Goal: Task Accomplishment & Management: Manage account settings

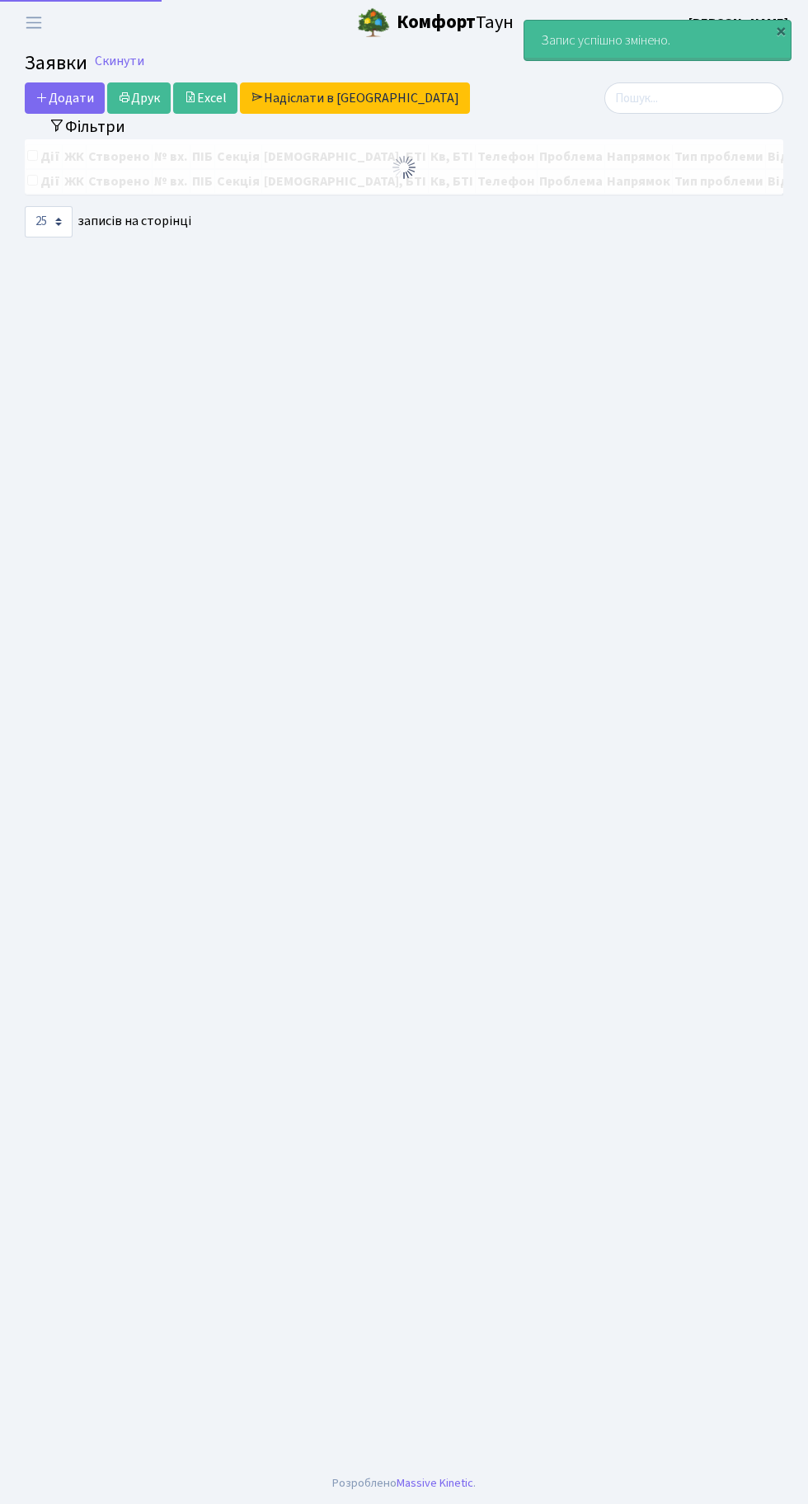
select select "25"
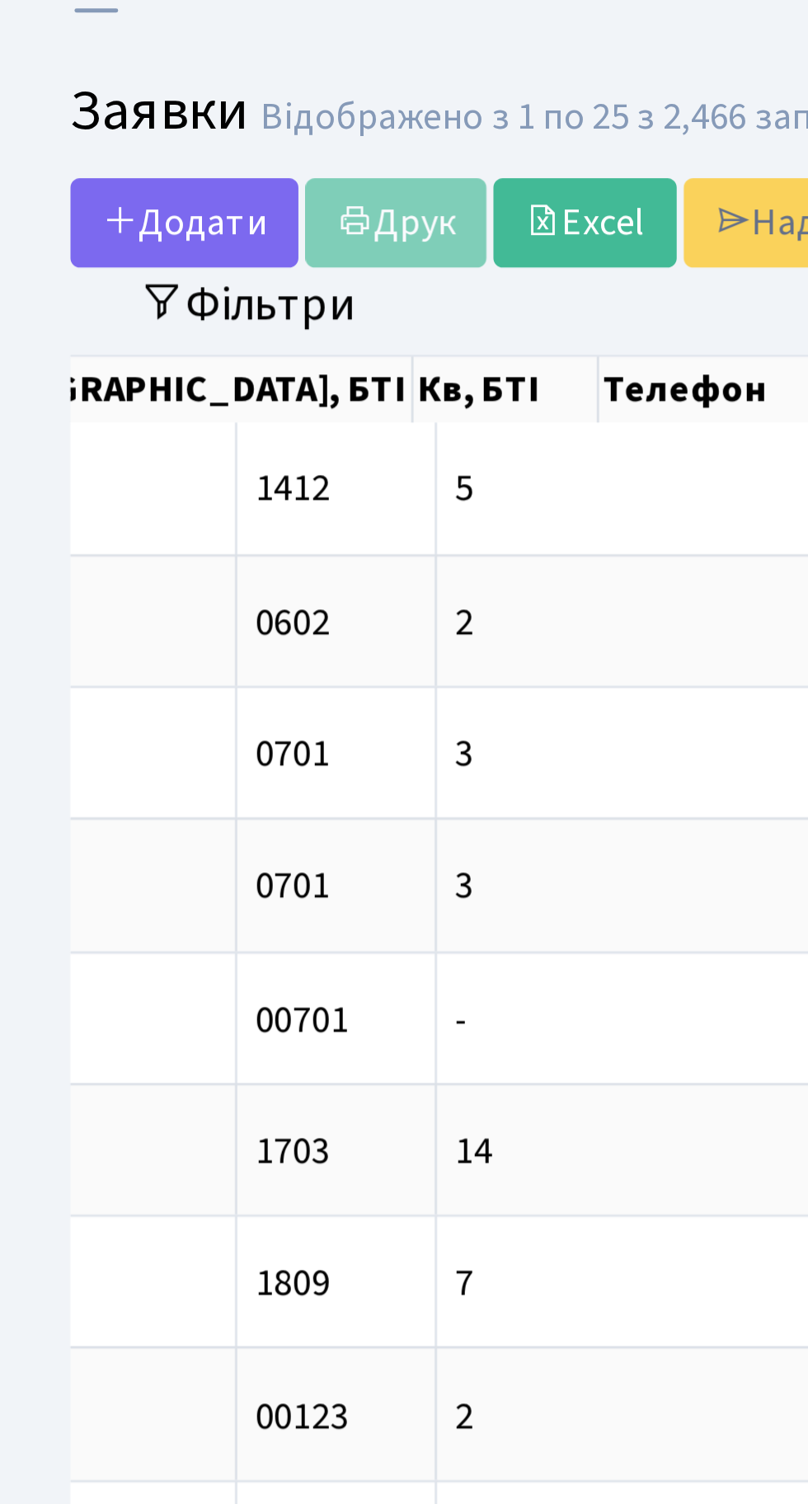
scroll to position [0, 530]
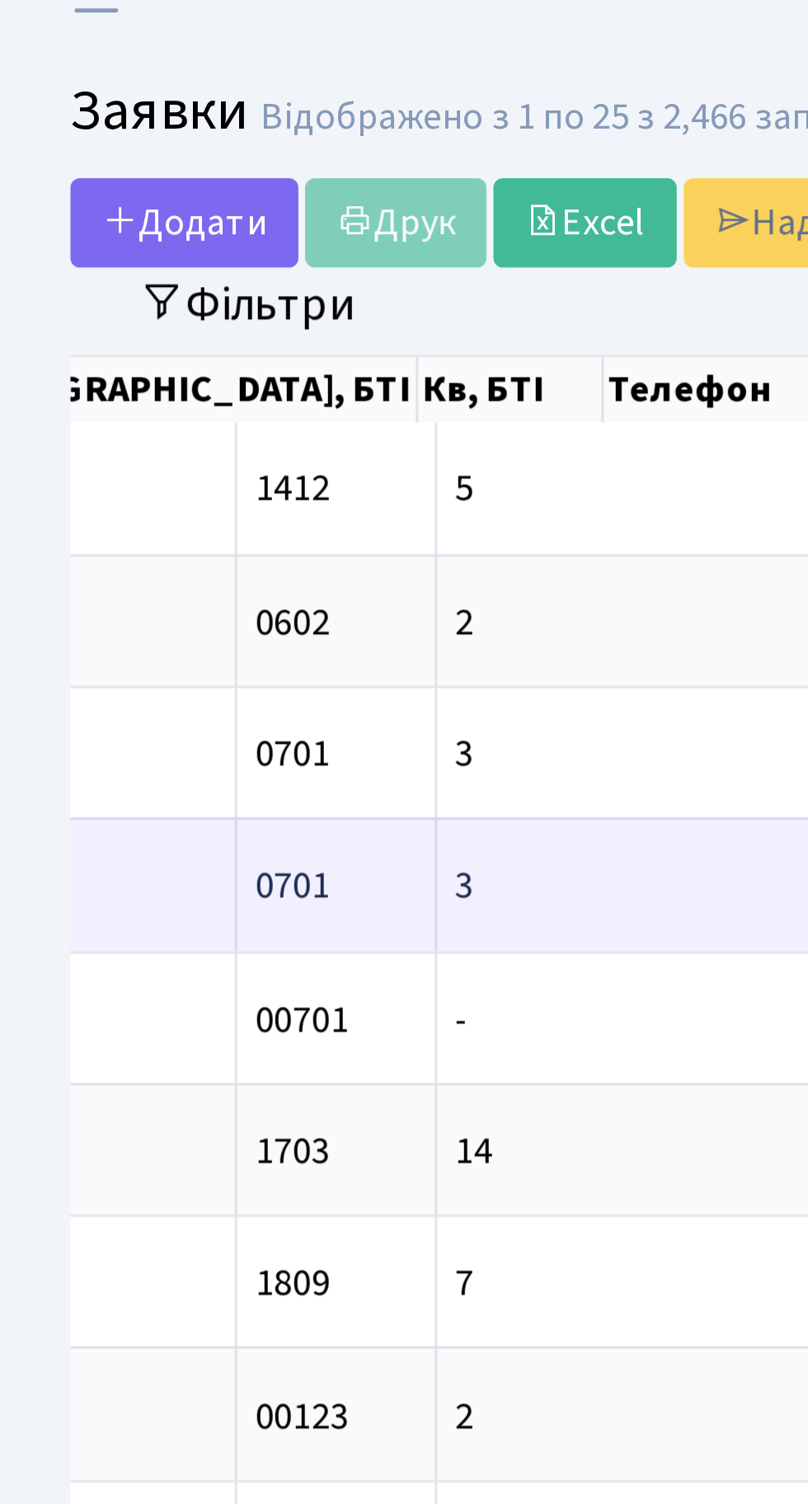
click at [343, 316] on td "3-289" at bounding box center [378, 334] width 70 height 46
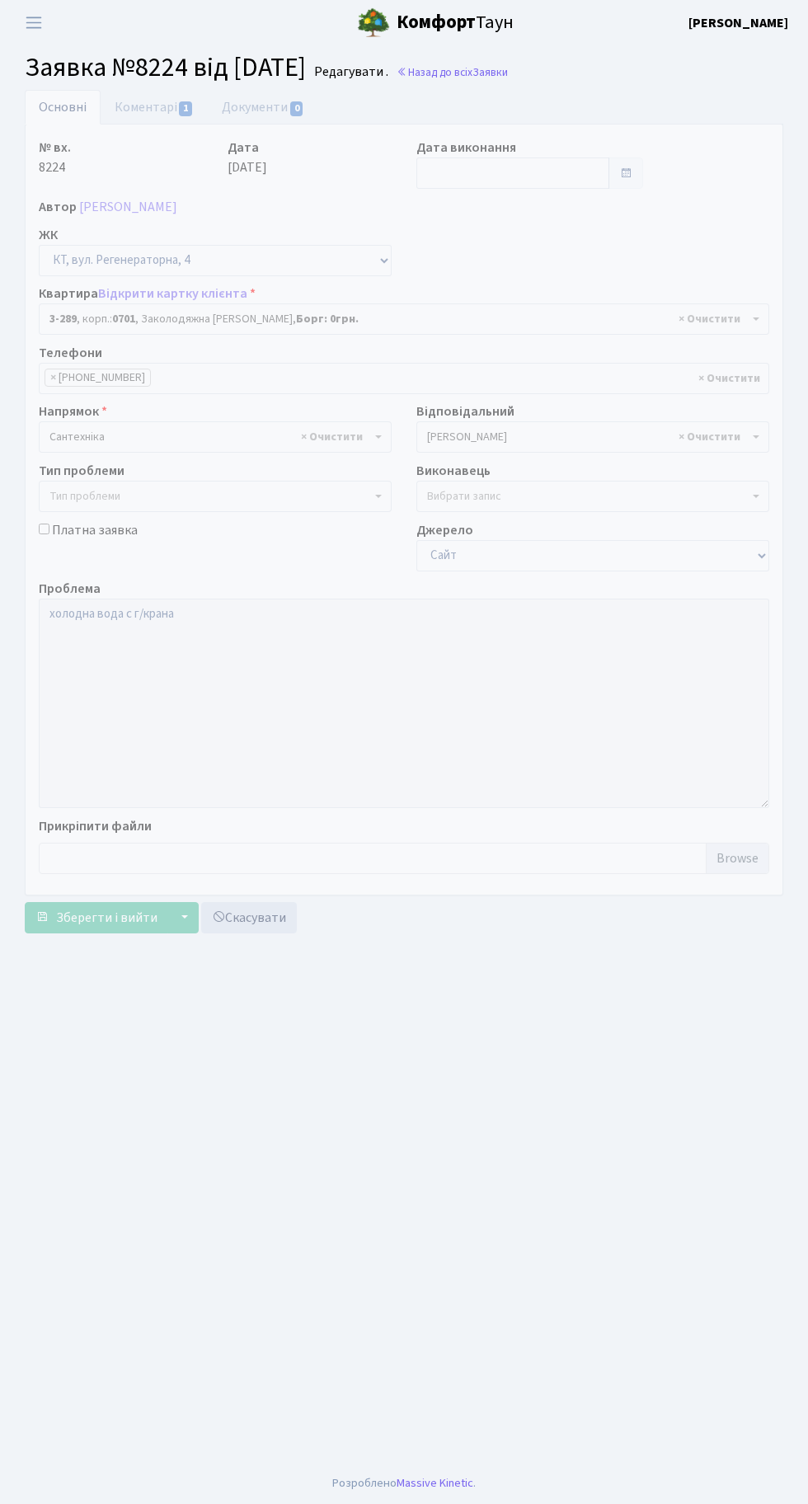
select select "1507"
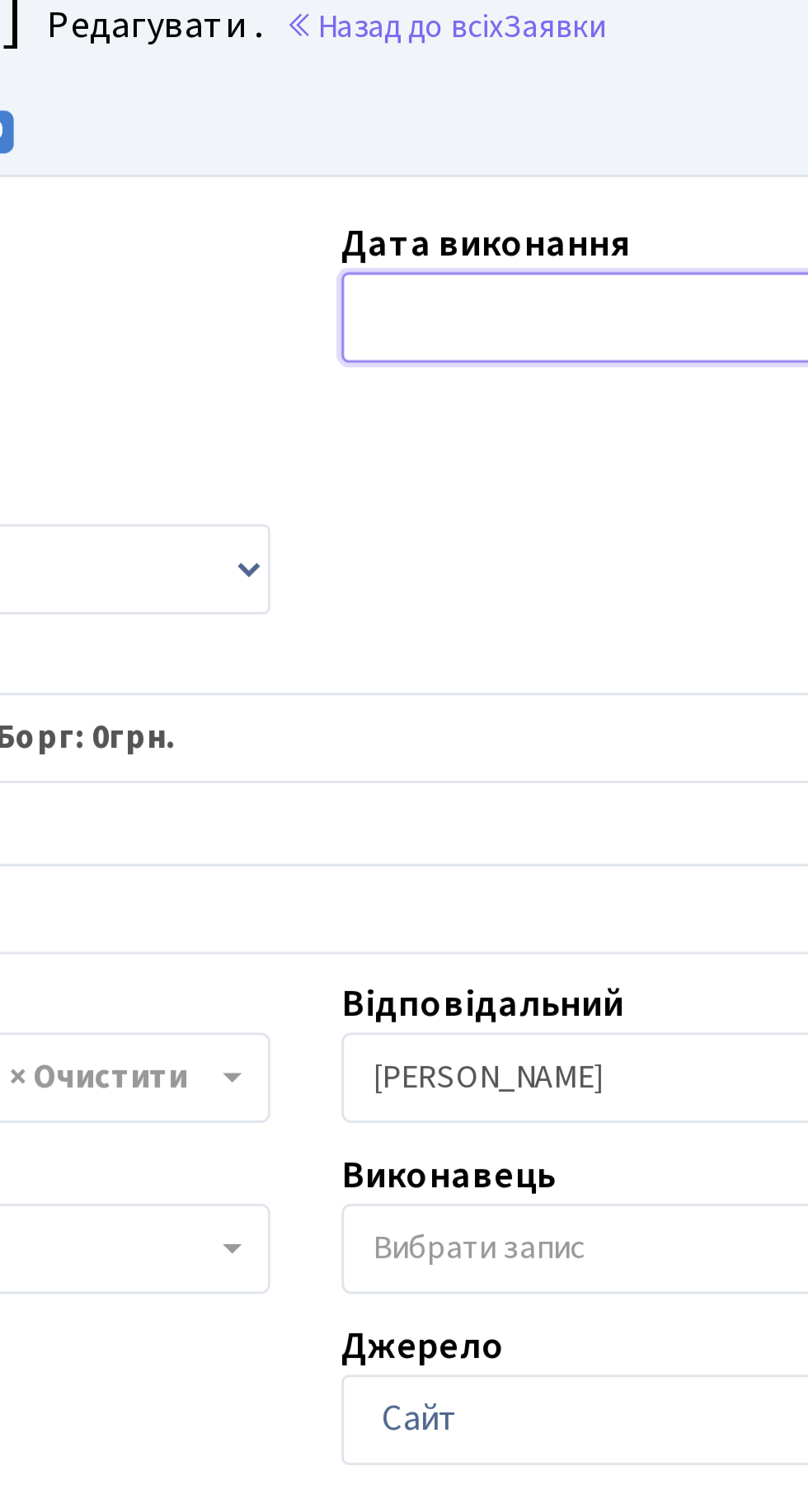
click at [477, 168] on input "text" at bounding box center [512, 172] width 193 height 31
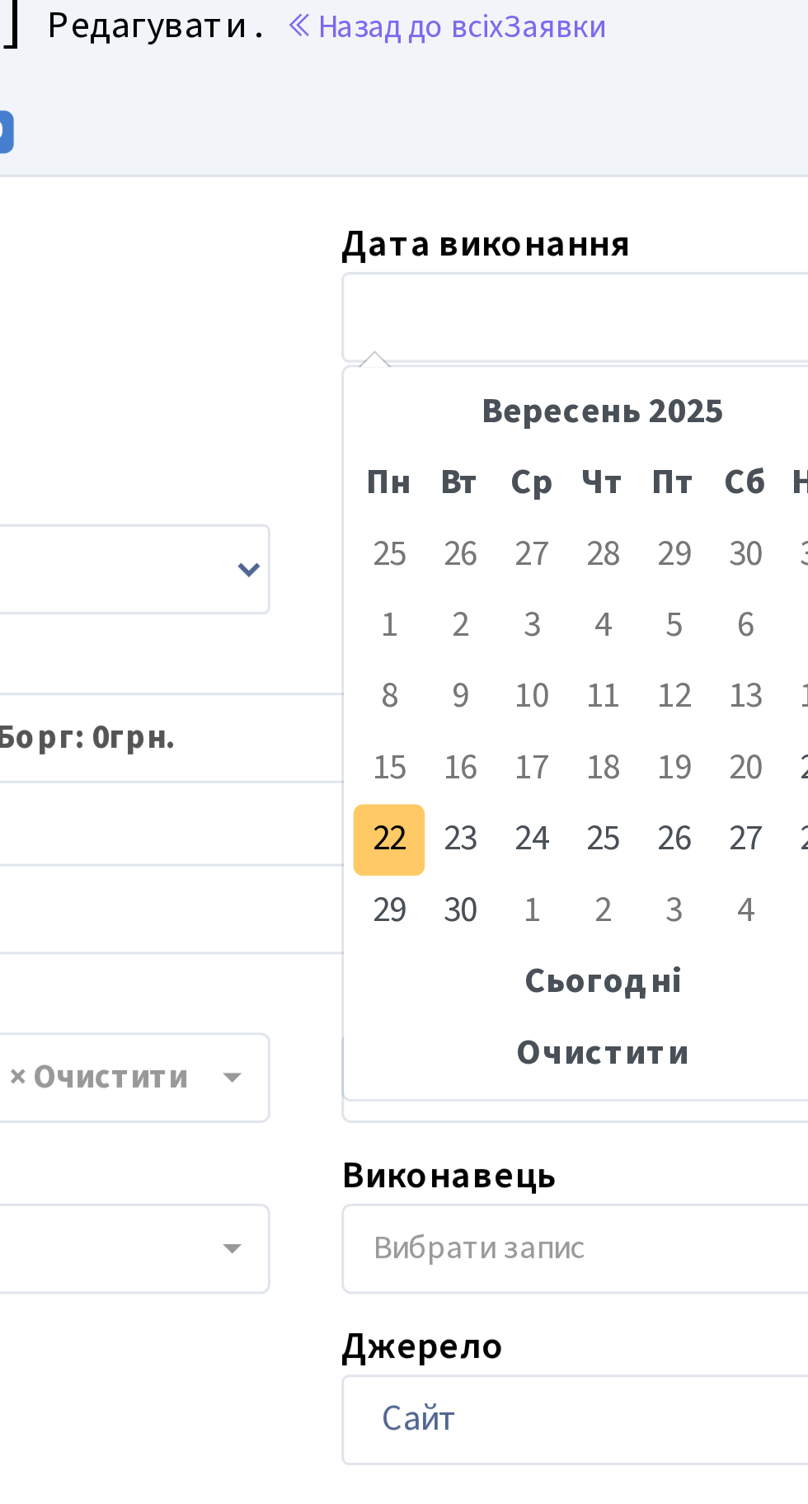
click at [426, 350] on td "22" at bounding box center [433, 354] width 25 height 25
type input "[DATE]"
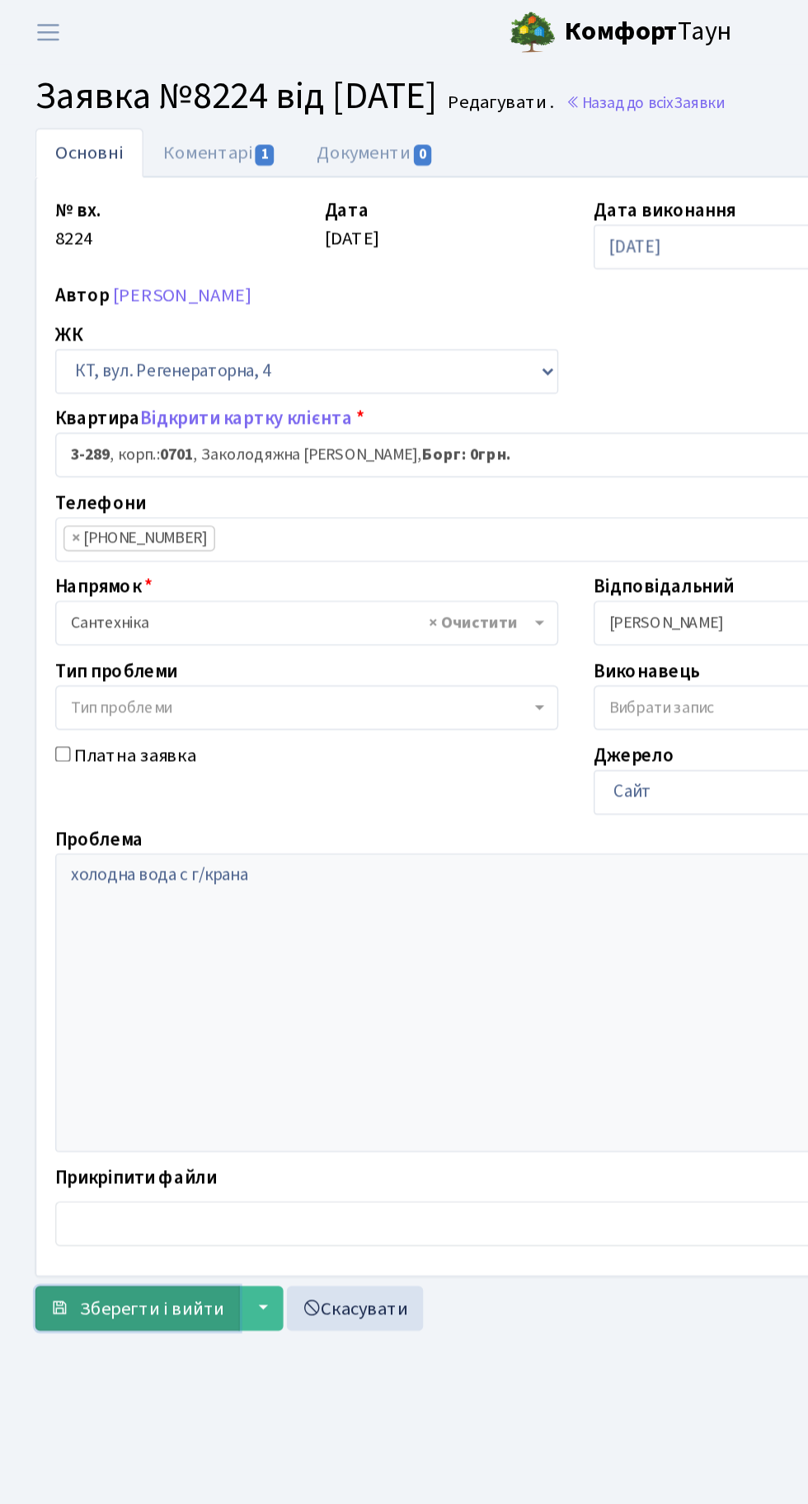
click at [115, 914] on span "Зберегти і вийти" at bounding box center [106, 918] width 101 height 18
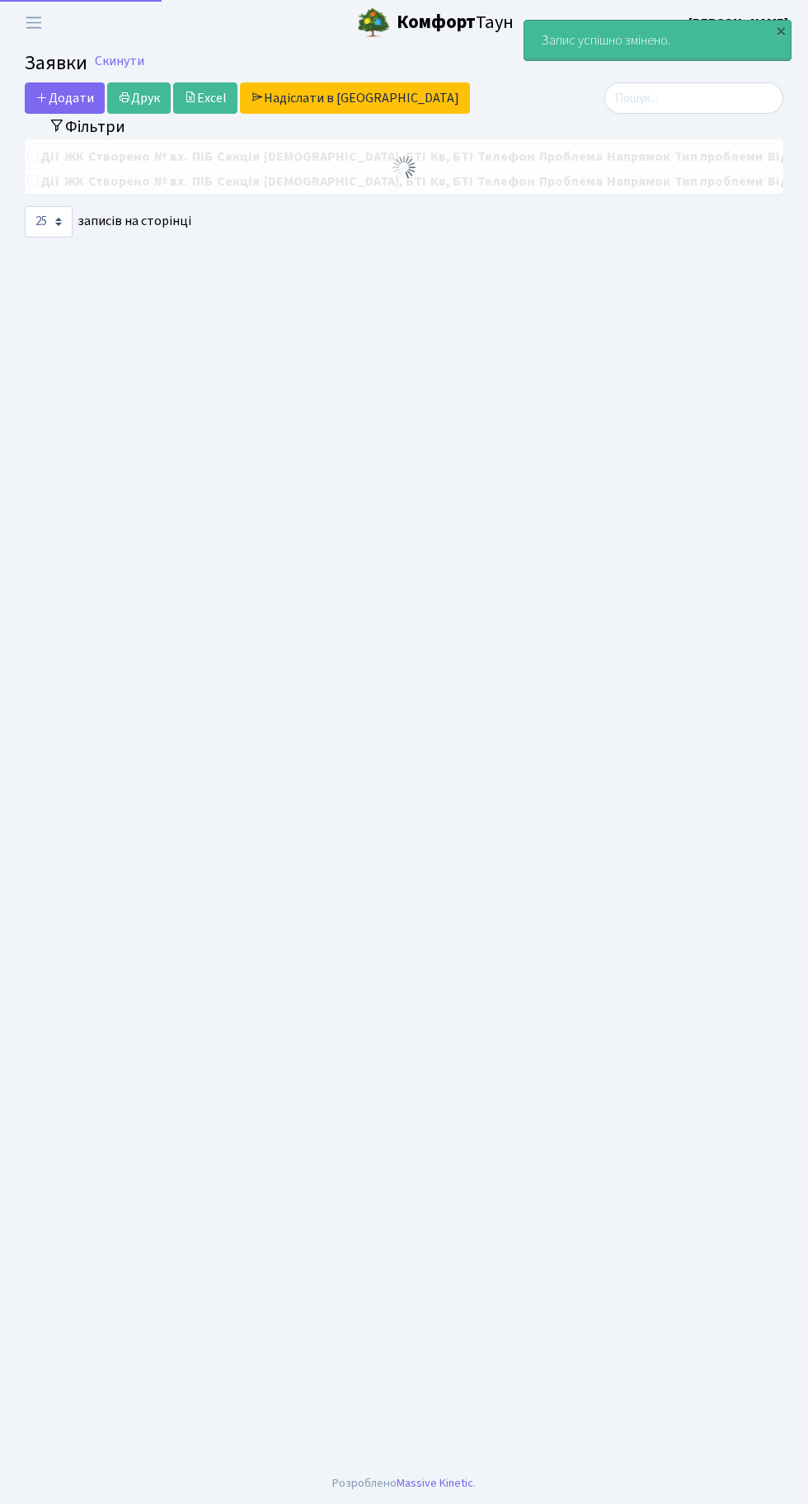
select select "25"
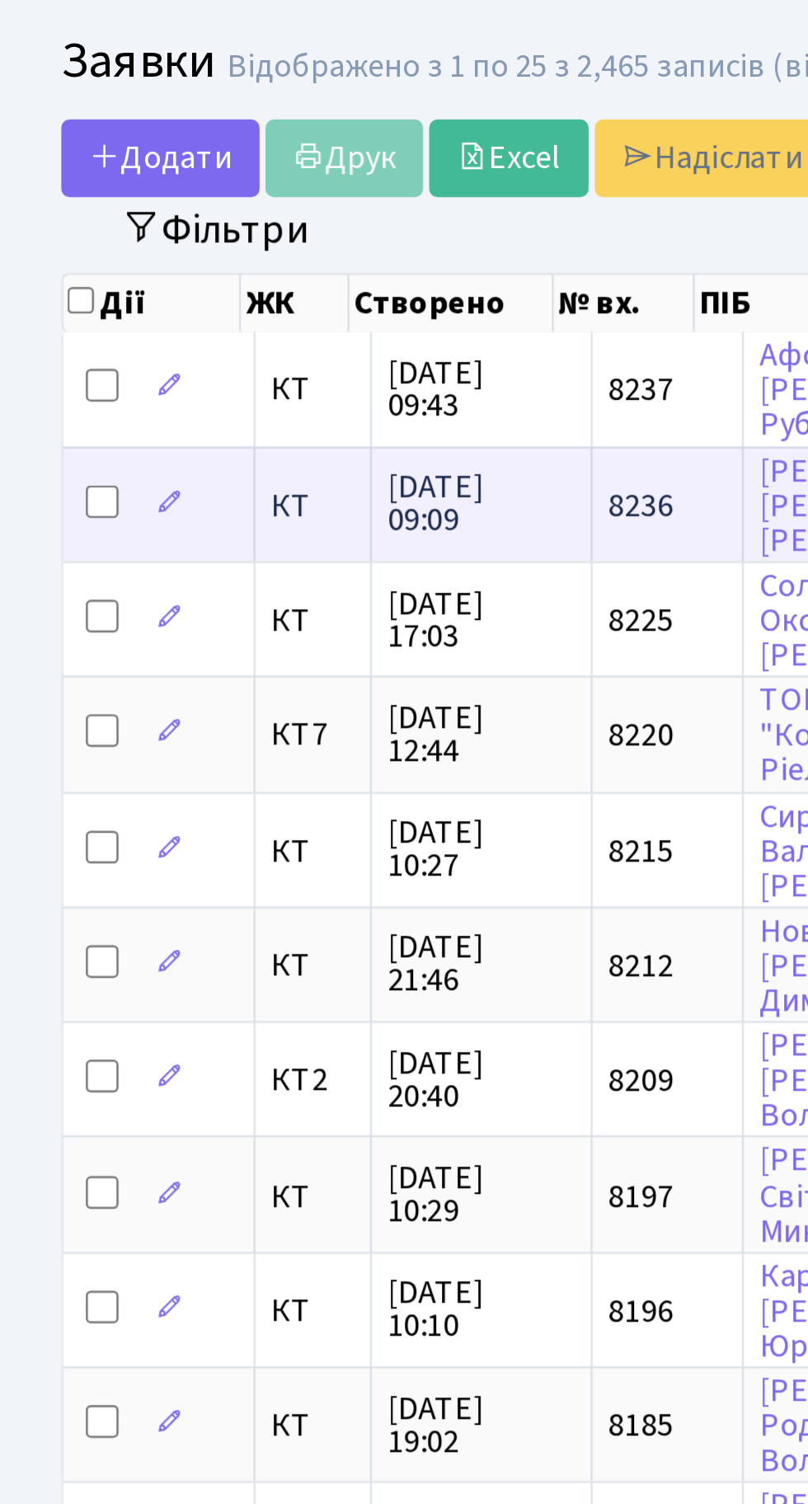
click at [44, 237] on input "checkbox" at bounding box center [41, 240] width 13 height 13
checkbox input "true"
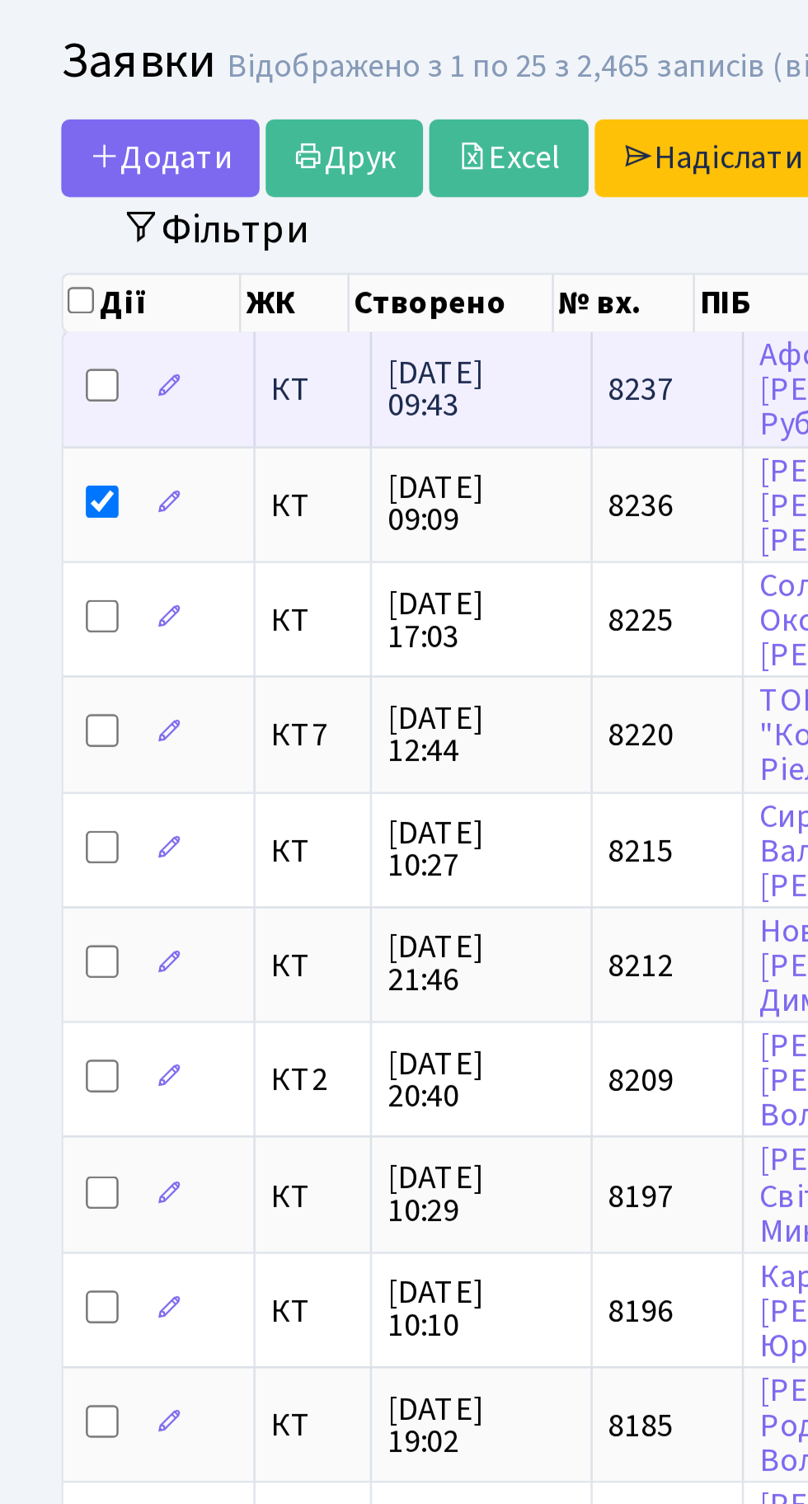
click at [37, 190] on input "checkbox" at bounding box center [41, 193] width 13 height 13
checkbox input "true"
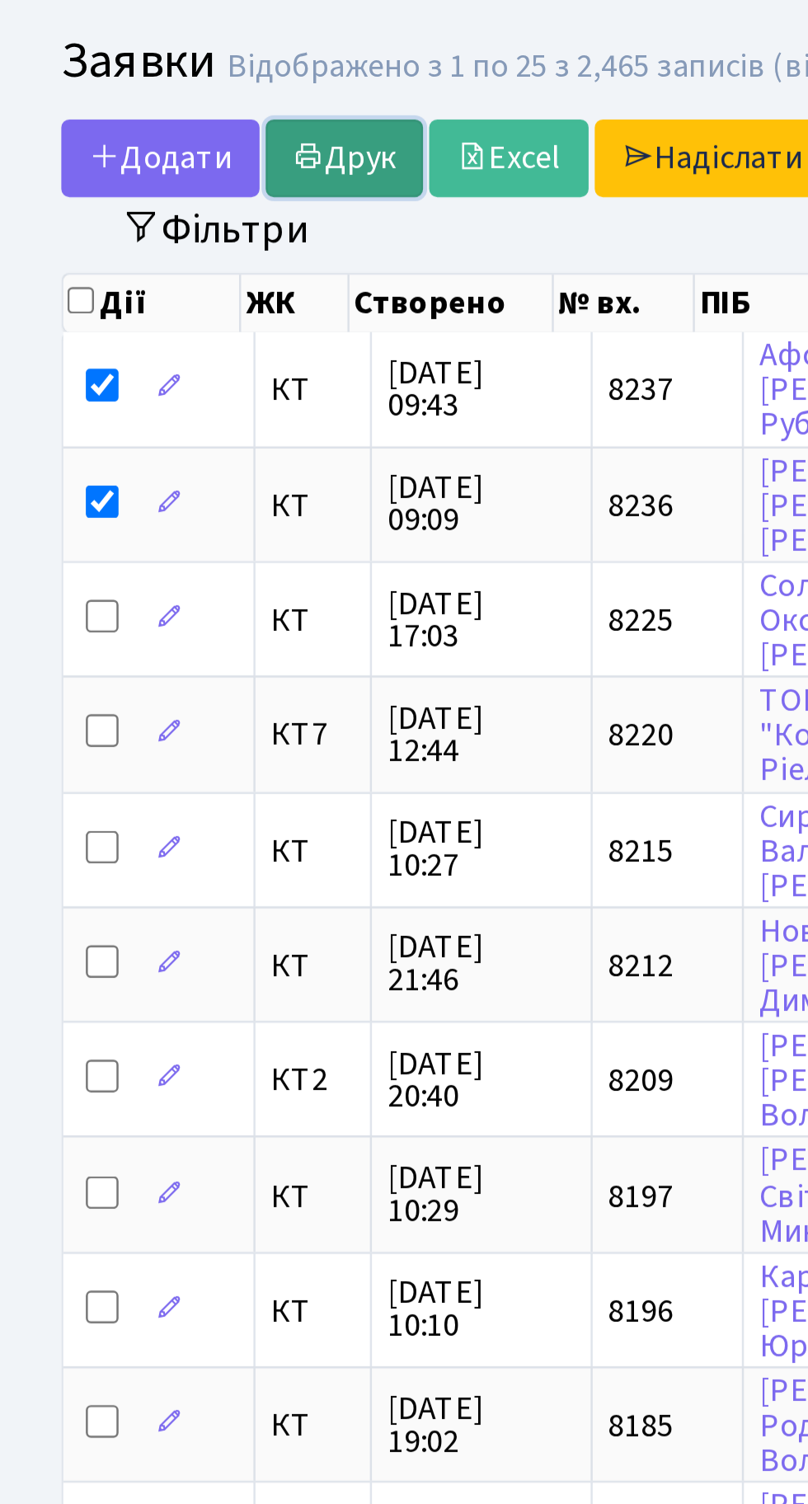
click at [146, 96] on link "Друк" at bounding box center [138, 102] width 63 height 31
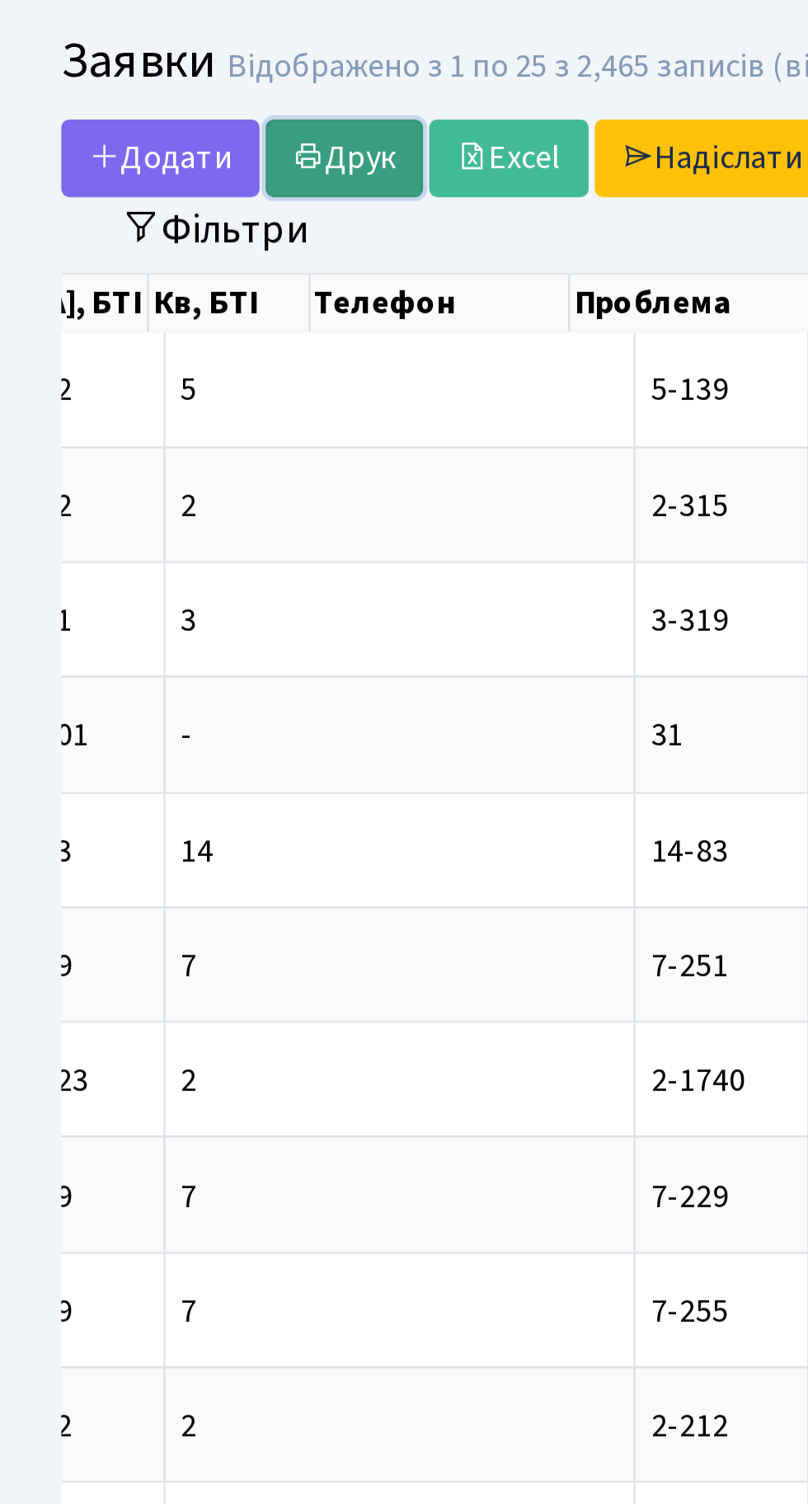
scroll to position [0, 660]
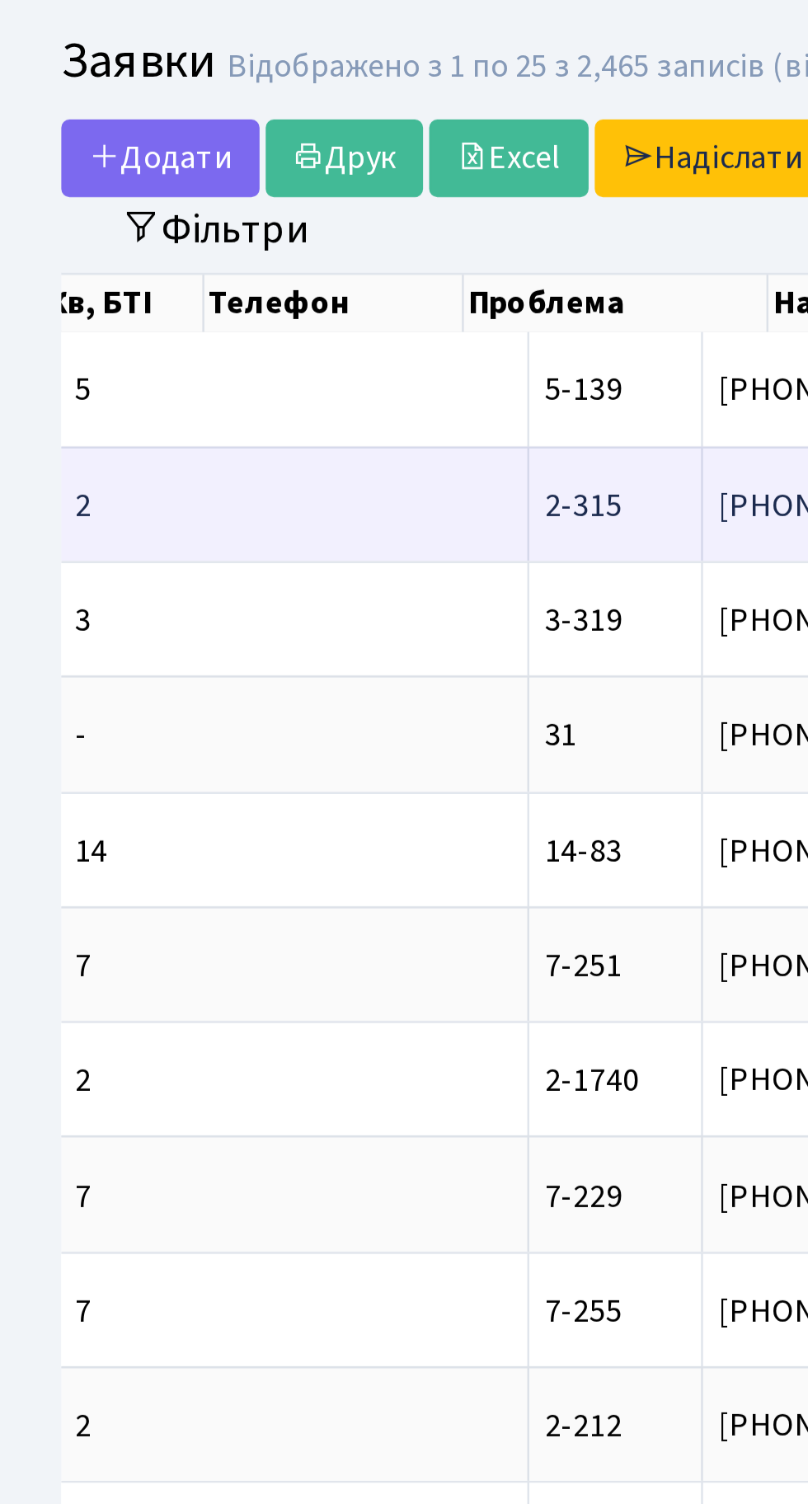
click at [415, 242] on span "каналізація ква[...]" at bounding box center [468, 242] width 107 height 18
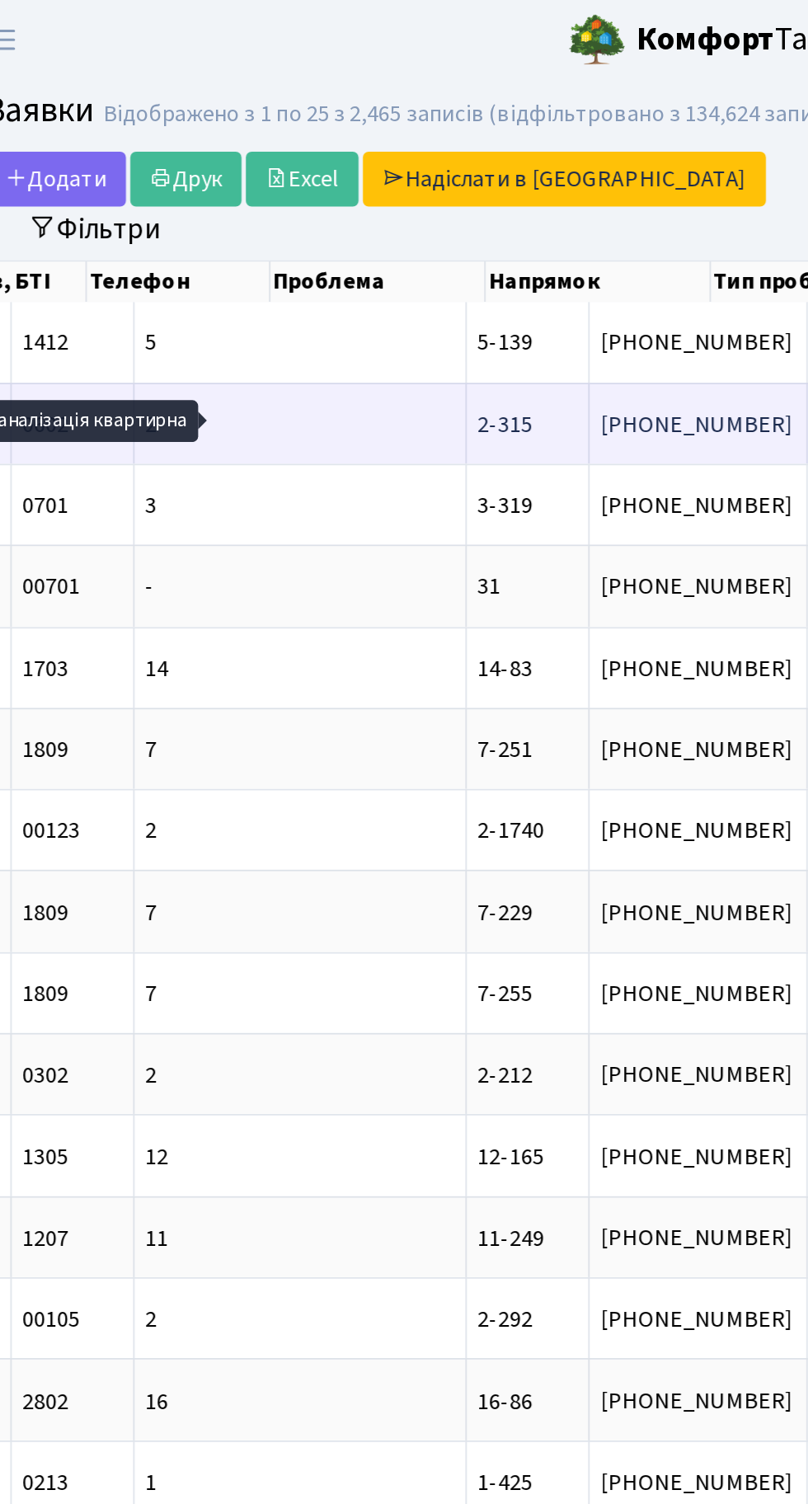
scroll to position [0, 574]
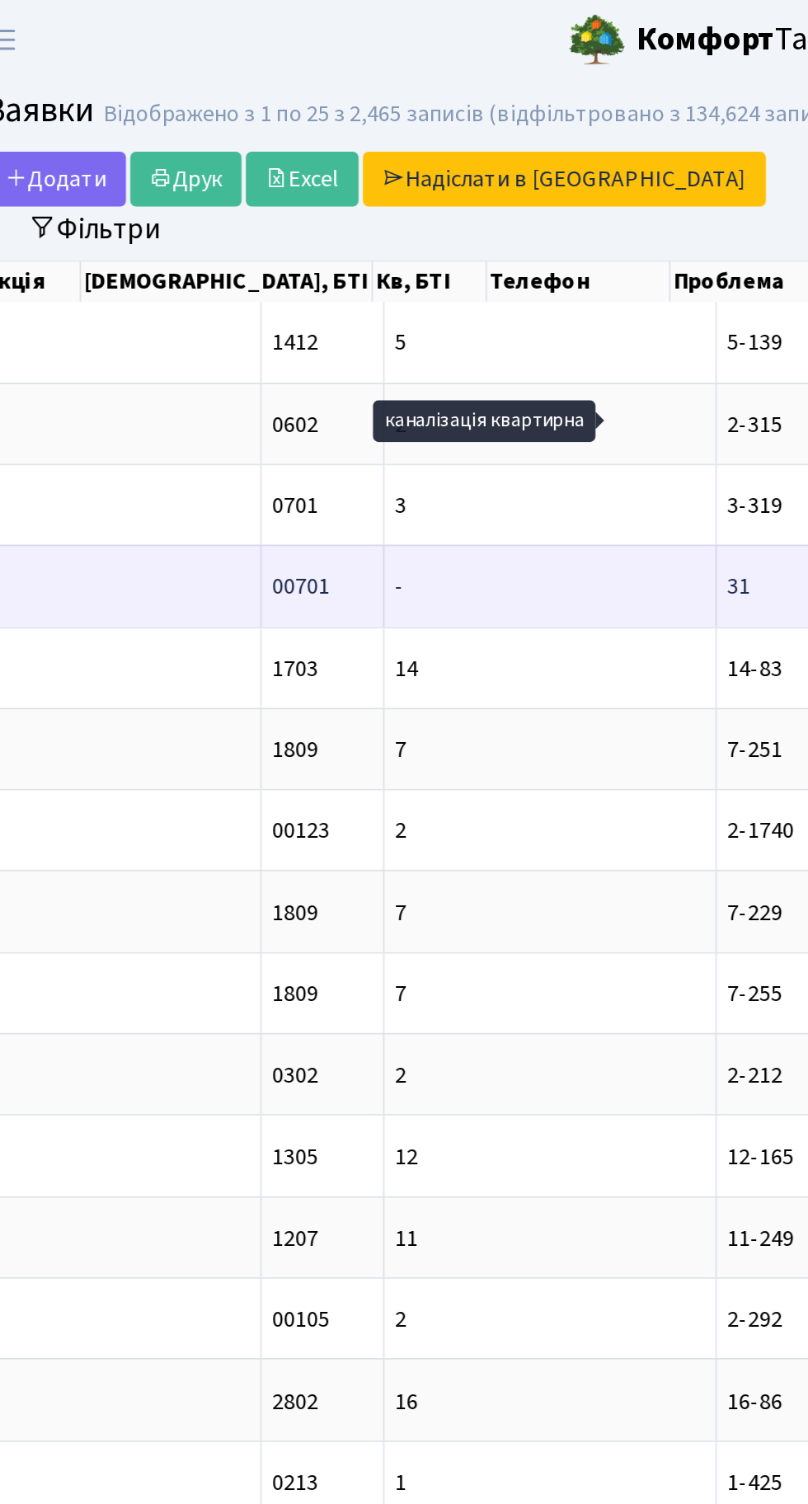
click at [643, 334] on span "заміна стояково[...]" at bounding box center [699, 335] width 113 height 18
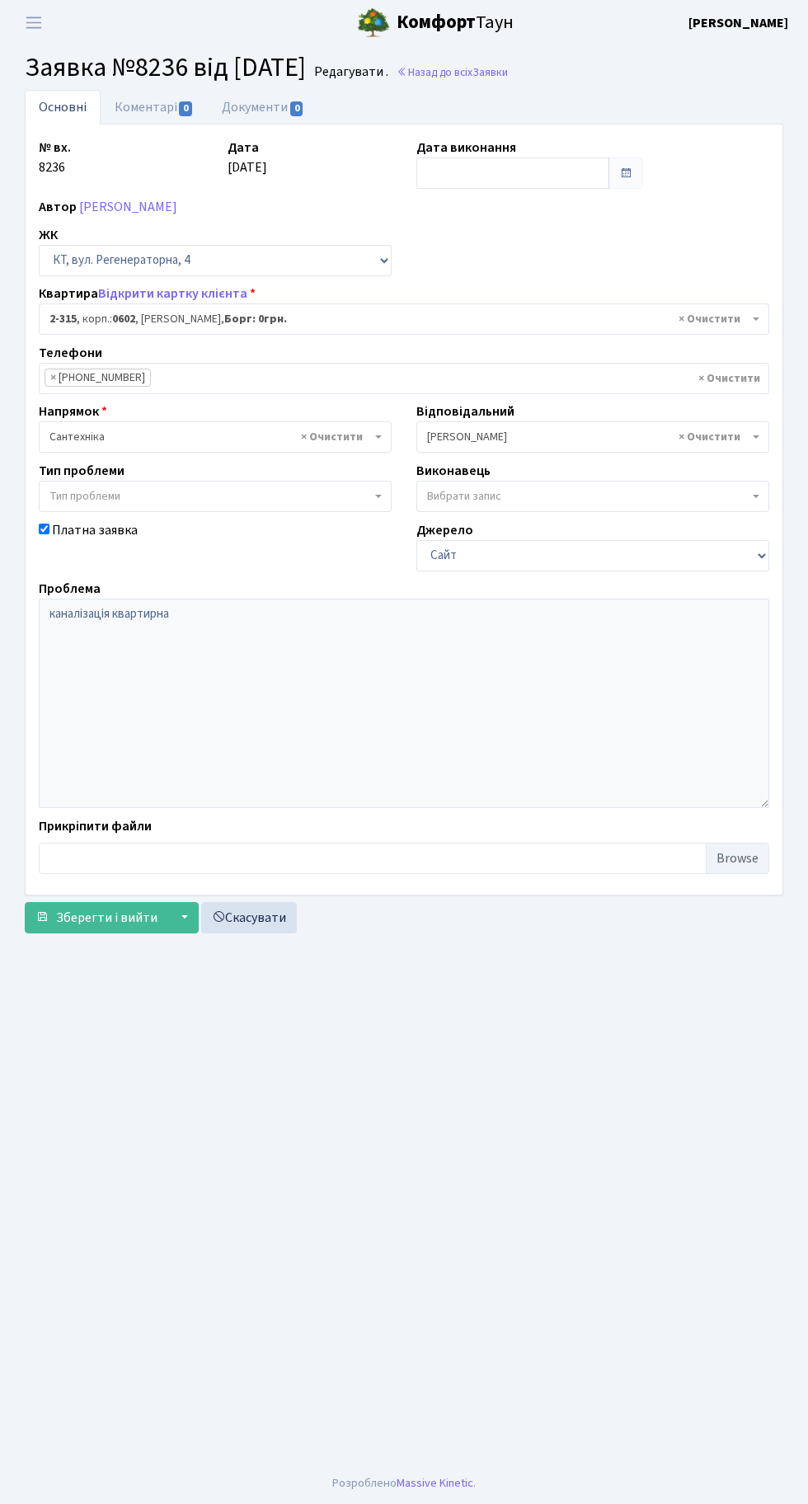
select select "1329"
select select "18365"
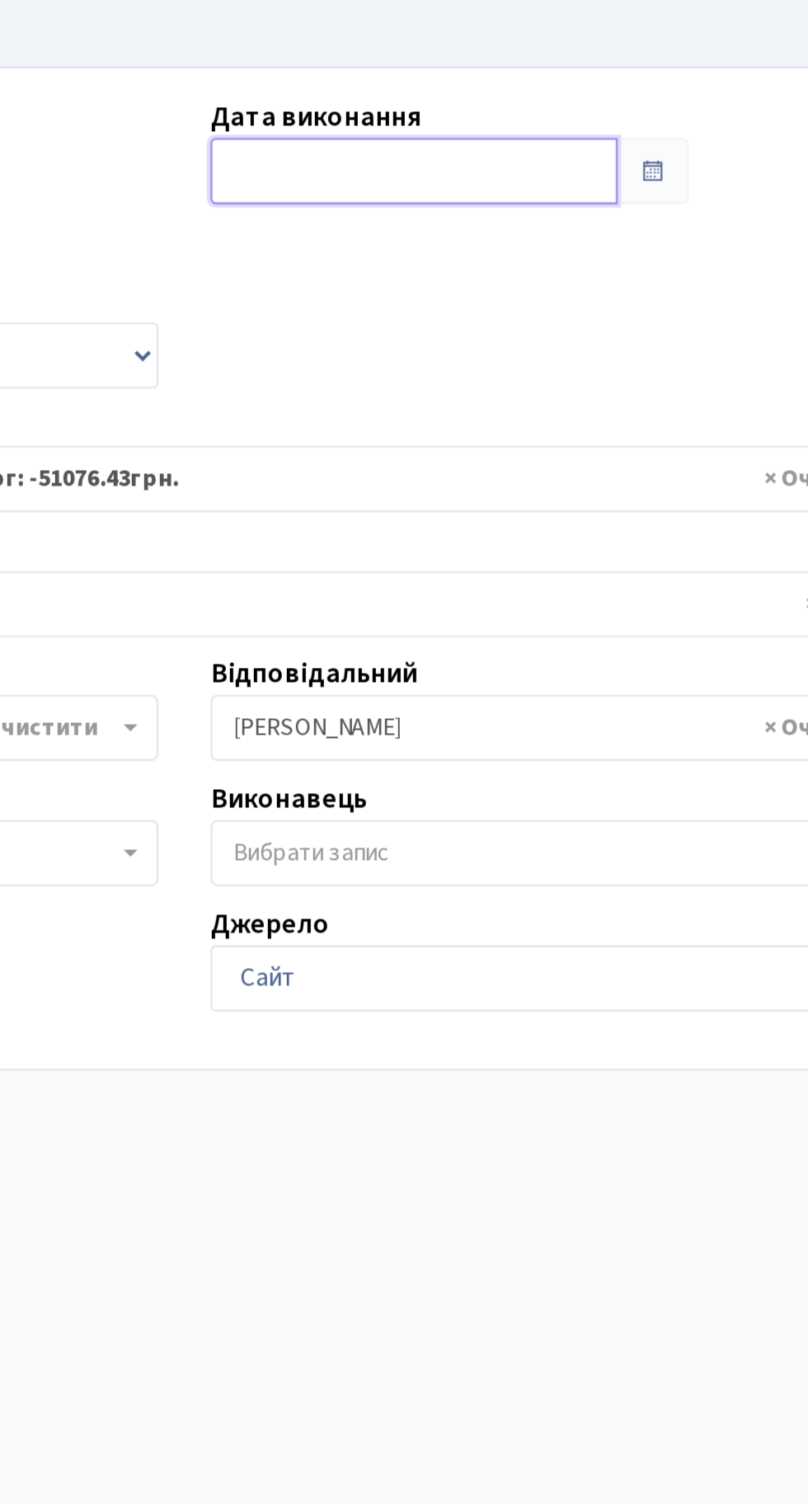
click at [486, 163] on input "text" at bounding box center [512, 172] width 193 height 31
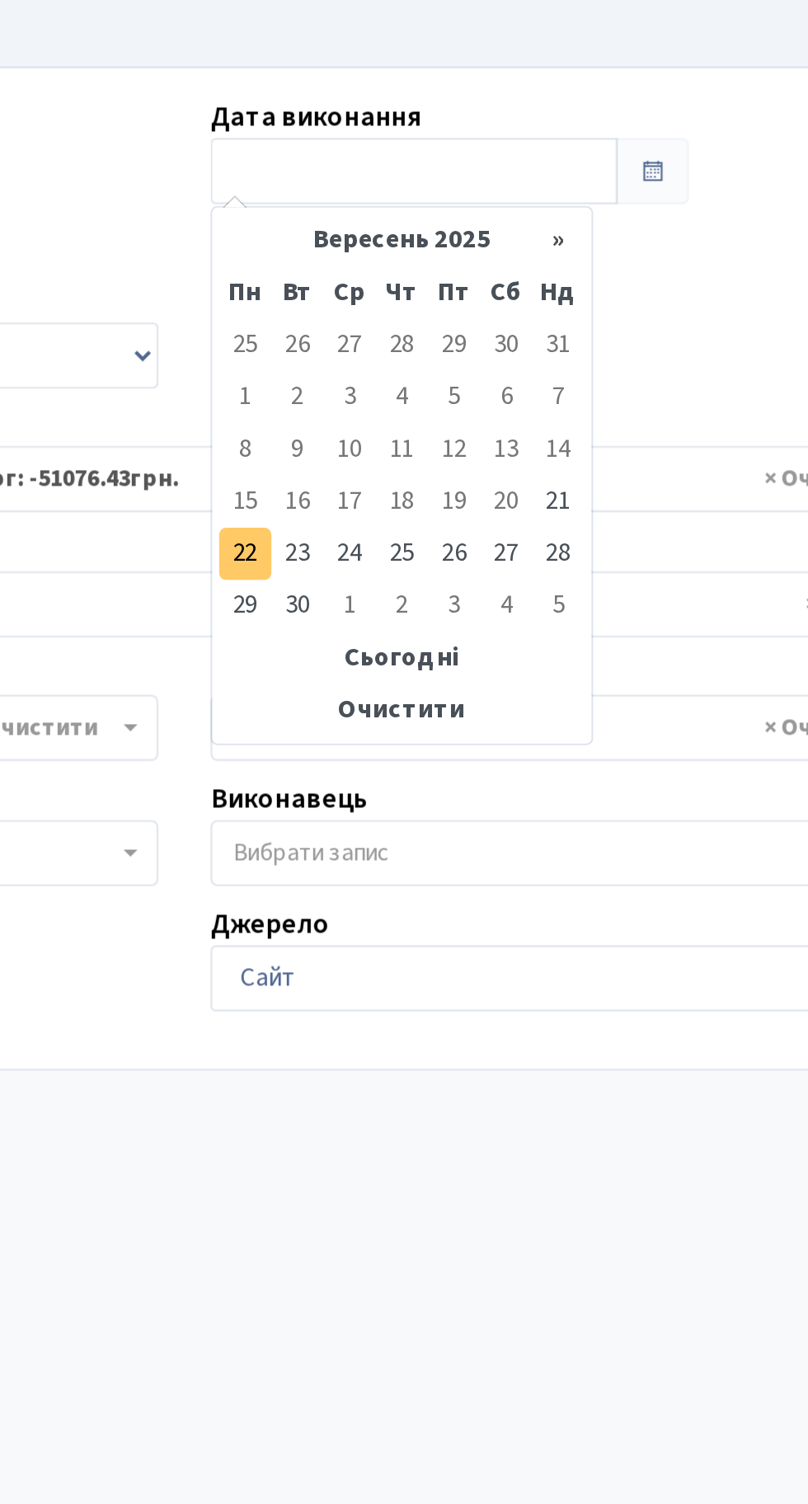
click at [432, 349] on td "22" at bounding box center [433, 354] width 25 height 25
type input "[DATE]"
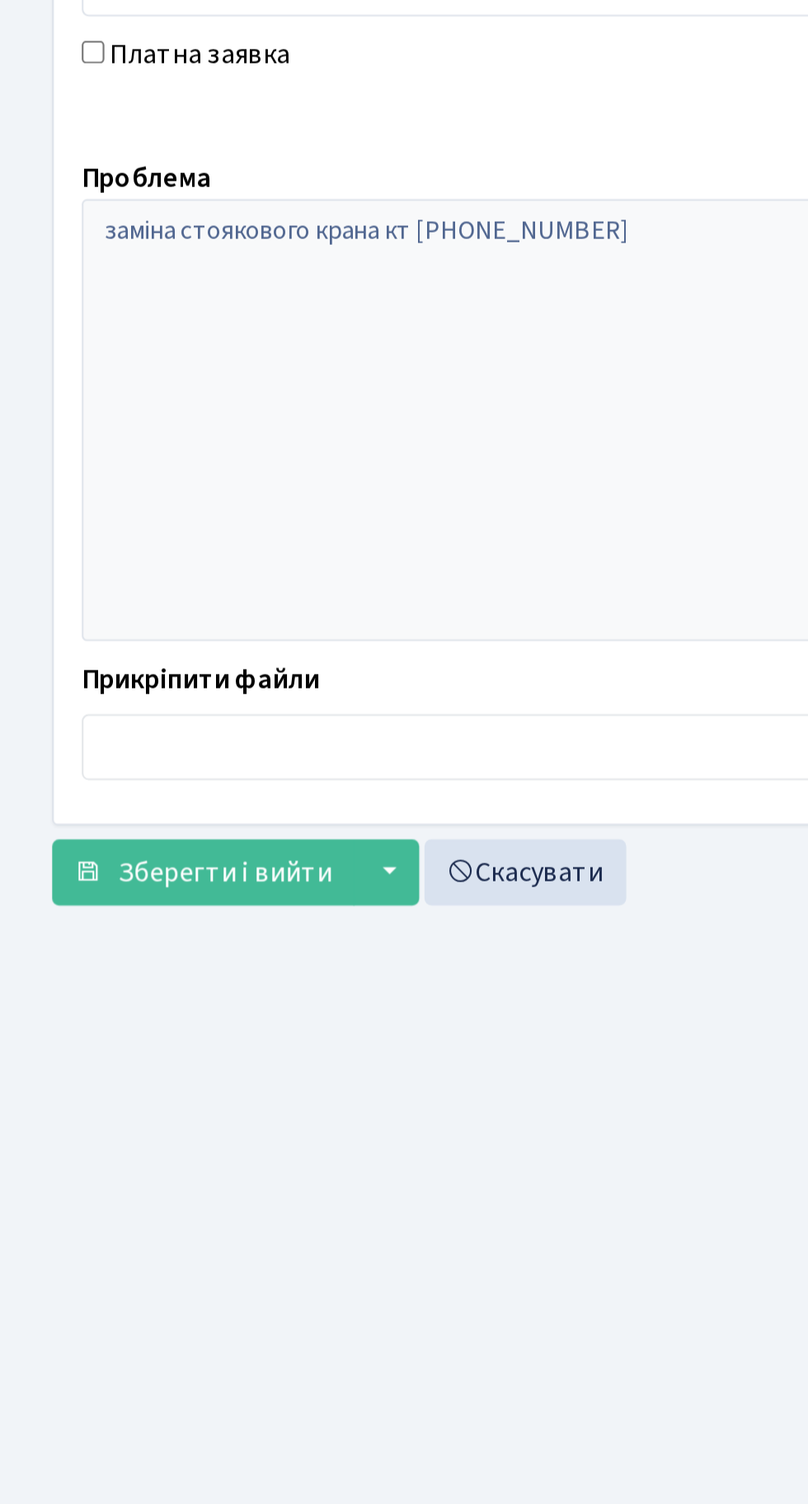
click at [168, 1031] on main "Admin Заявки Редагувати Заявка №8220 від 21.09.2025 Редагувати . Назад до всіх …" at bounding box center [404, 753] width 808 height 1417
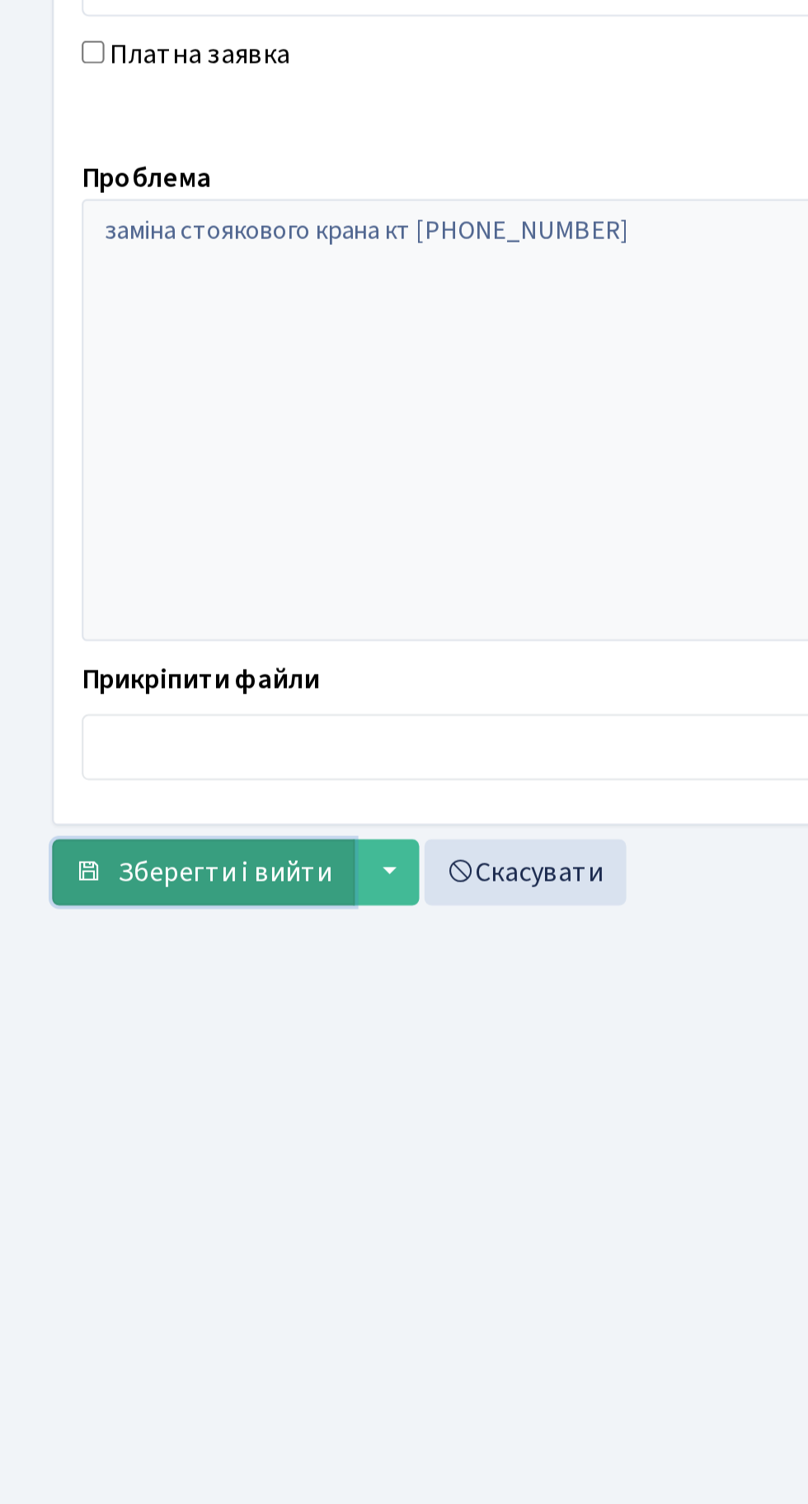
click at [101, 916] on span "Зберегти і вийти" at bounding box center [106, 918] width 101 height 18
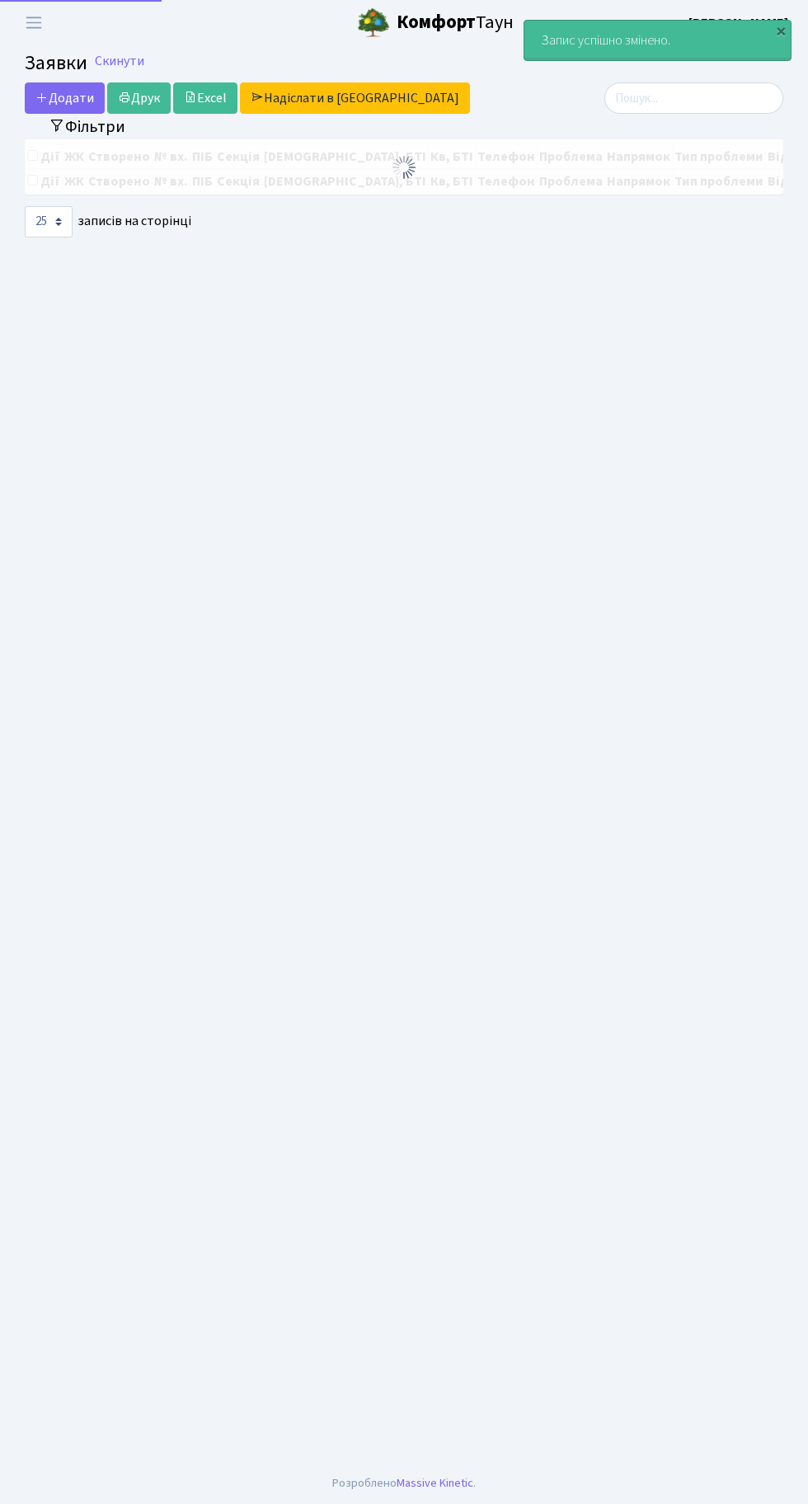
select select "25"
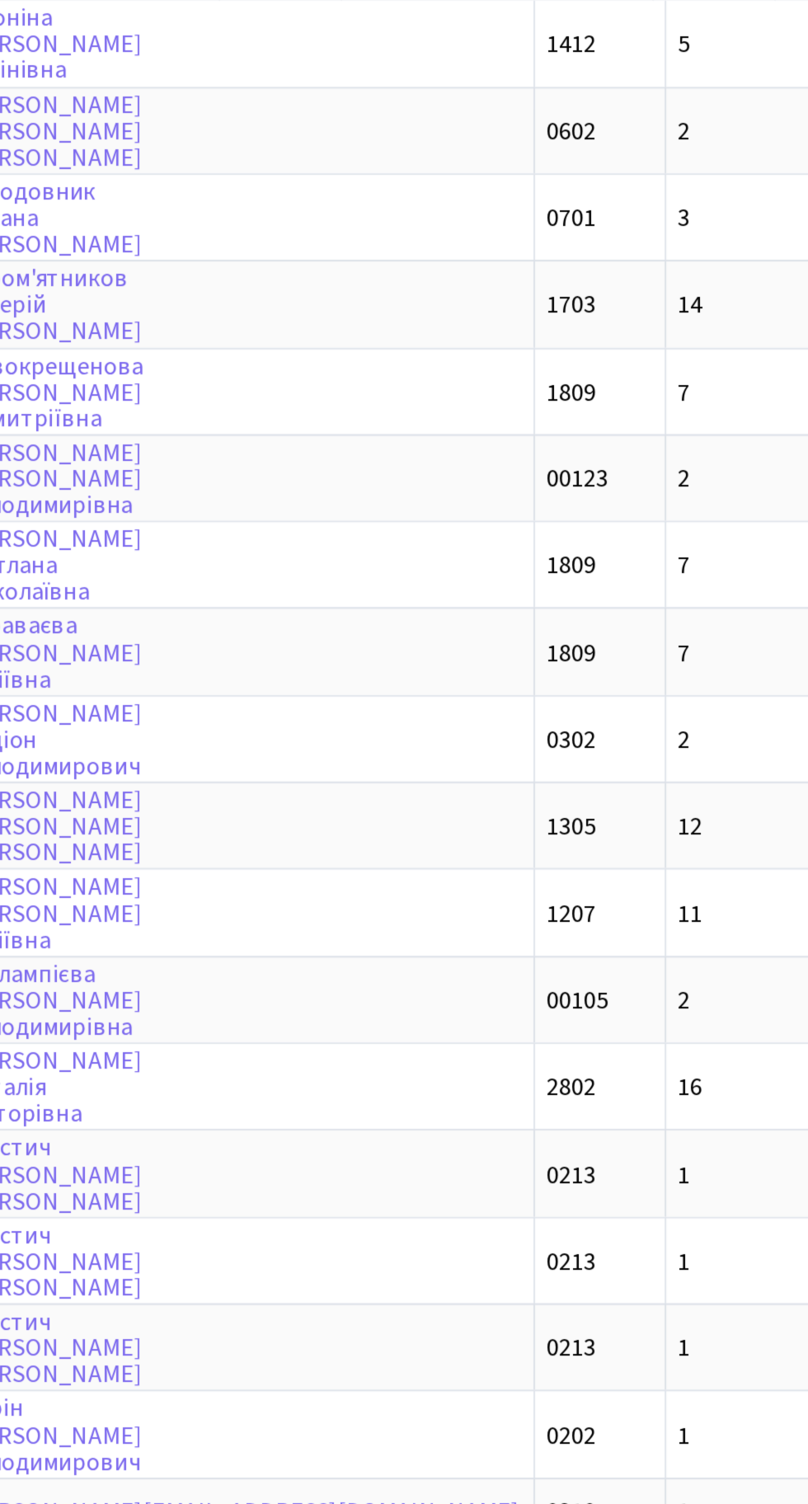
scroll to position [0, 304]
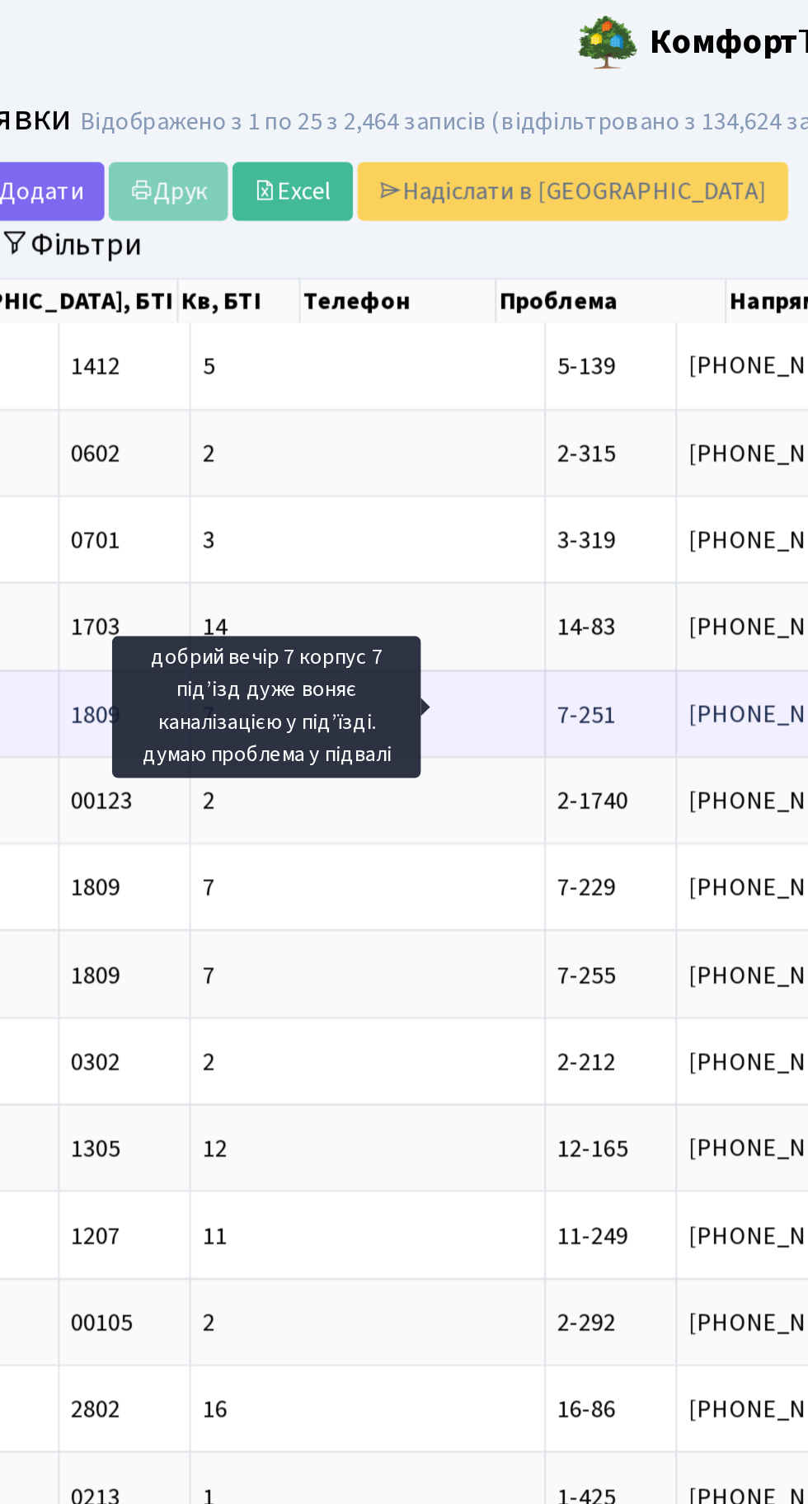
click at [542, 380] on span "добрий вечір 7[...]" at bounding box center [594, 382] width 104 height 18
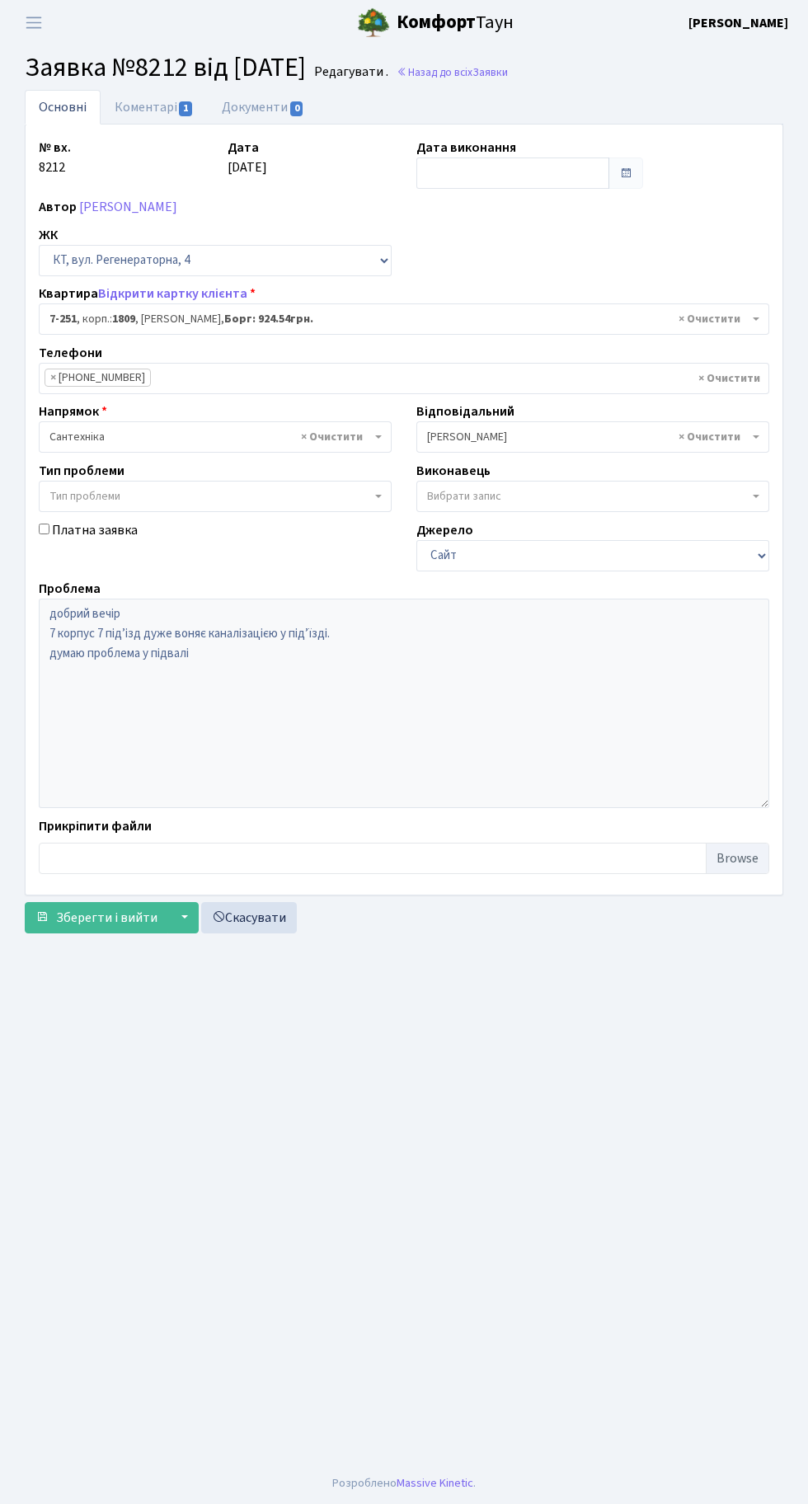
select select "4947"
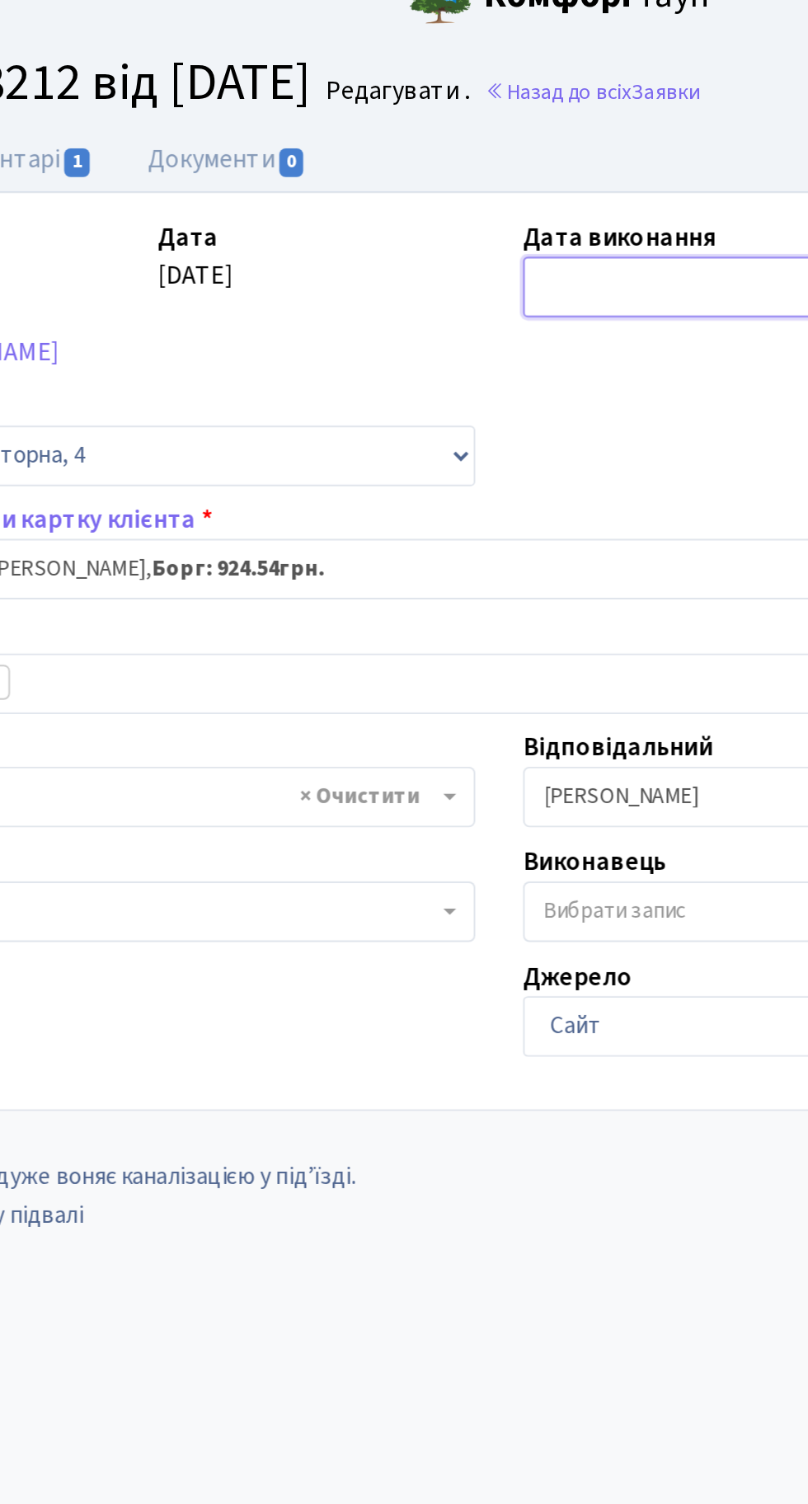
click at [476, 157] on input "text" at bounding box center [512, 172] width 193 height 31
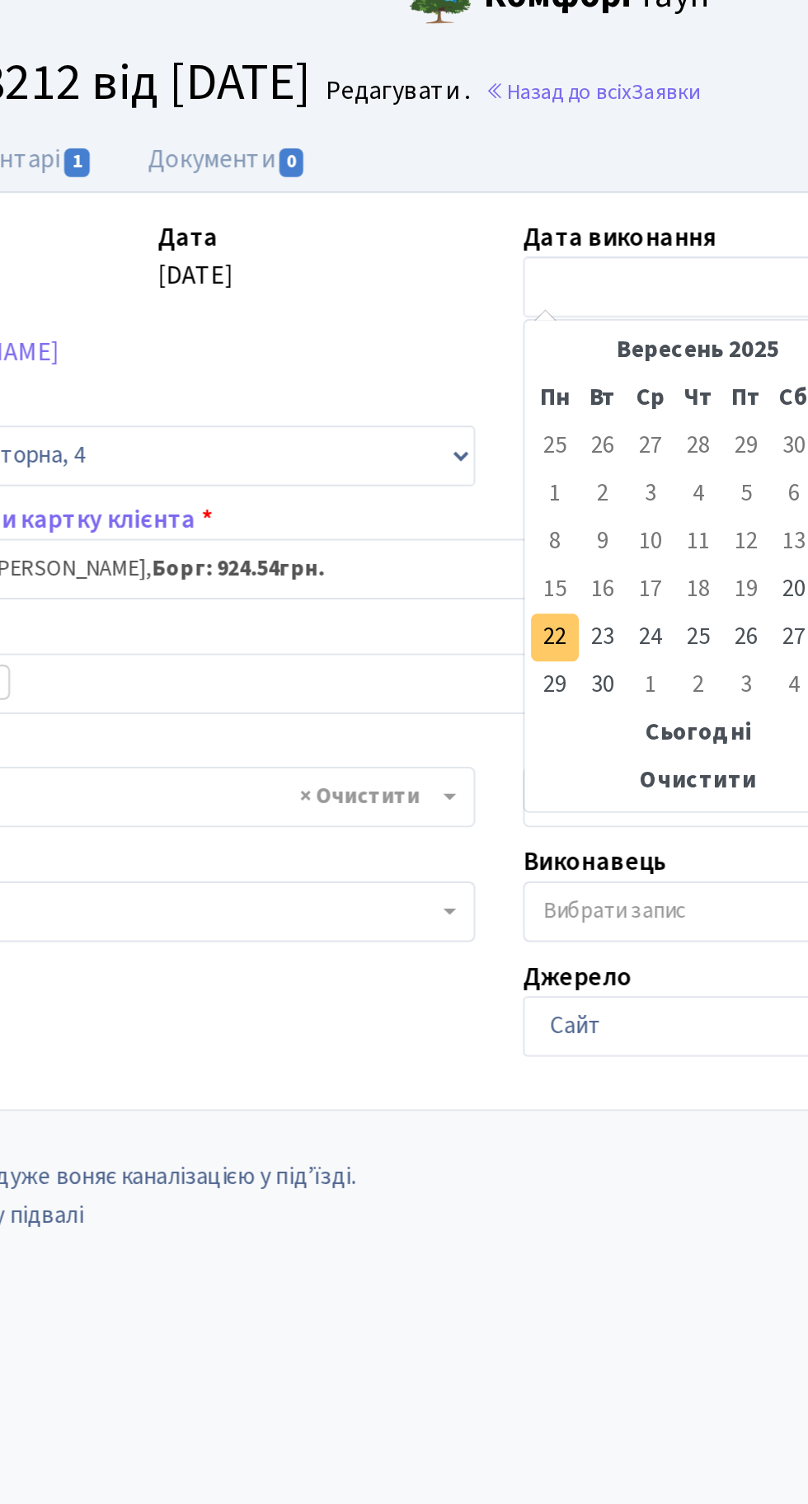
click at [434, 354] on td "22" at bounding box center [433, 354] width 25 height 25
type input "[DATE]"
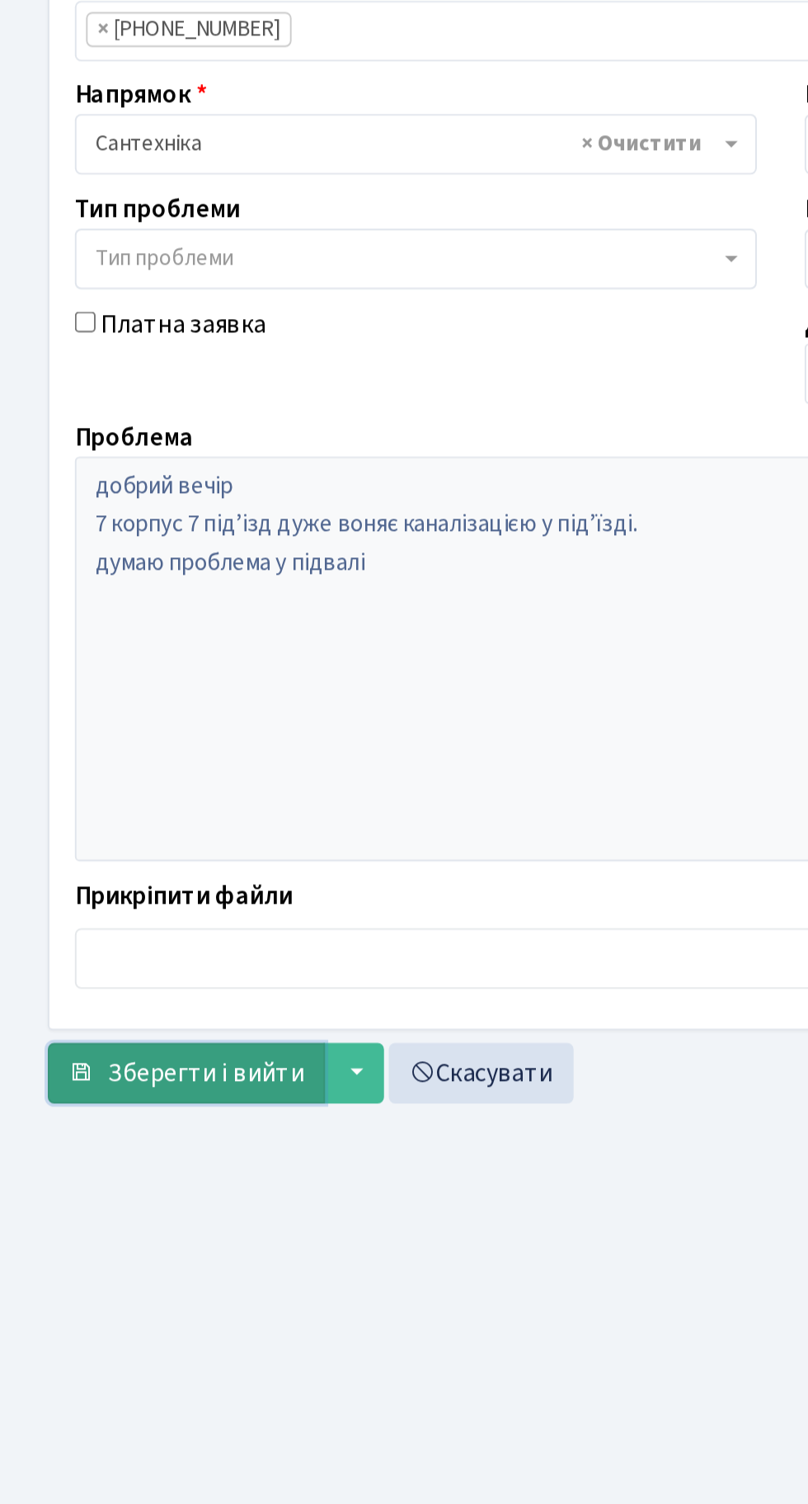
click at [82, 909] on span "Зберегти і вийти" at bounding box center [106, 918] width 101 height 18
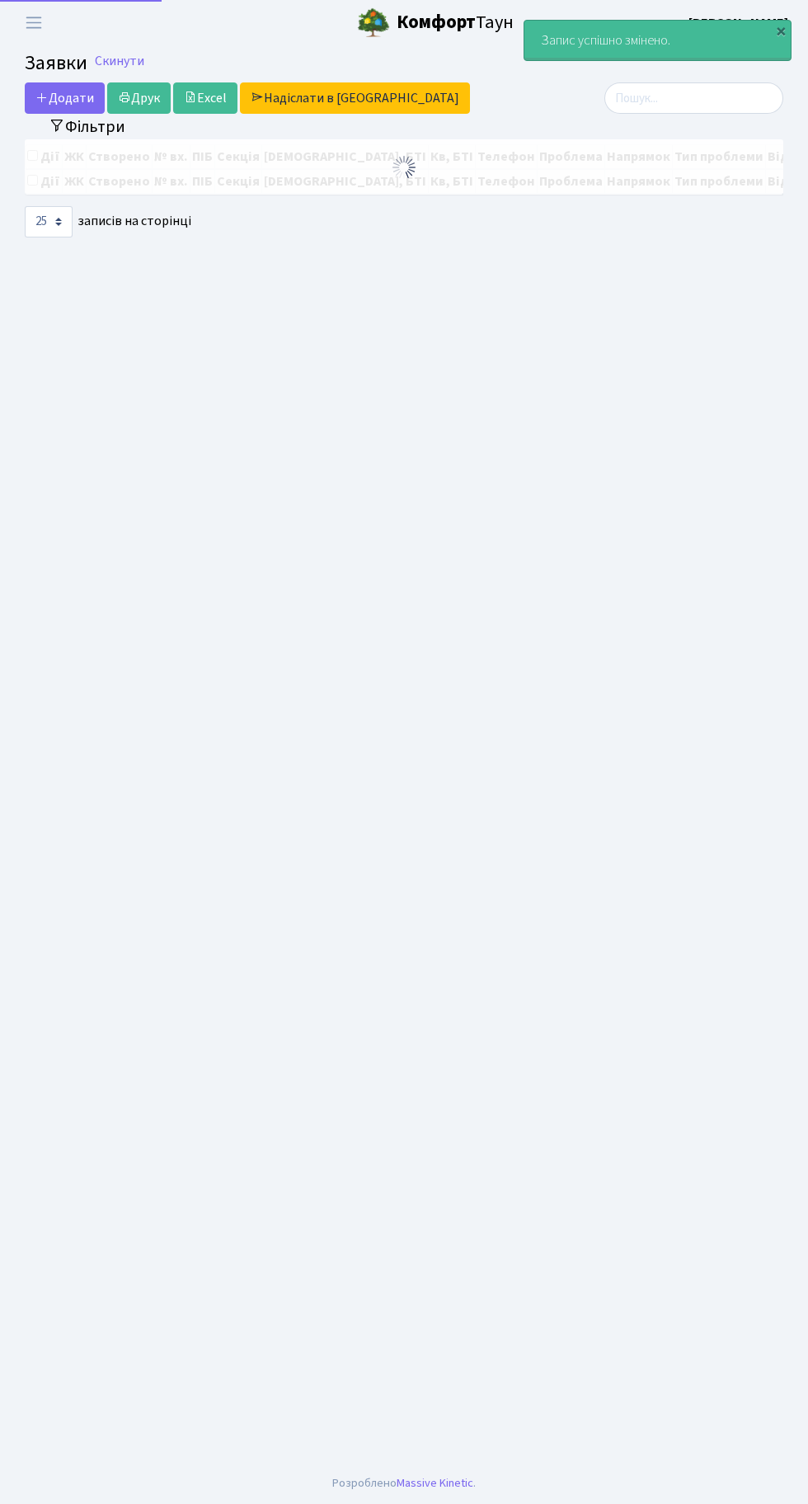
select select "25"
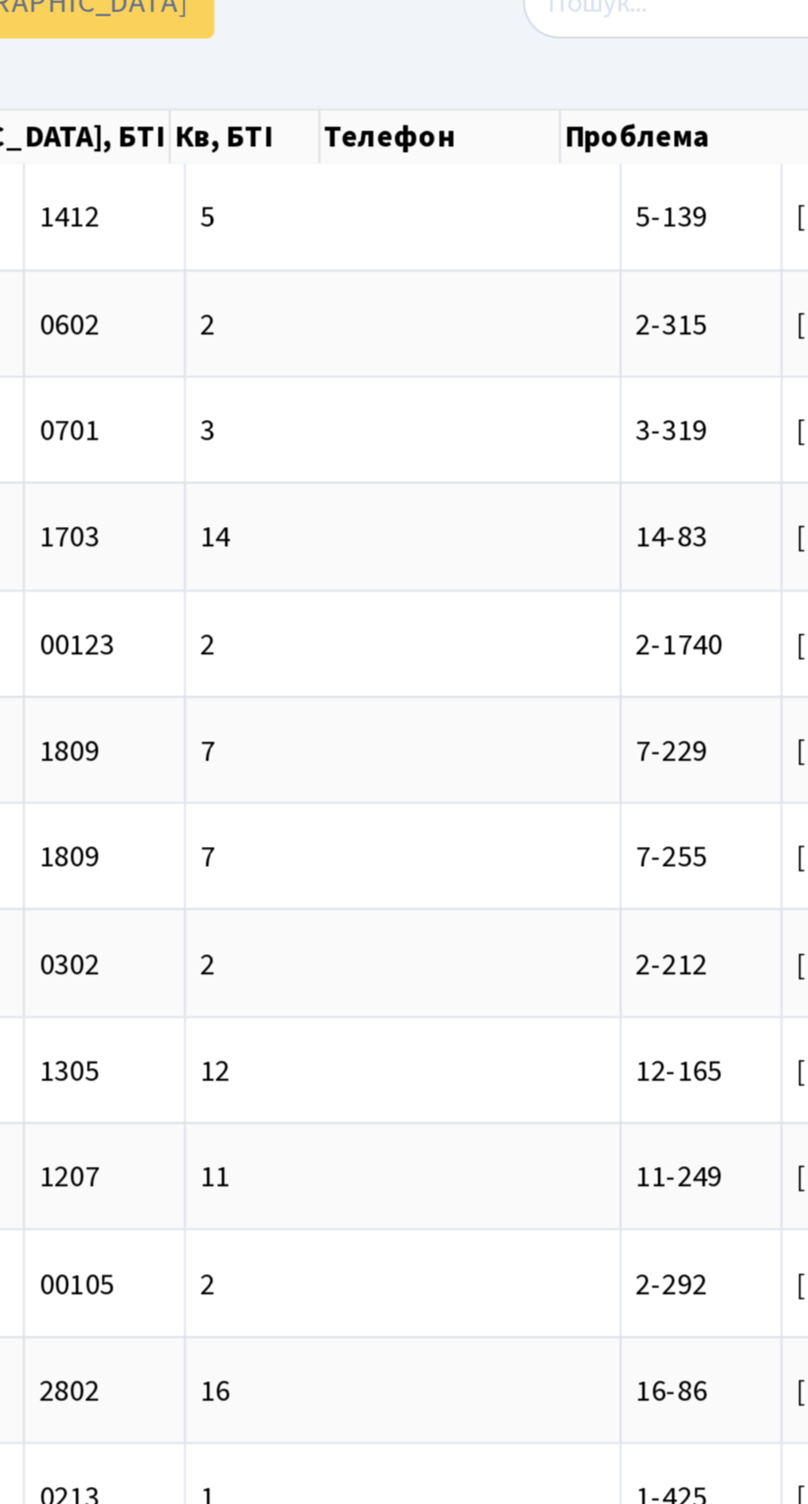
scroll to position [0, 233]
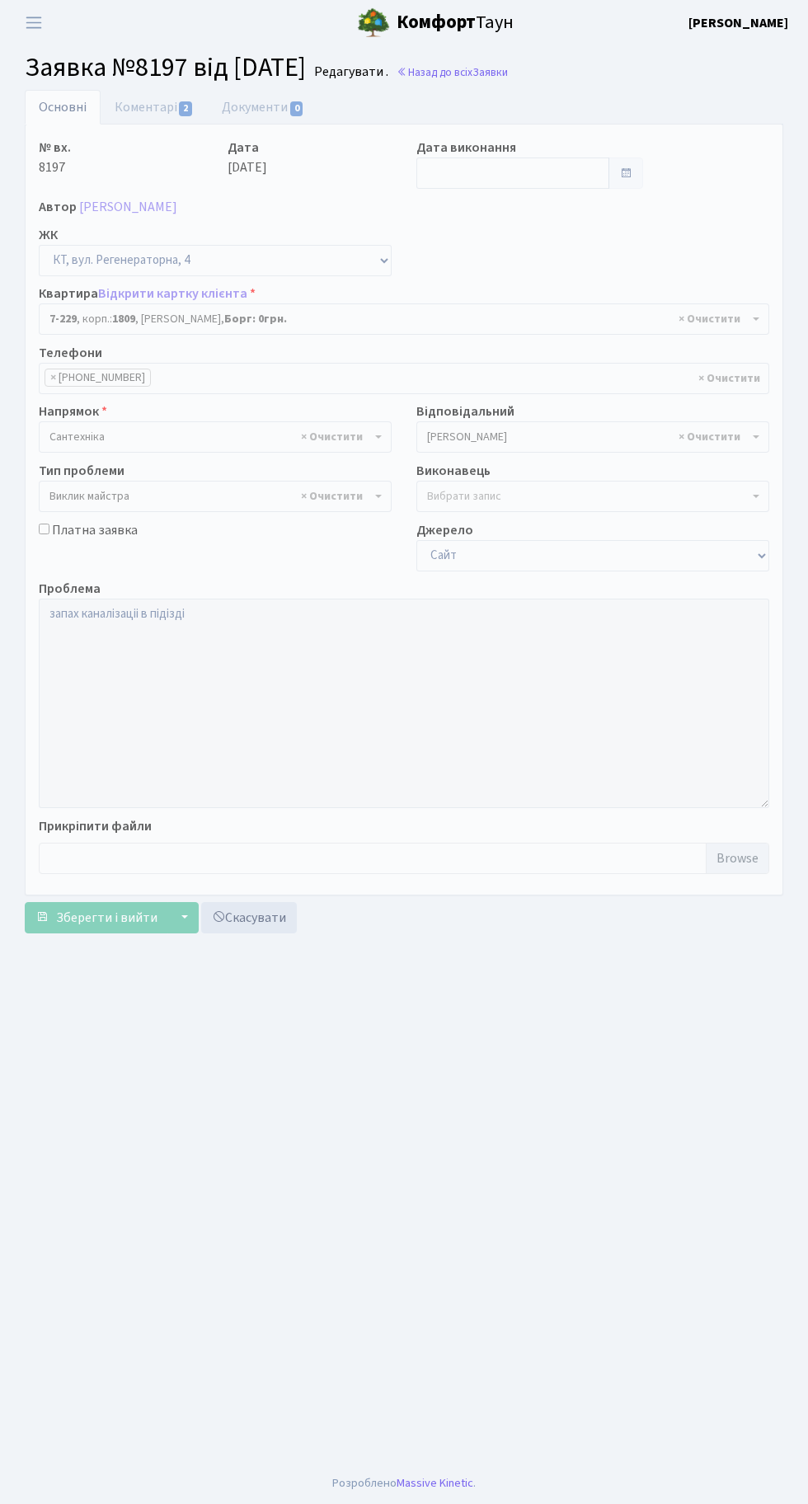
select select "4925"
select select "29"
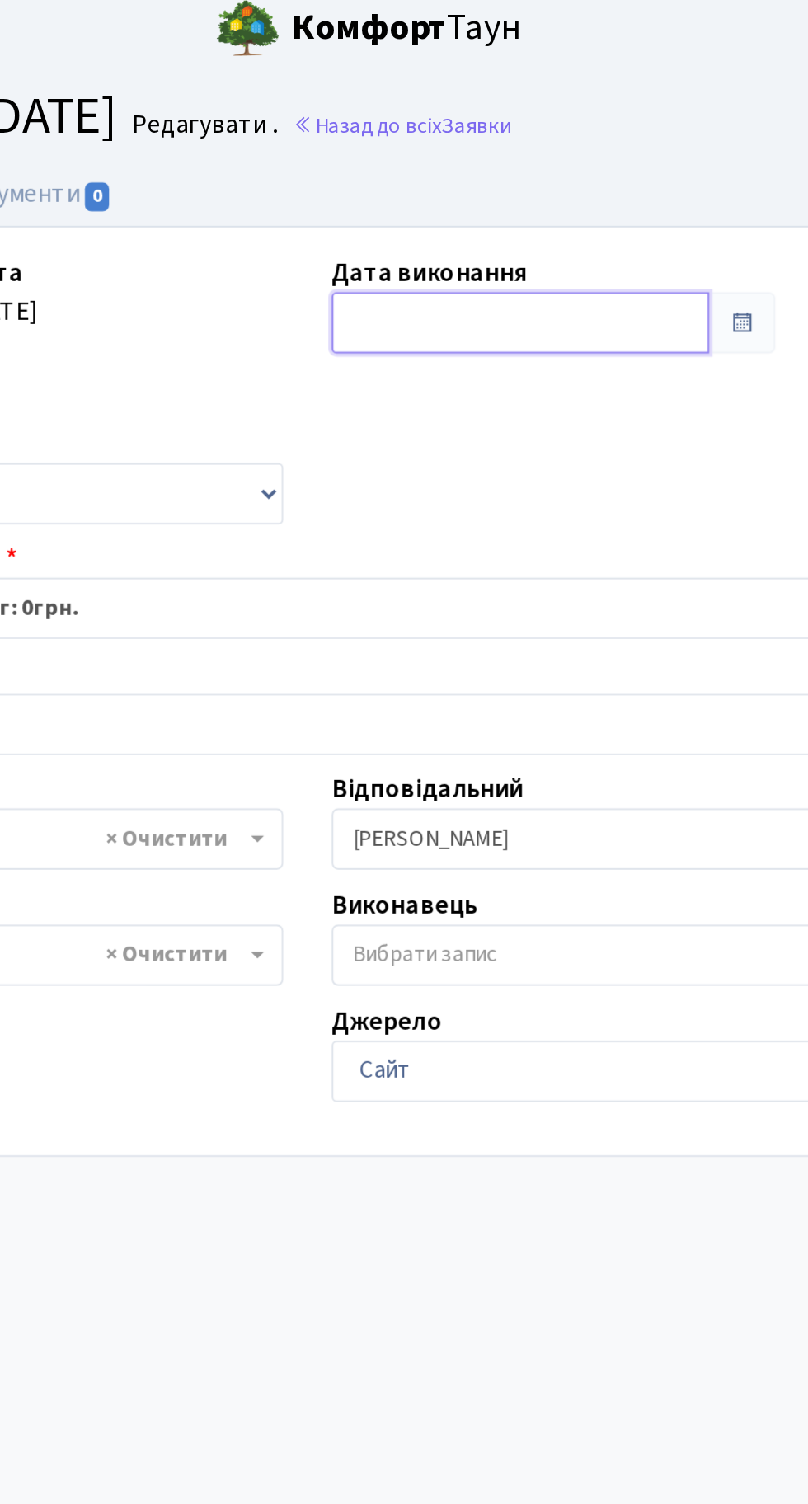
click at [496, 166] on input "text" at bounding box center [512, 172] width 193 height 31
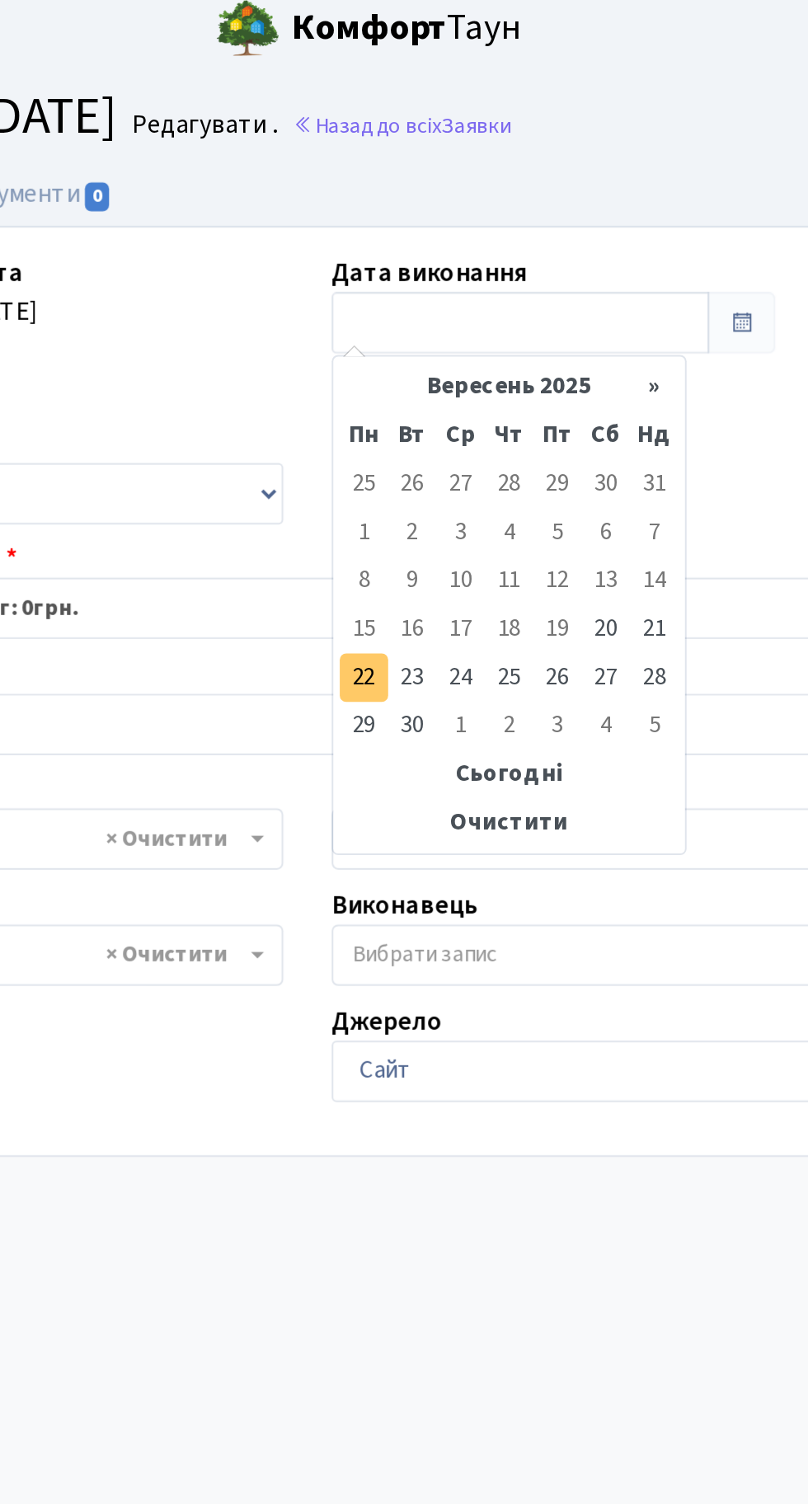
click at [436, 354] on td "22" at bounding box center [433, 354] width 25 height 25
type input "[DATE]"
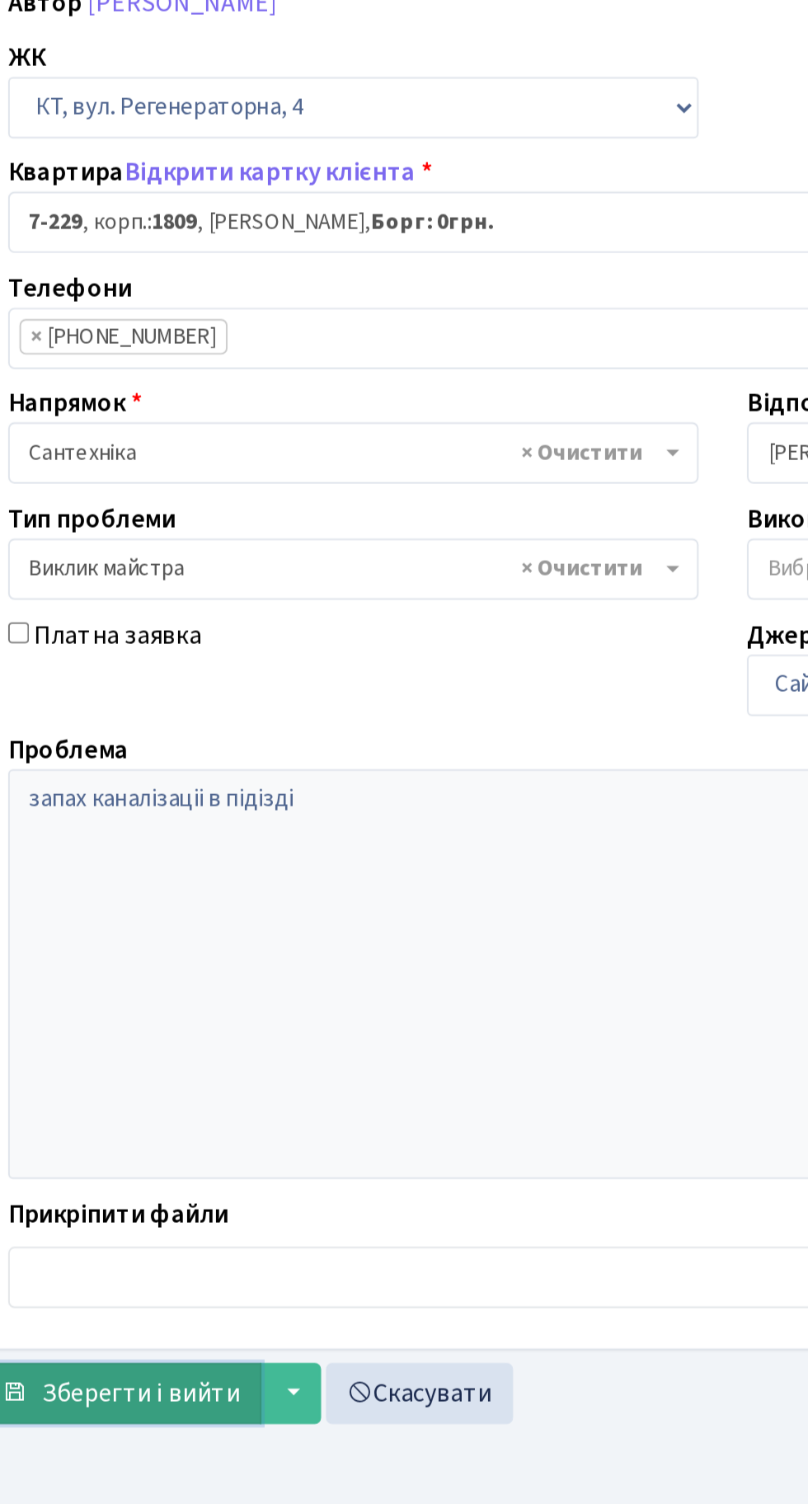
click at [98, 914] on span "Зберегти і вийти" at bounding box center [106, 918] width 101 height 18
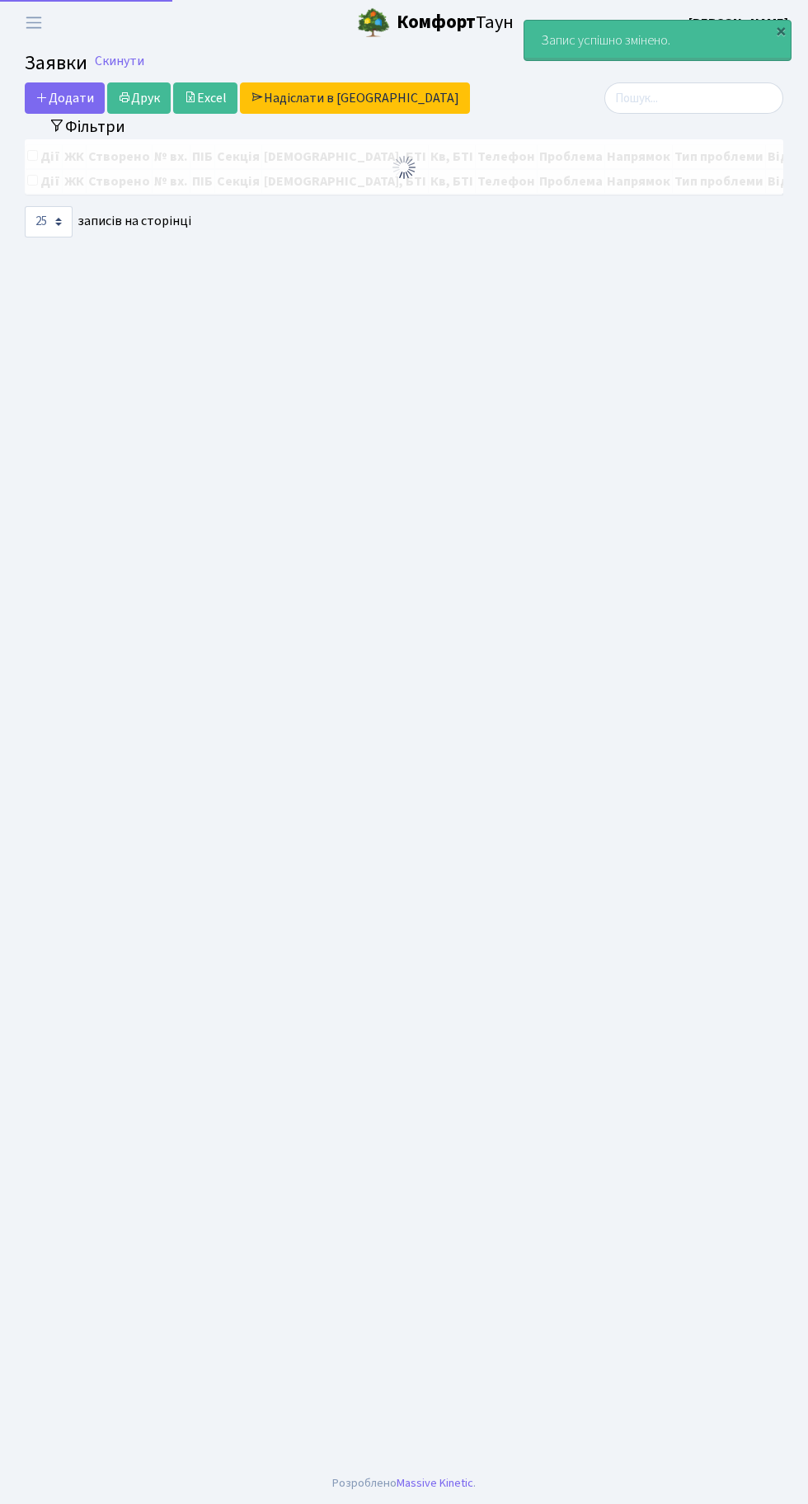
select select "25"
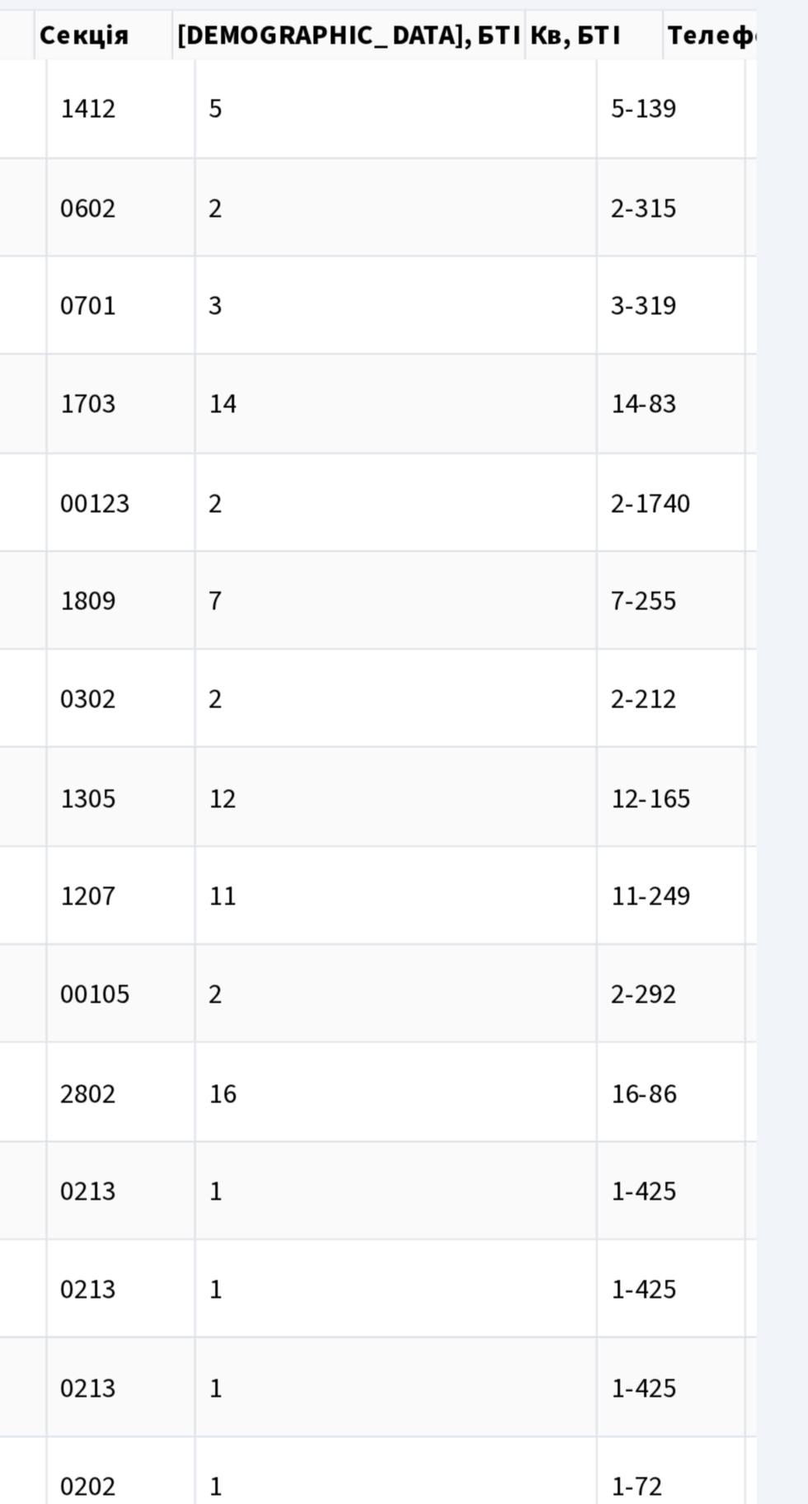
scroll to position [0, 165]
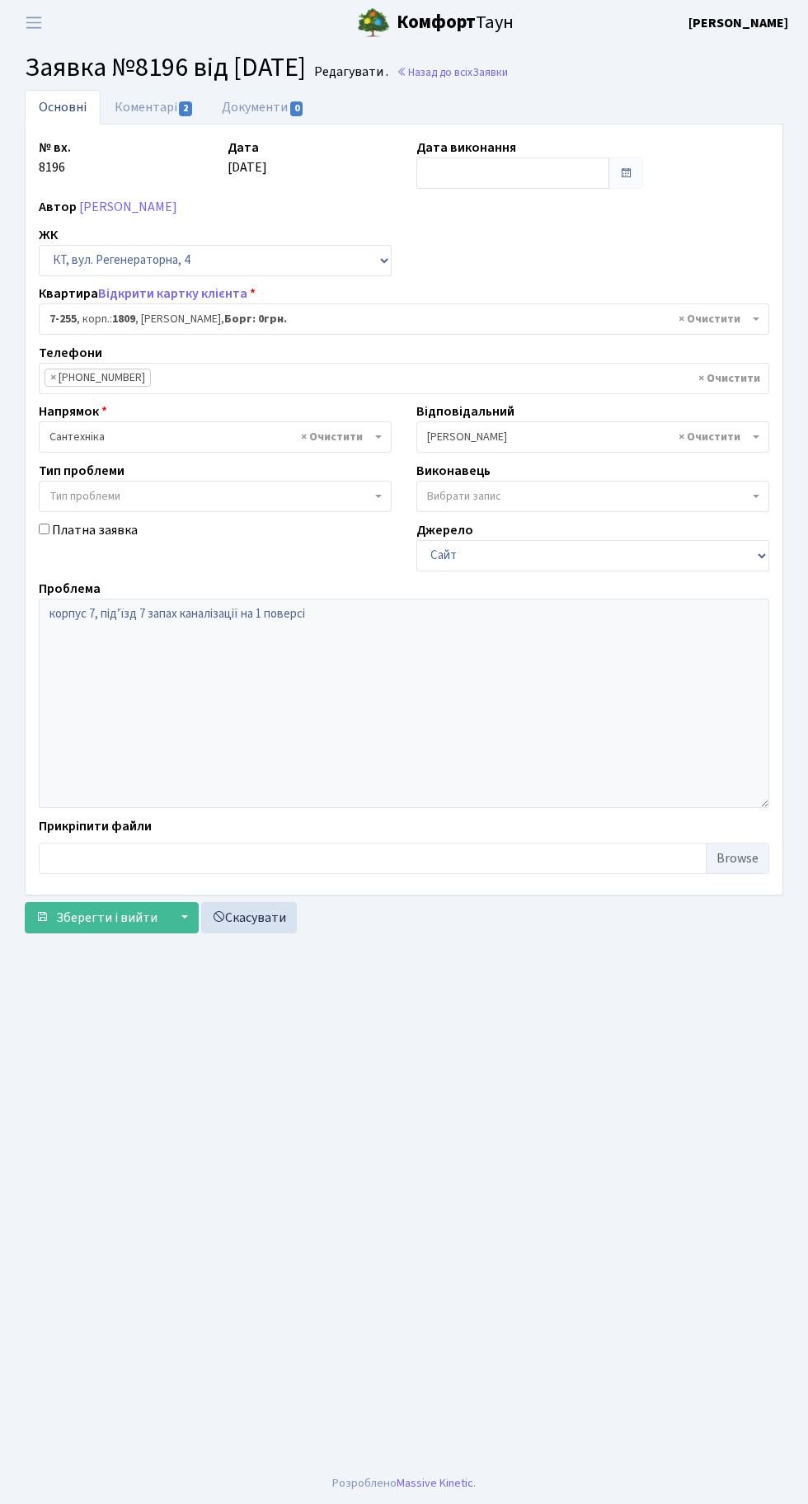
select select "4951"
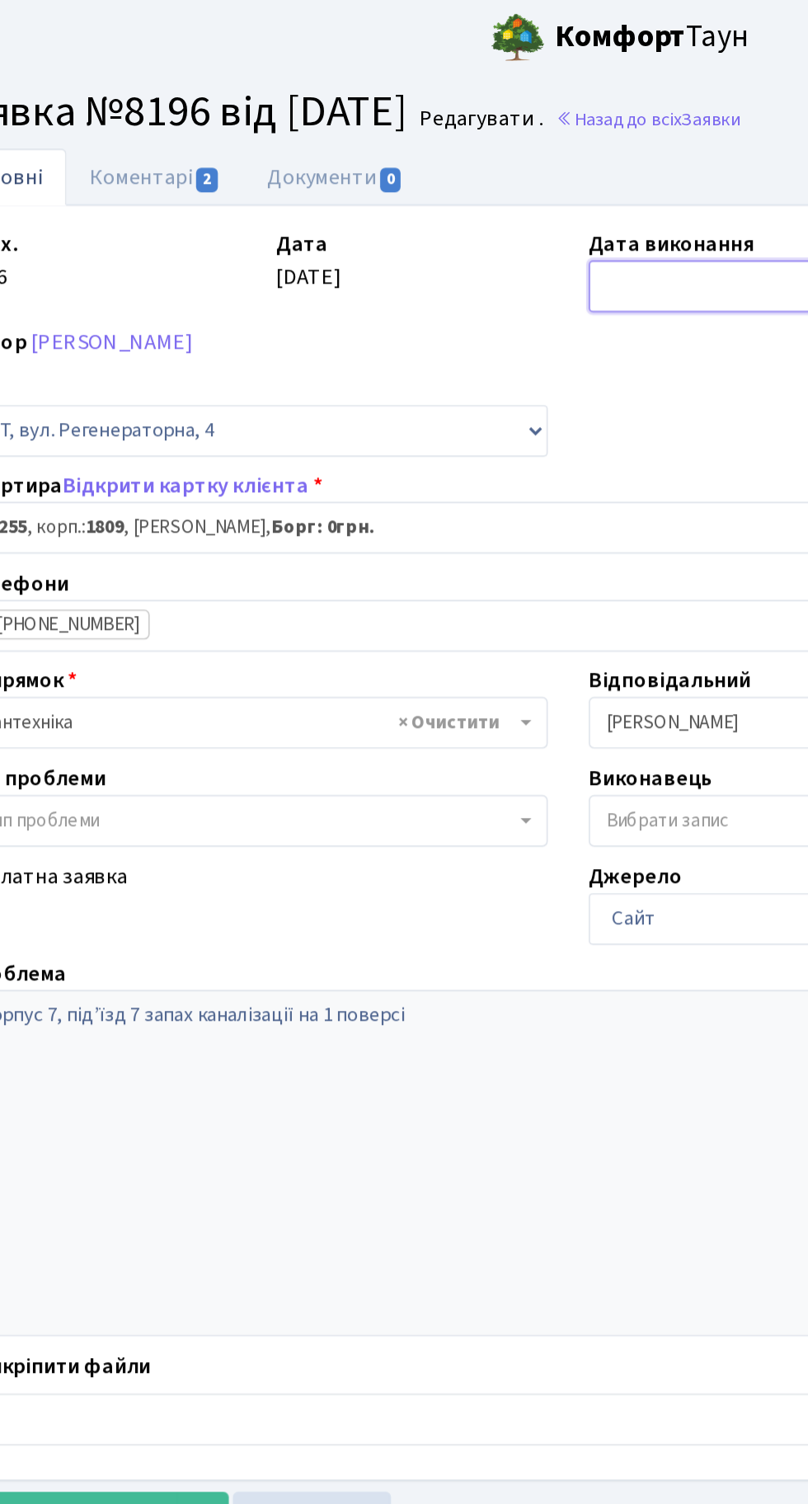
click at [469, 167] on input "text" at bounding box center [512, 172] width 193 height 31
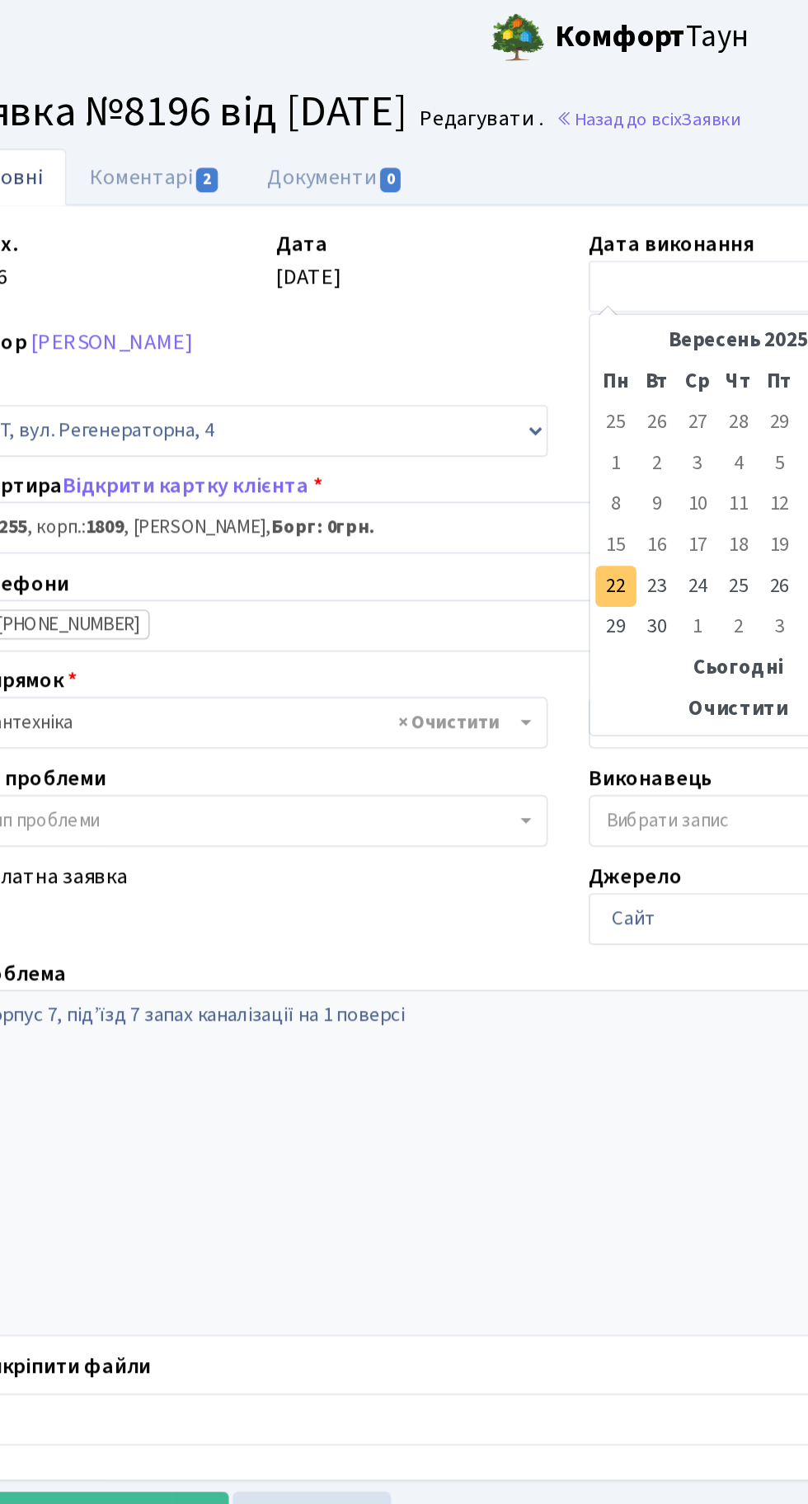
click at [425, 355] on td "22" at bounding box center [433, 354] width 25 height 25
type input "[DATE]"
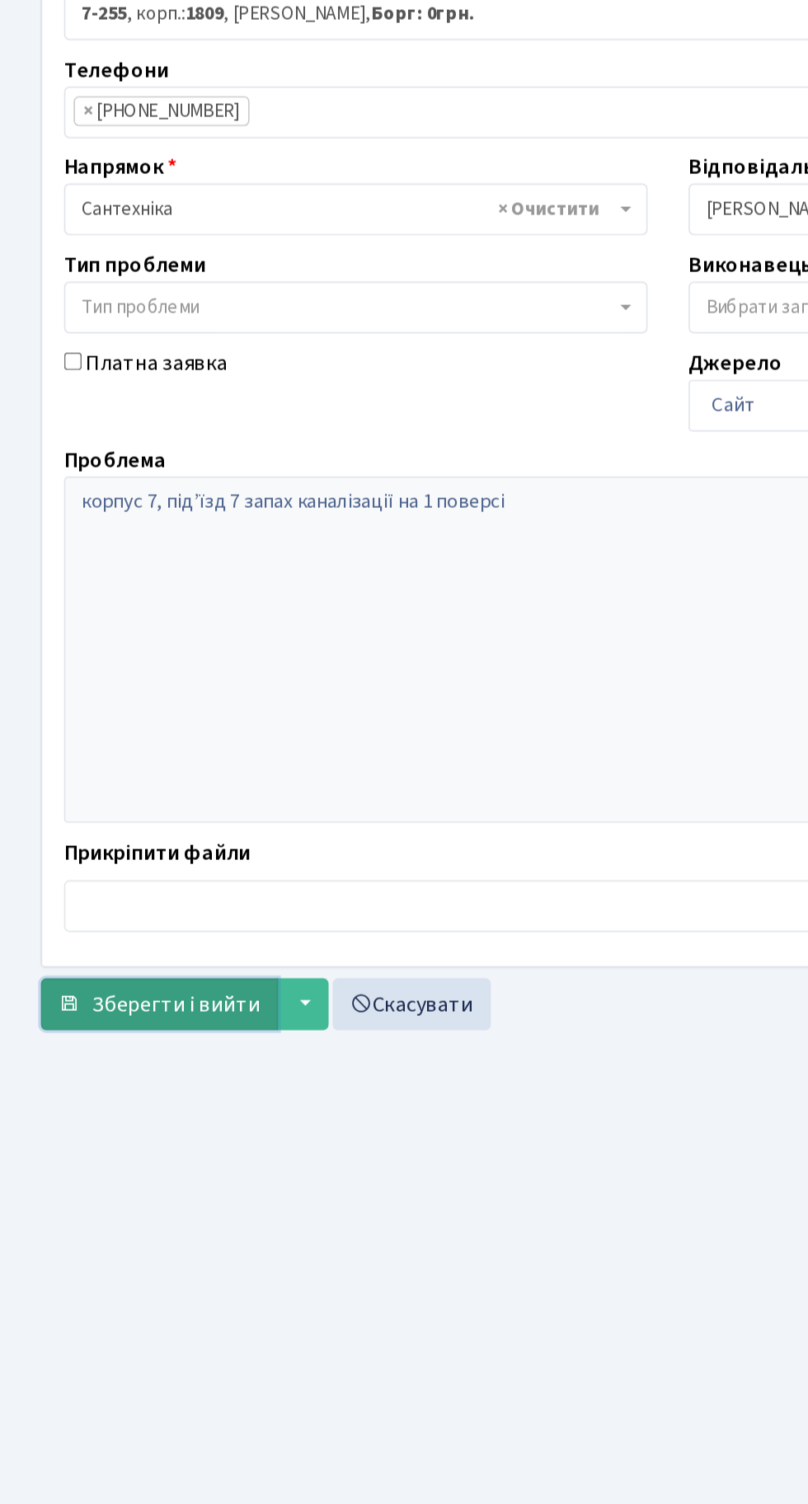
click at [110, 904] on button "Зберегти і вийти" at bounding box center [96, 917] width 143 height 31
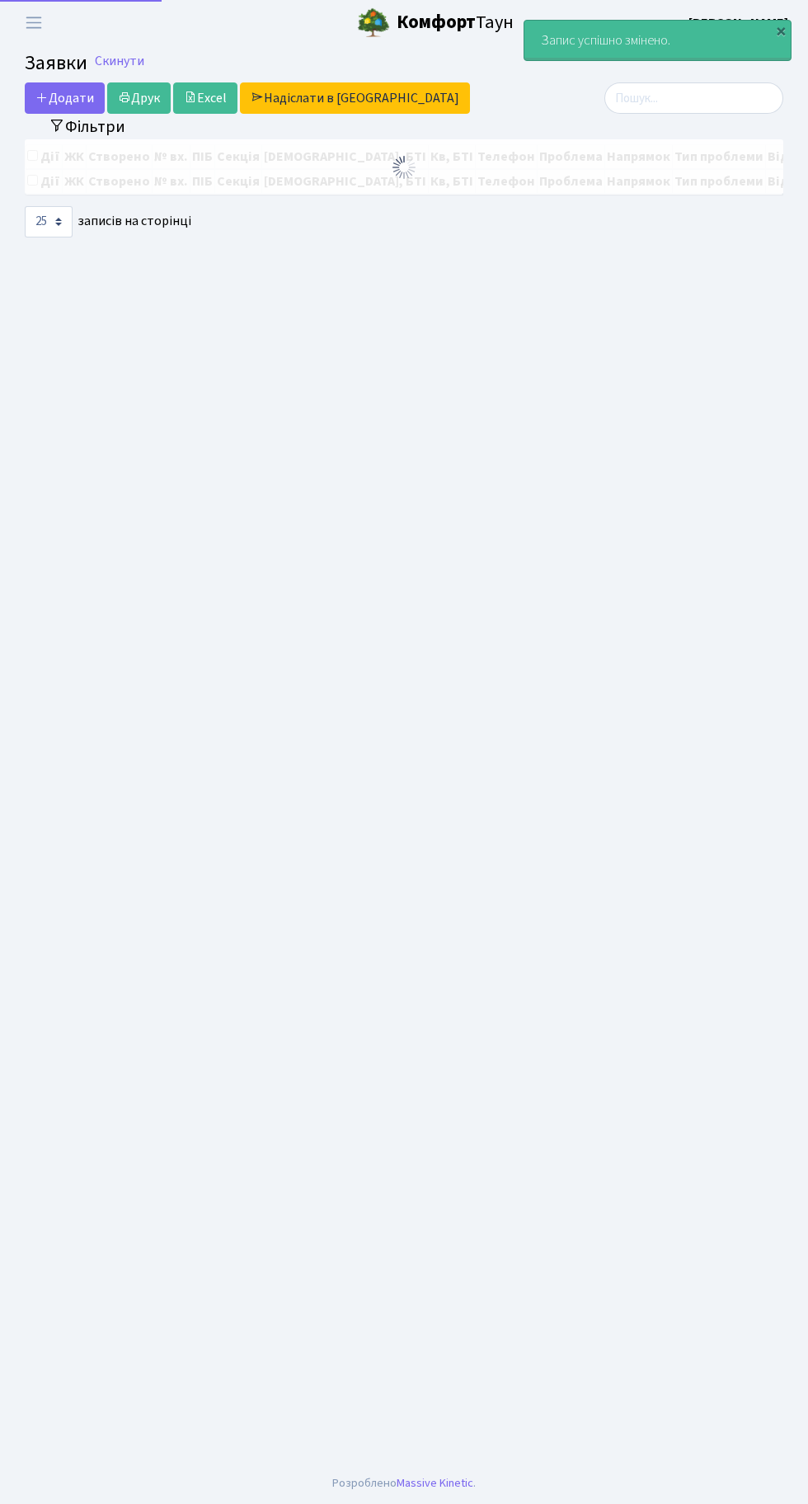
select select "25"
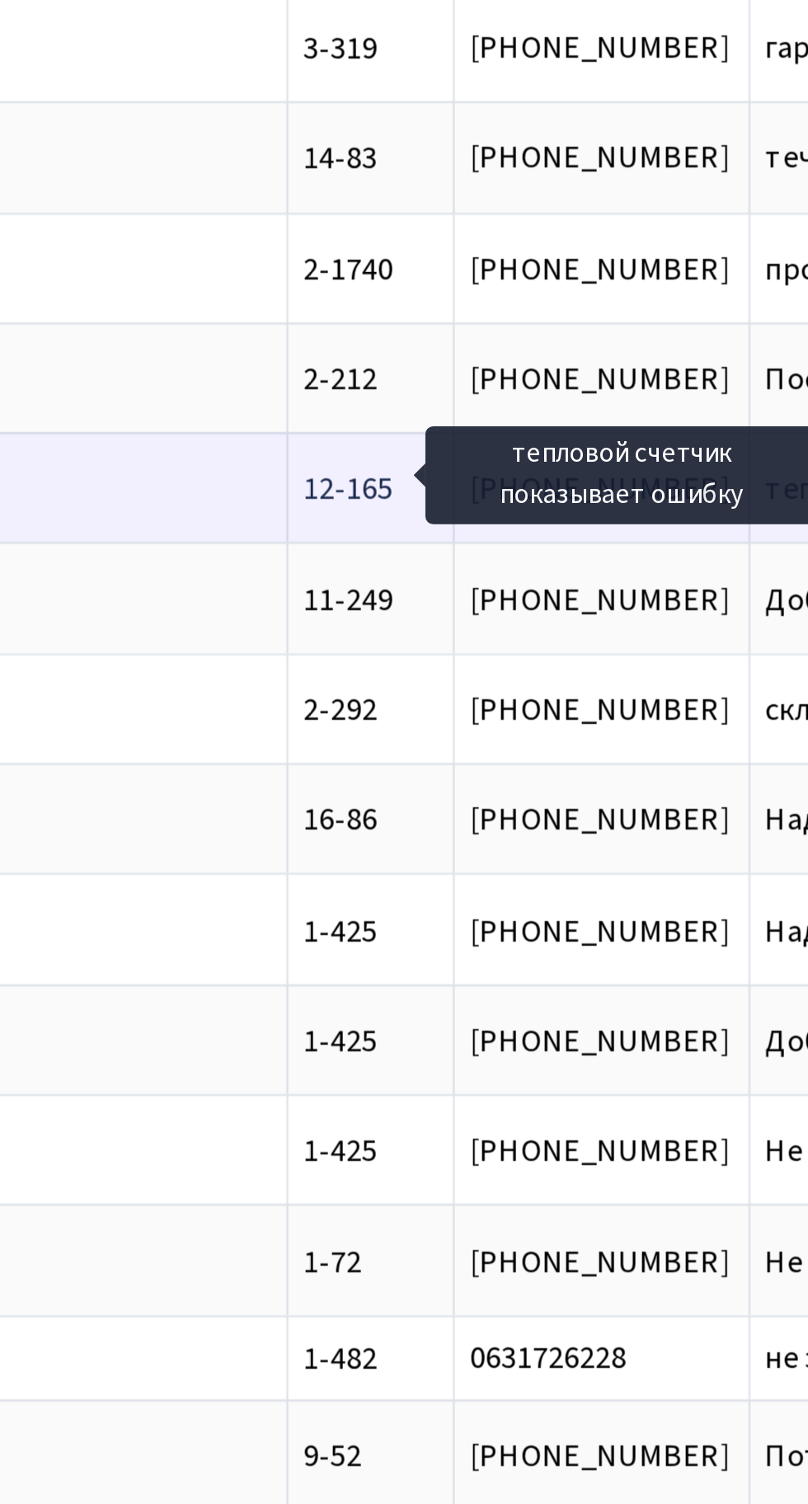
click at [381, 466] on span "тепловой счетчи[...]" at bounding box center [439, 474] width 117 height 18
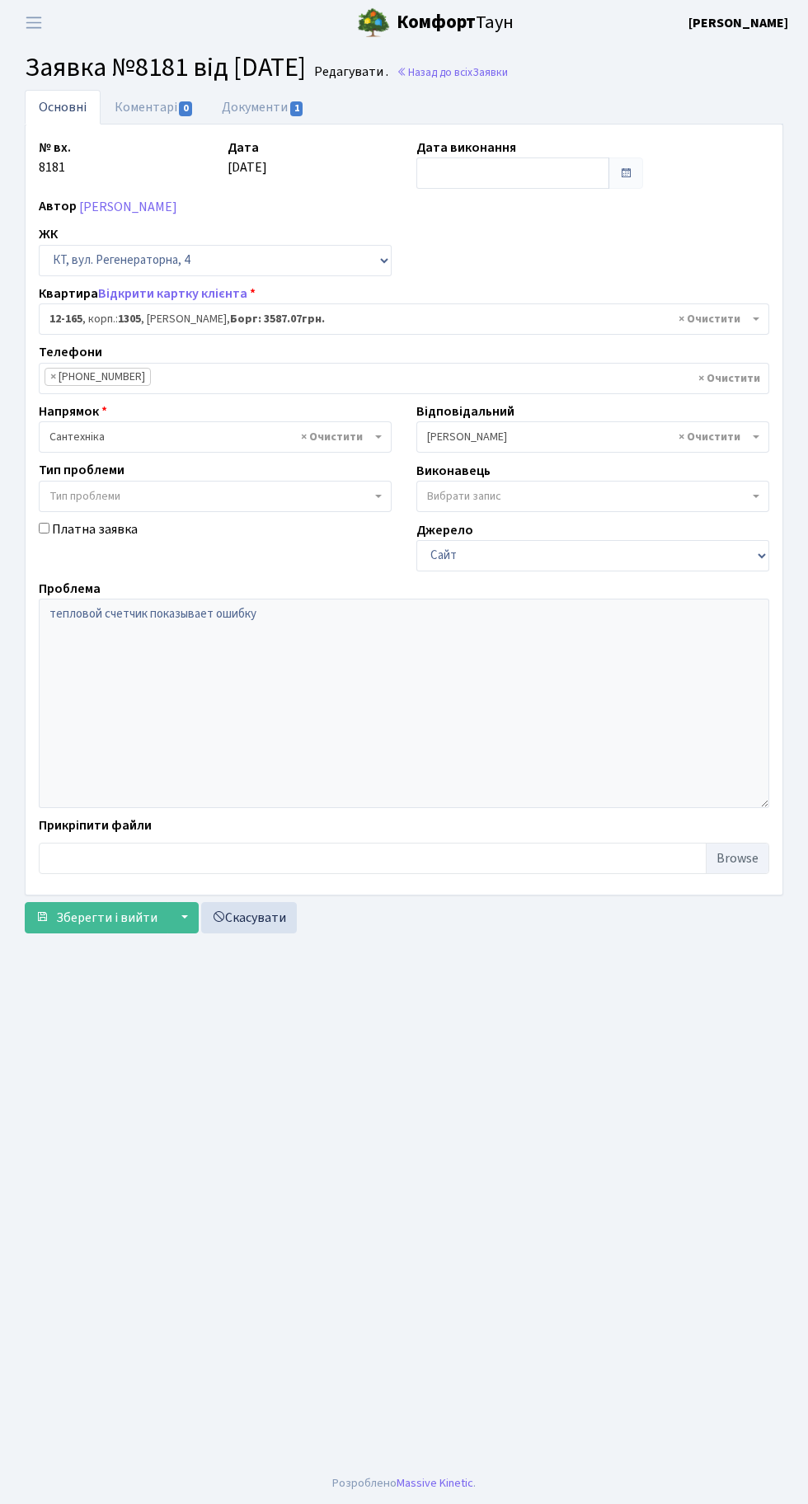
select select "7272"
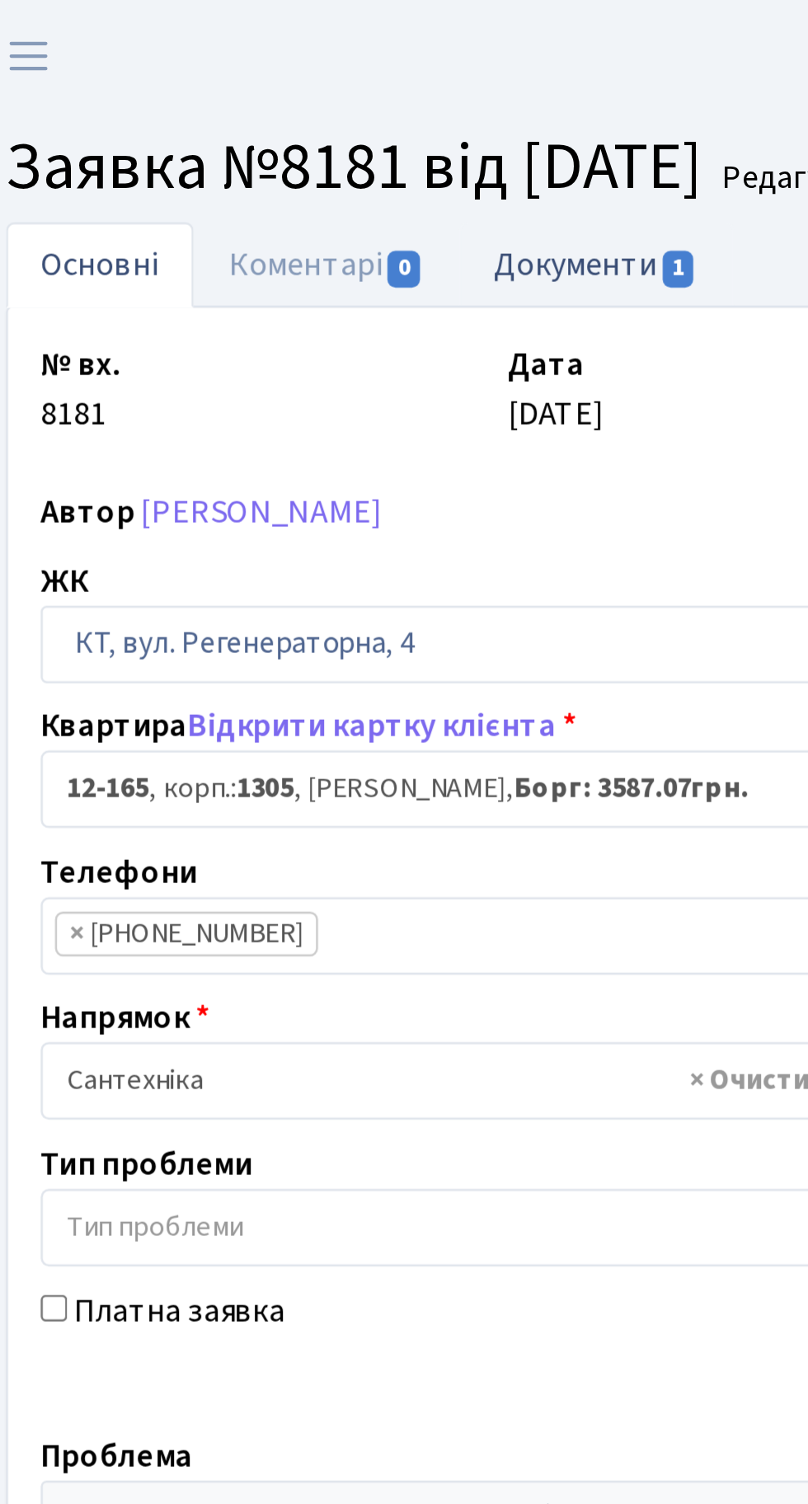
click at [256, 101] on link "Документи 1" at bounding box center [263, 107] width 110 height 34
select select "25"
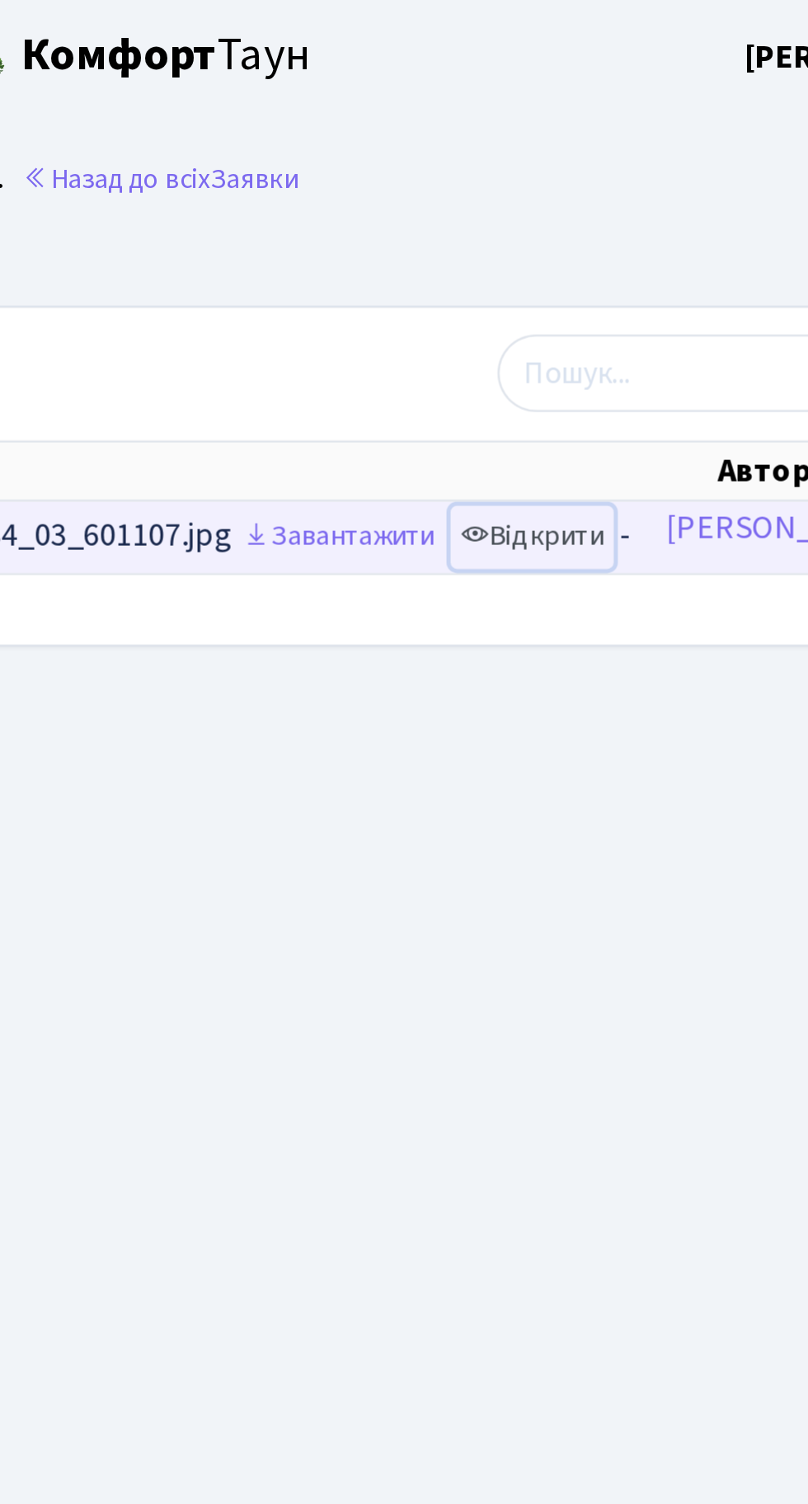
click at [624, 213] on link "Відкрити" at bounding box center [603, 217] width 66 height 26
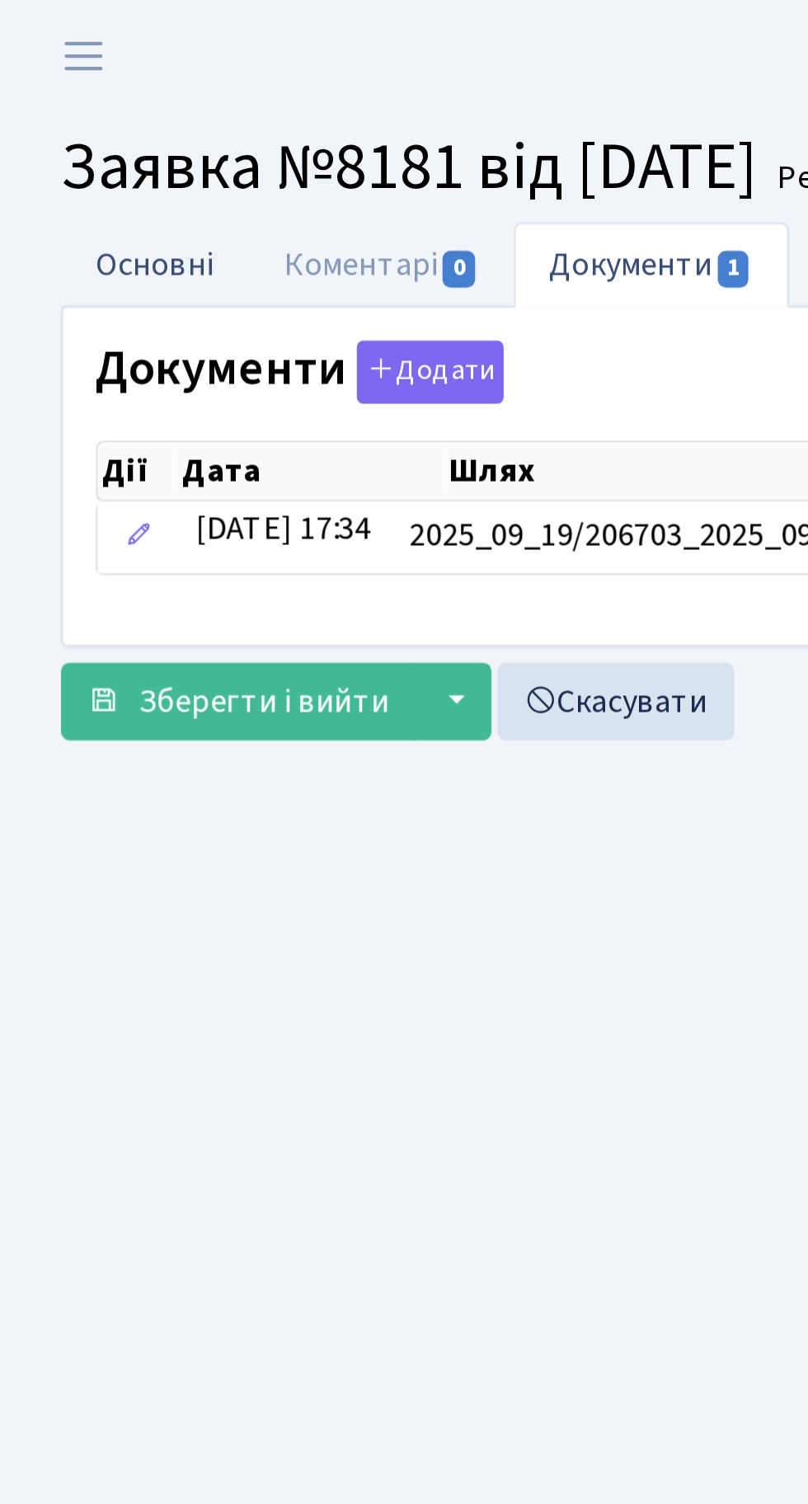
click at [63, 101] on link "Основні" at bounding box center [63, 107] width 76 height 34
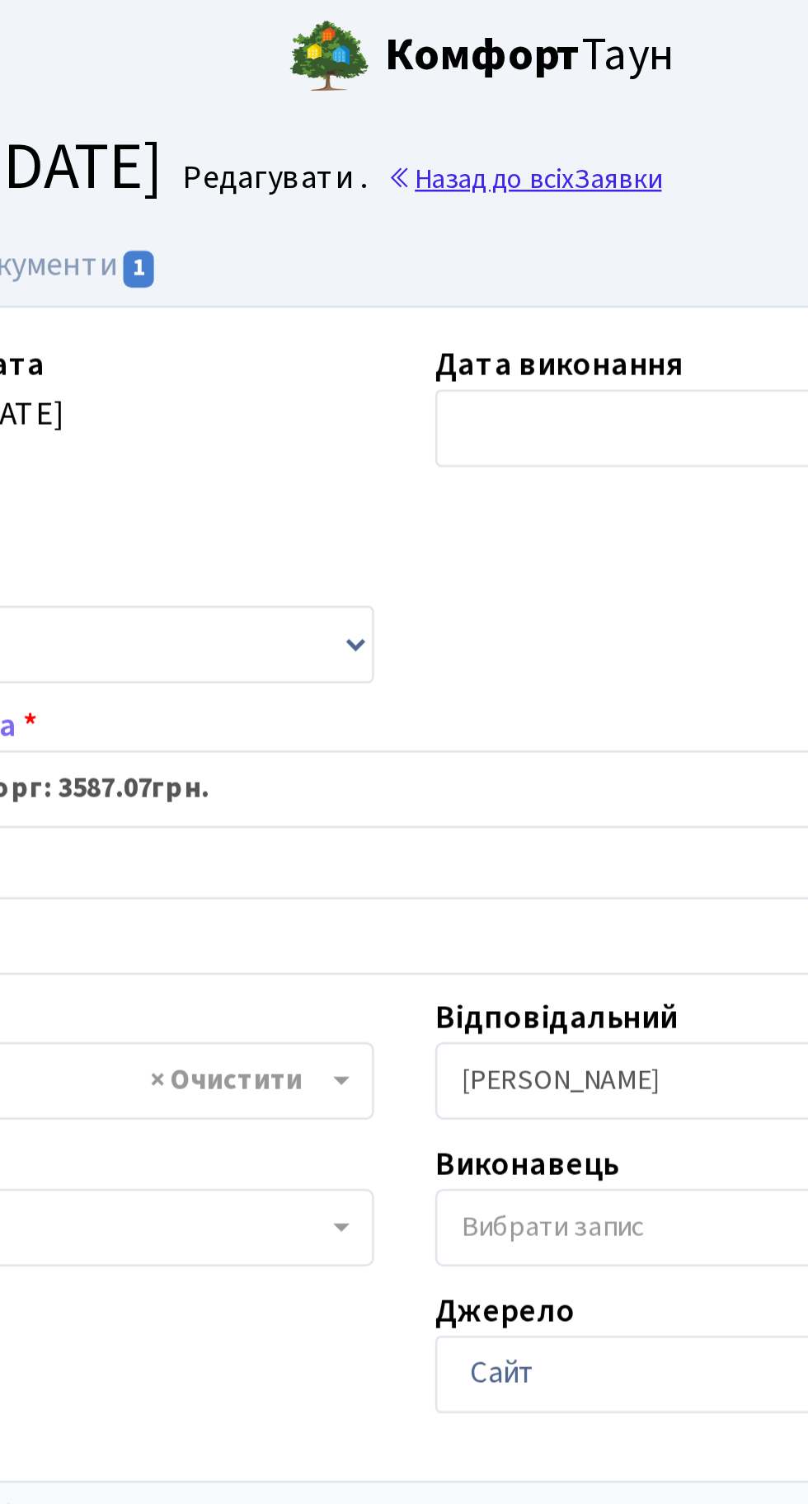
click at [491, 67] on link "Назад до всіх Заявки" at bounding box center [452, 72] width 111 height 16
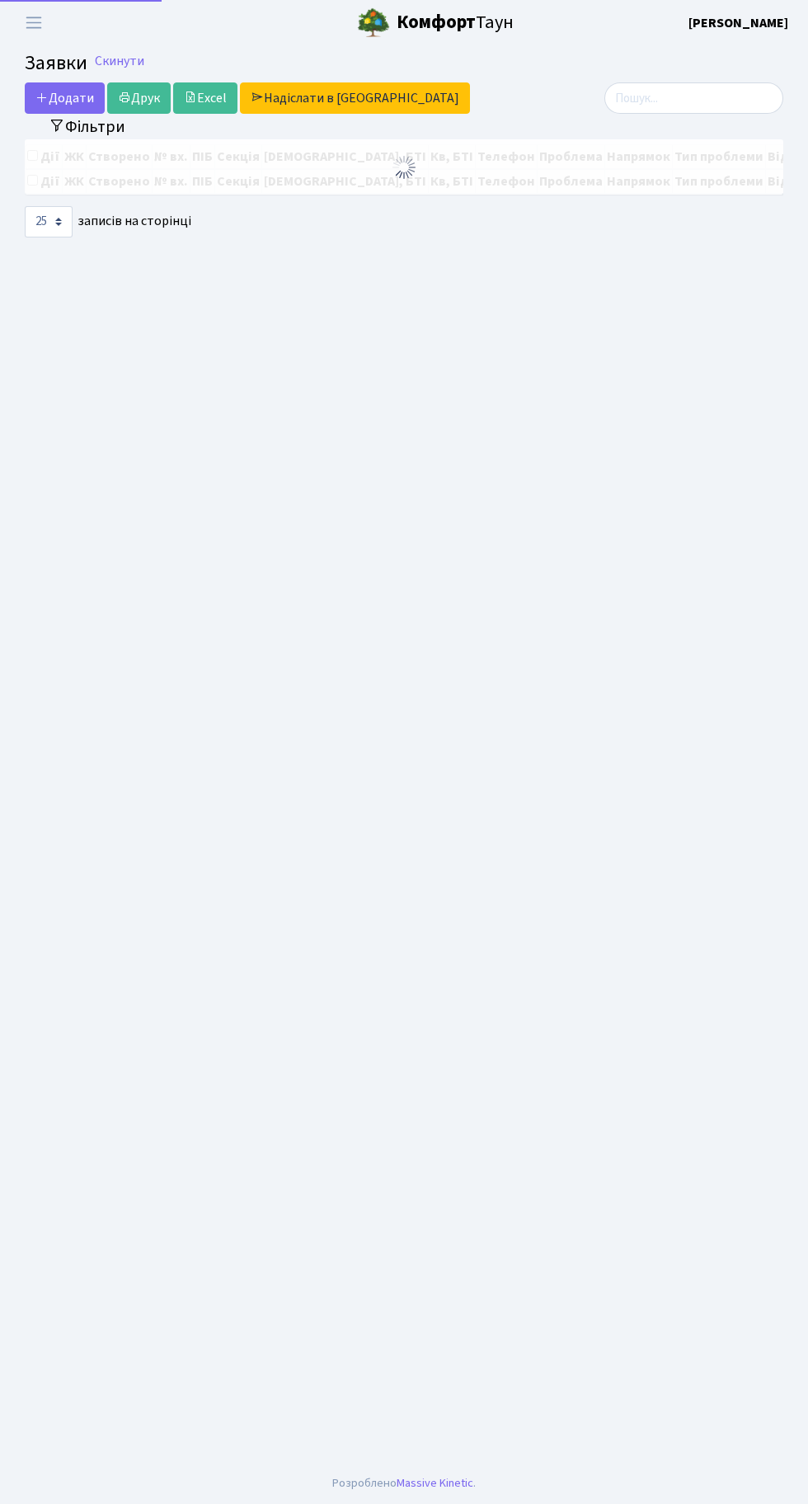
select select "25"
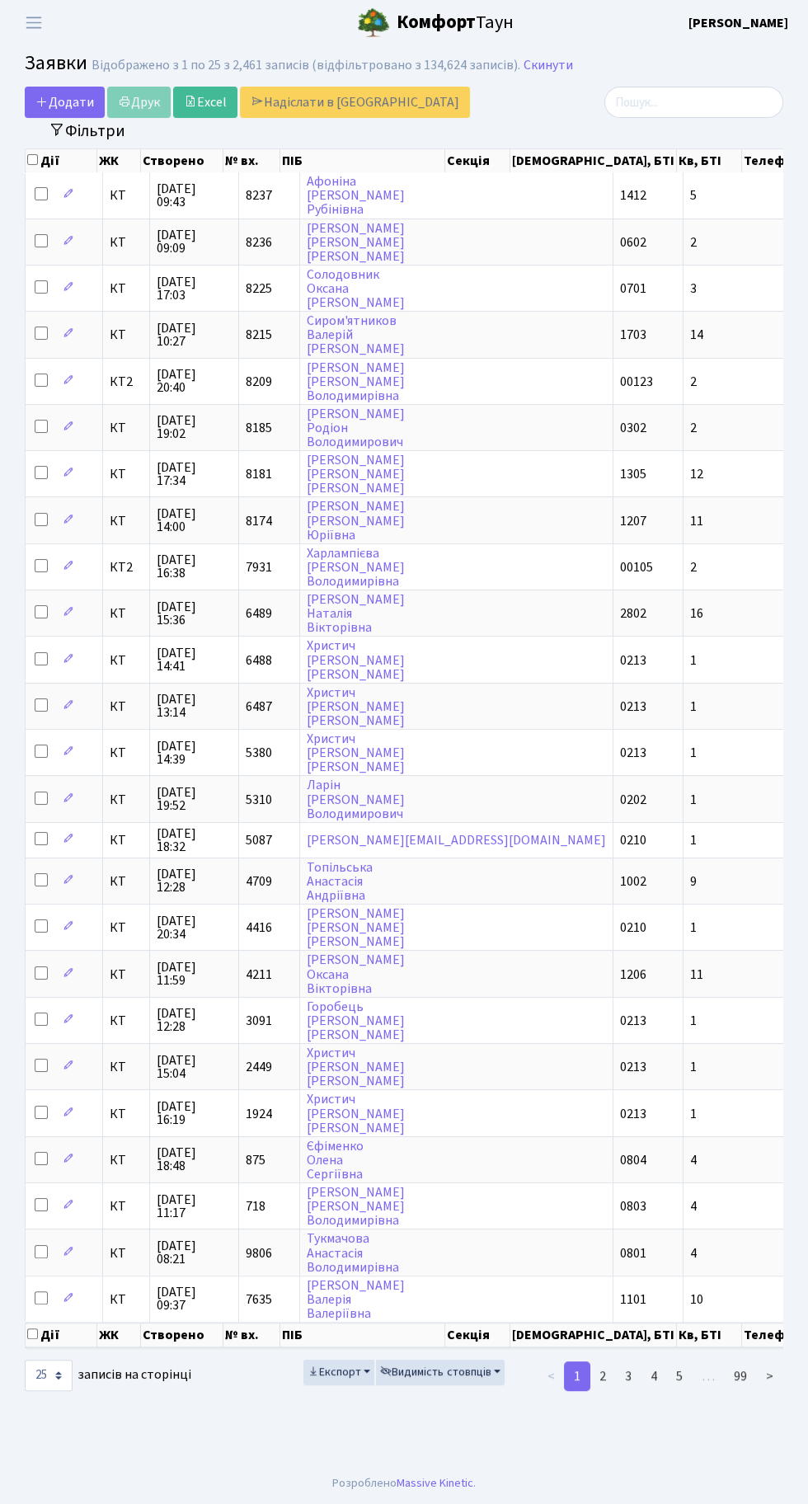
scroll to position [2, 0]
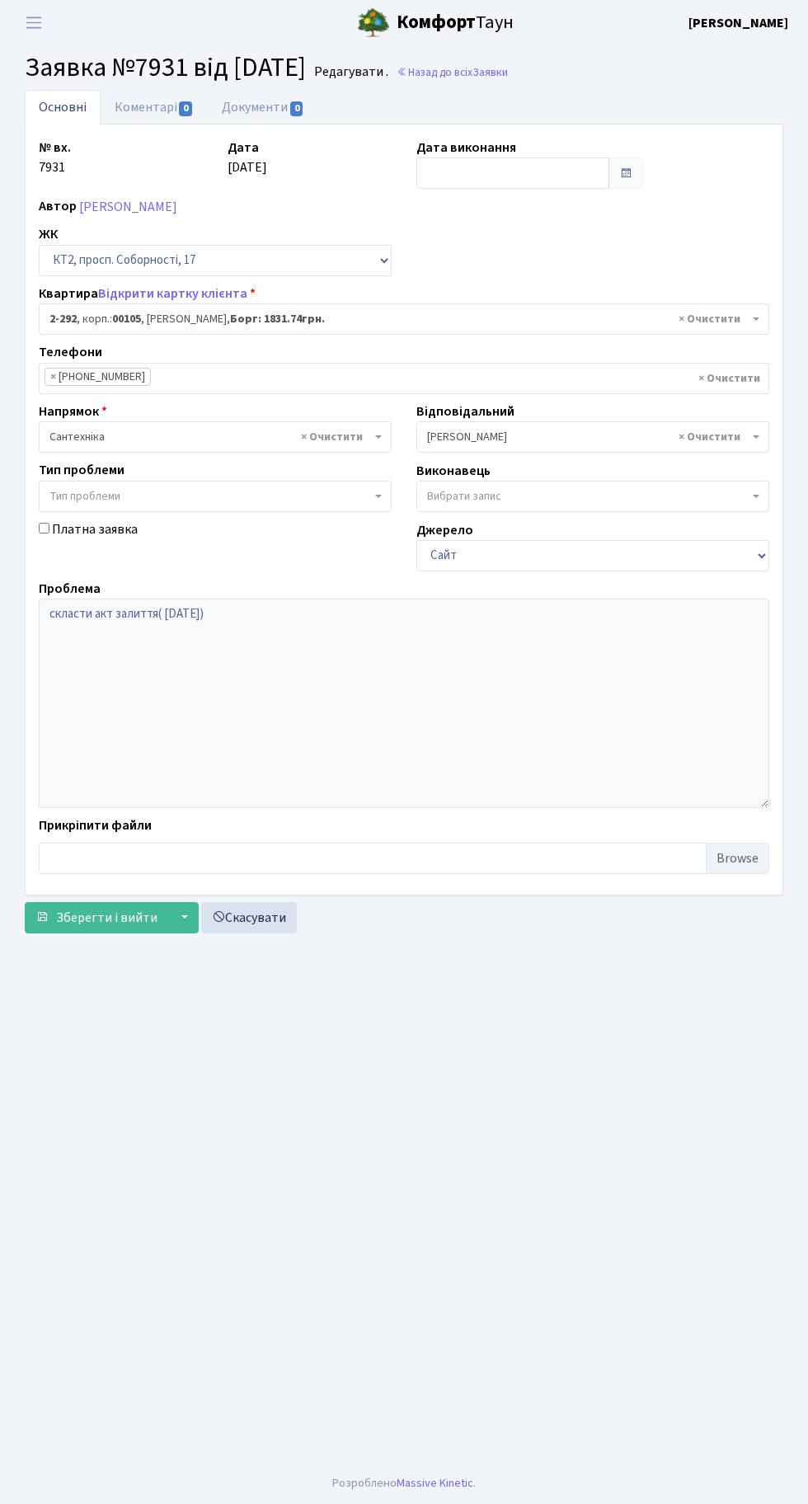
select select "15348"
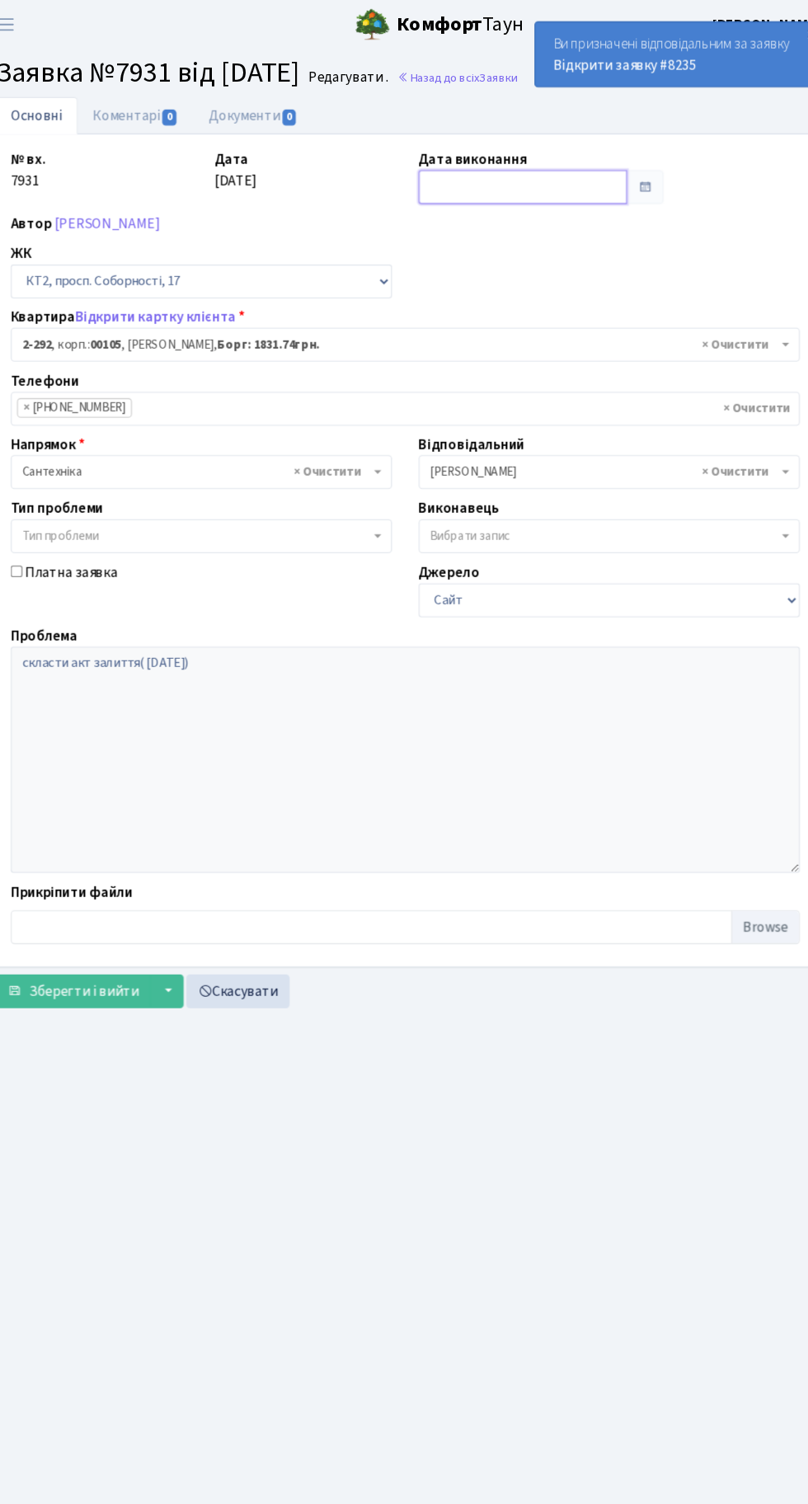
click at [572, 162] on input "text" at bounding box center [512, 172] width 193 height 31
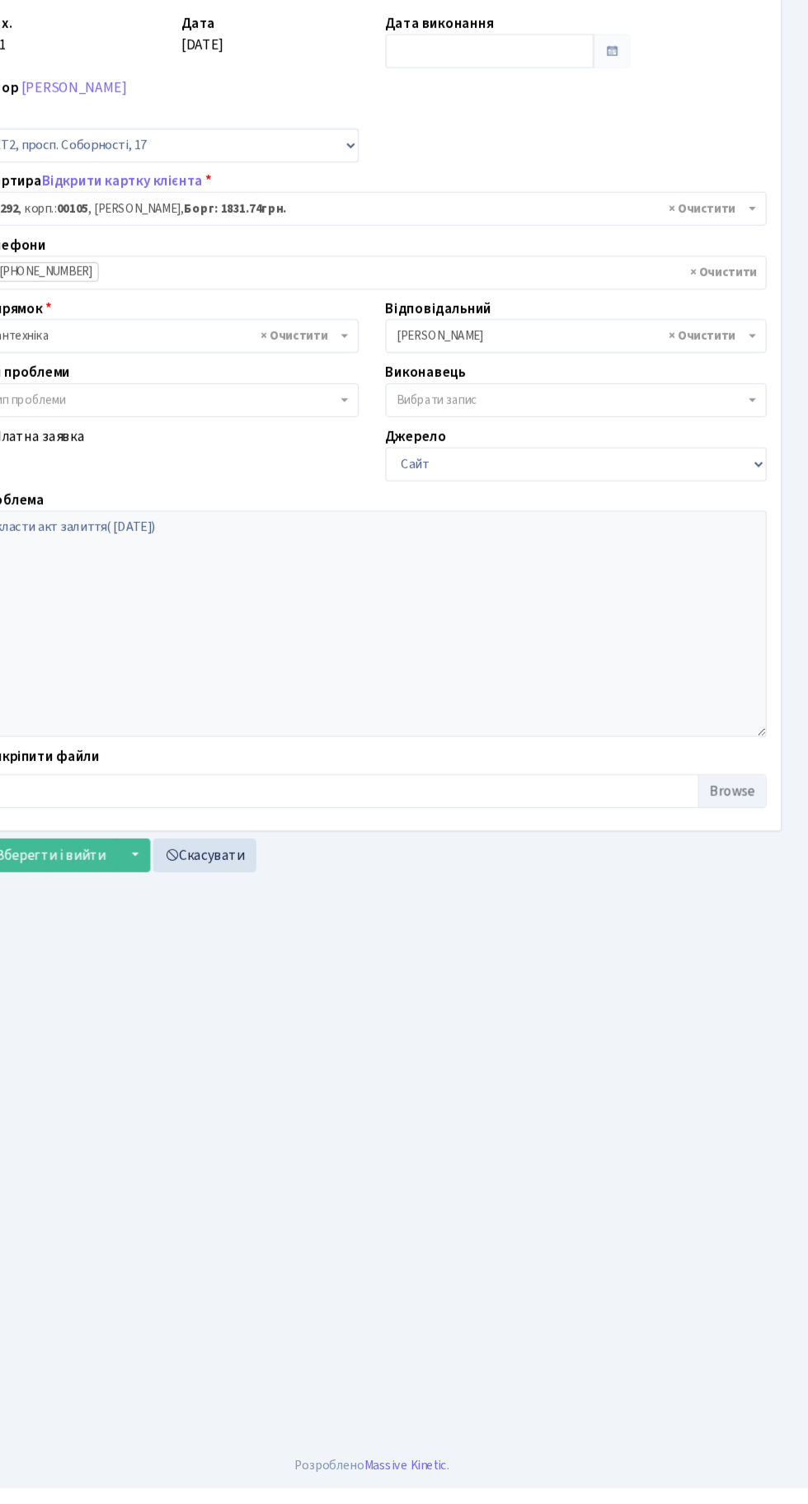
click at [716, 239] on div "№ вх. 7931 Дата 11.09.2025 Дата виконання Автор Левченко Валерія Диспечер ЖК - …" at bounding box center [403, 510] width 755 height 744
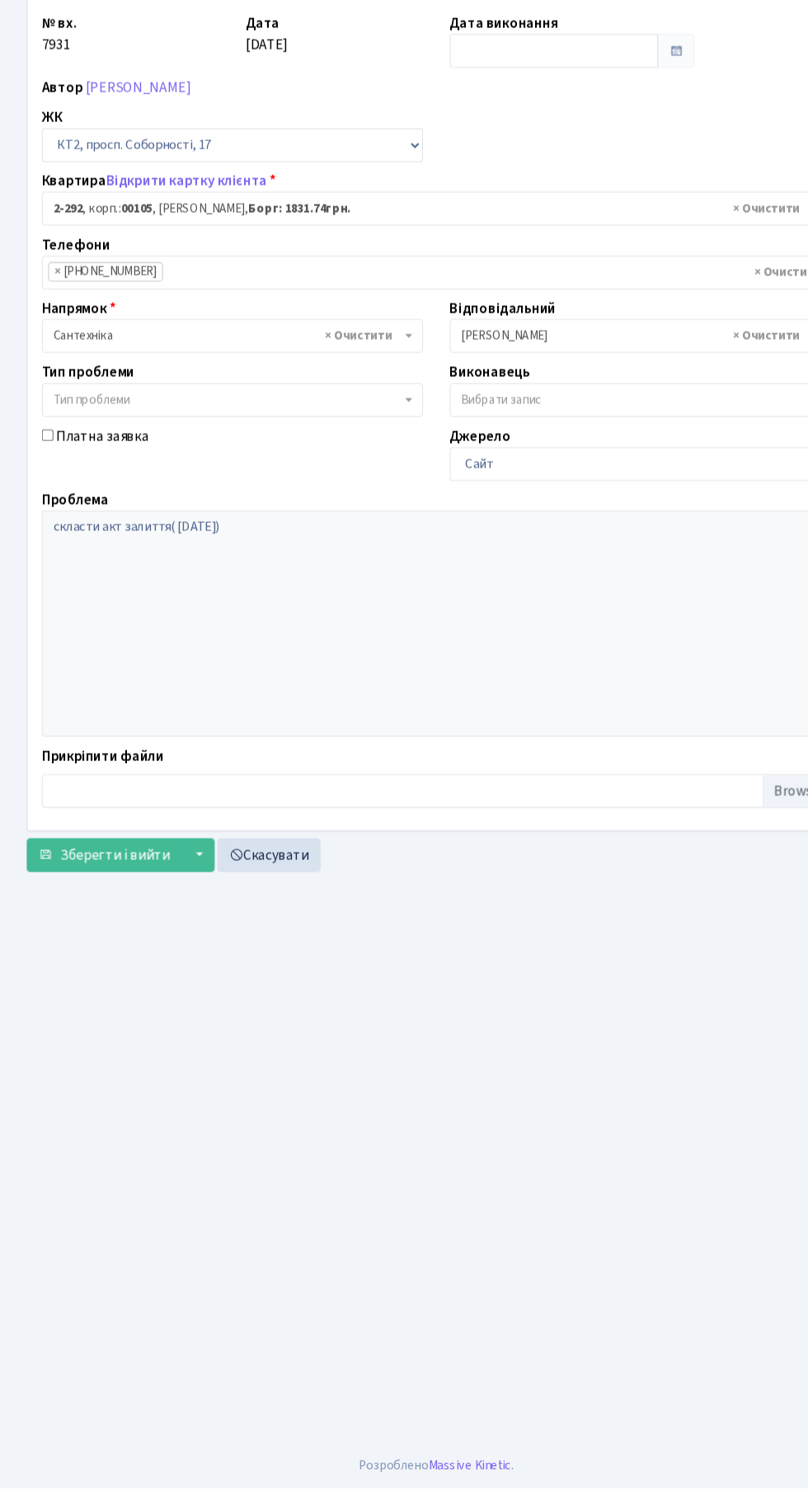
scroll to position [71, 0]
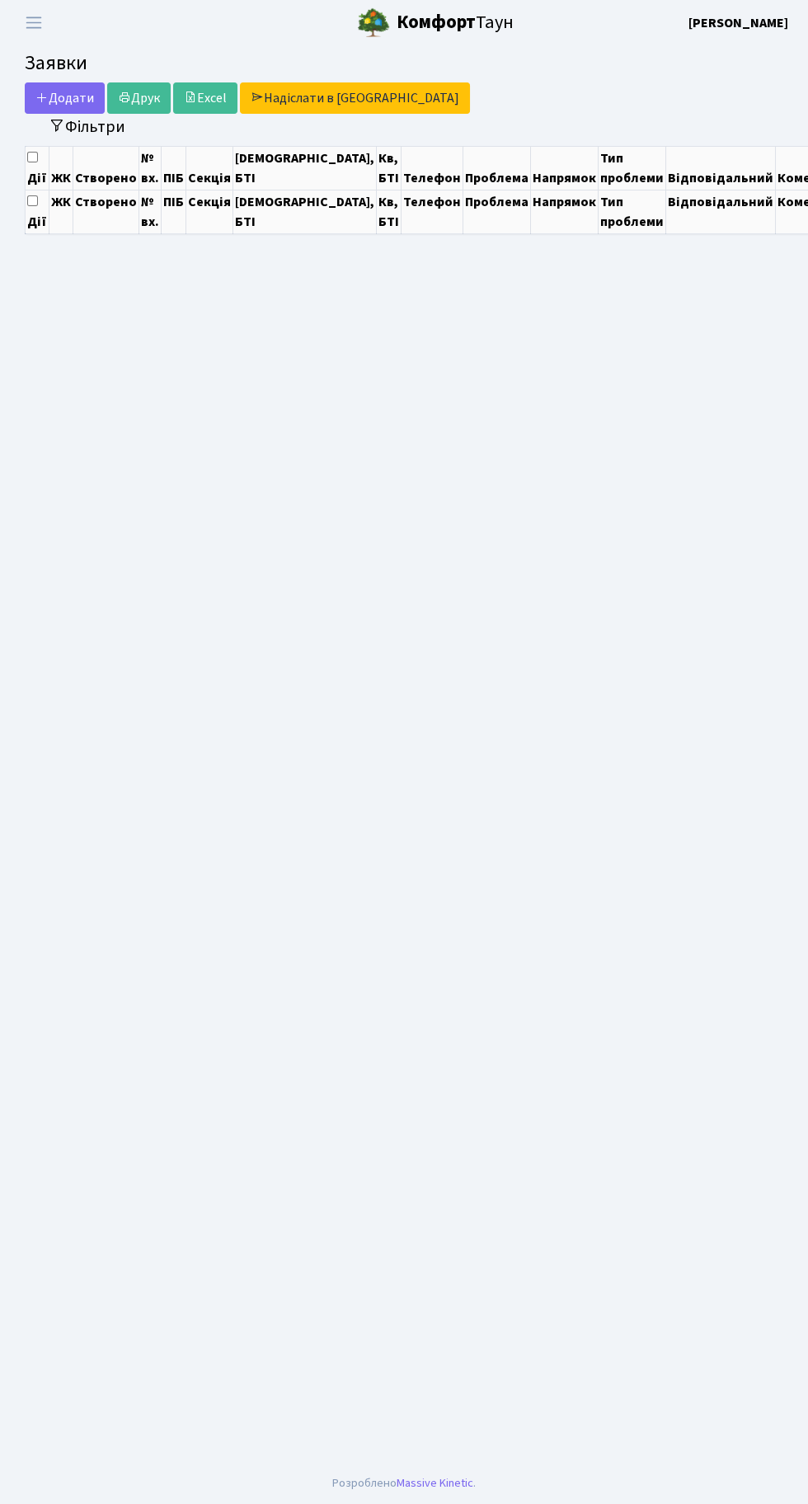
select select "25"
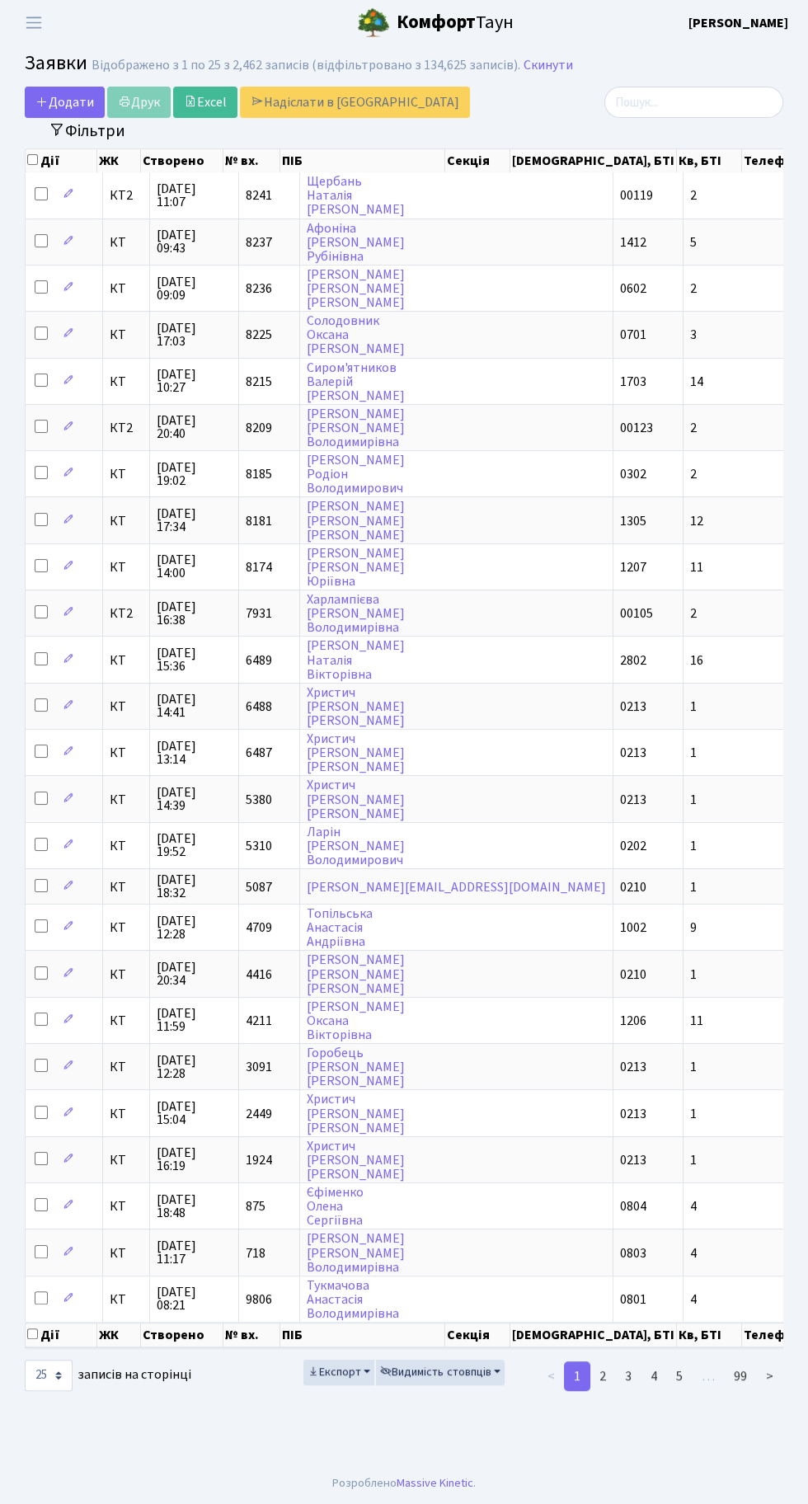
click at [588, 62] on h2 "Заявки Відображено з 1 по 25 з 2,462 записів (відфільтровано з 134,625 записів)…" at bounding box center [404, 66] width 759 height 28
click at [704, 63] on h2 "Заявки Відображено з 1 по 25 з 2,462 записів (відфільтровано з 134,625 записів)…" at bounding box center [404, 66] width 759 height 28
click at [647, 1463] on main "Admin Заявки Список Заявки Відображено з 1 по 25 з 2,462 записів (відфільтрован…" at bounding box center [404, 753] width 808 height 1417
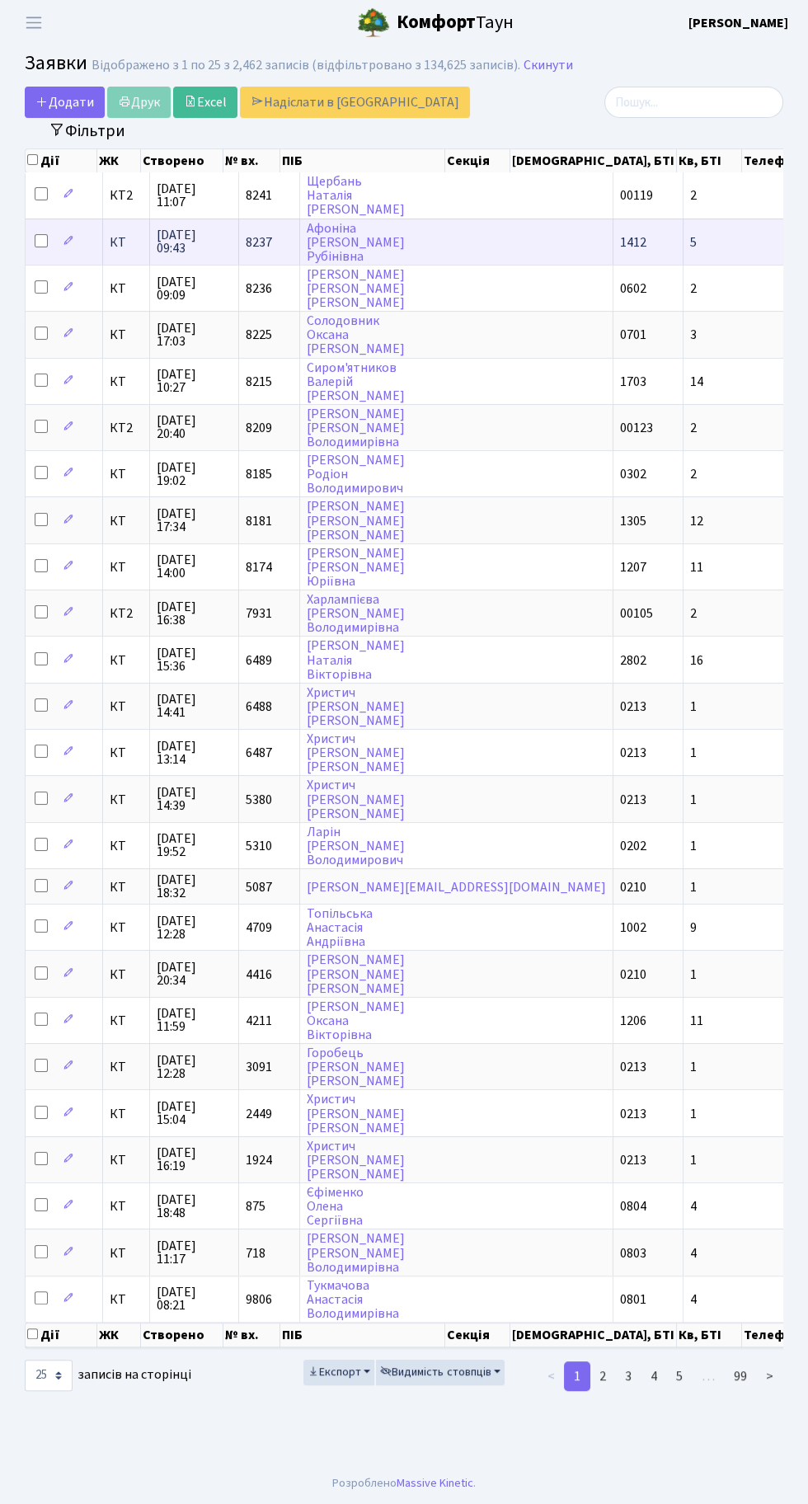
click at [684, 218] on td "5" at bounding box center [779, 241] width 190 height 46
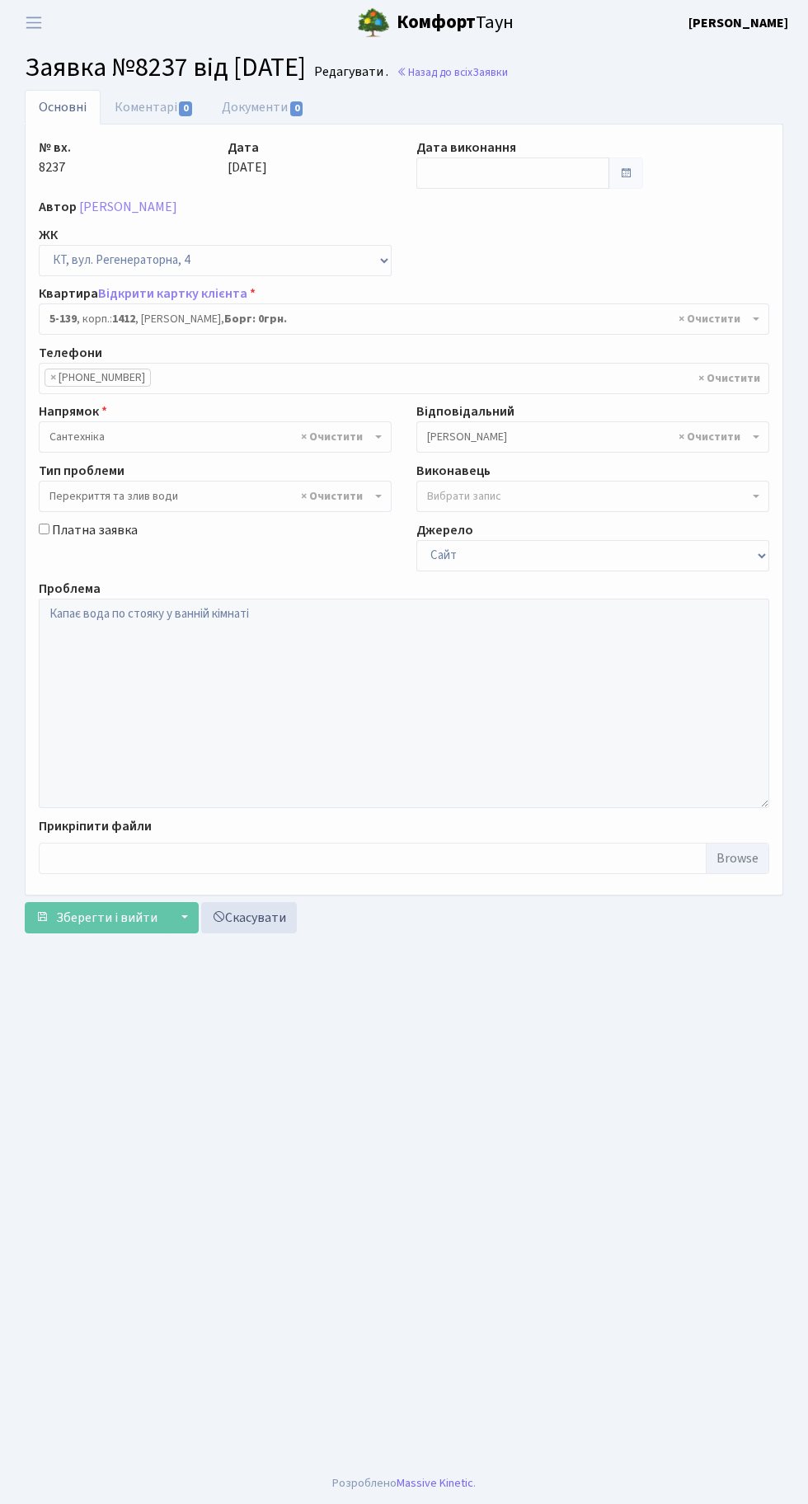
select select "2399"
select select "32"
click at [658, 158] on div "№ вх. 8237 Дата 22.09.2025 Дата виконання Автор Ємець Вікторія Петрівна ЖК - КТ…" at bounding box center [403, 510] width 755 height 744
click at [691, 55] on h2 "Заявка №8237 від 22.09.2025 Редагувати . Назад до всіх Заявки" at bounding box center [404, 67] width 759 height 31
select select "2399"
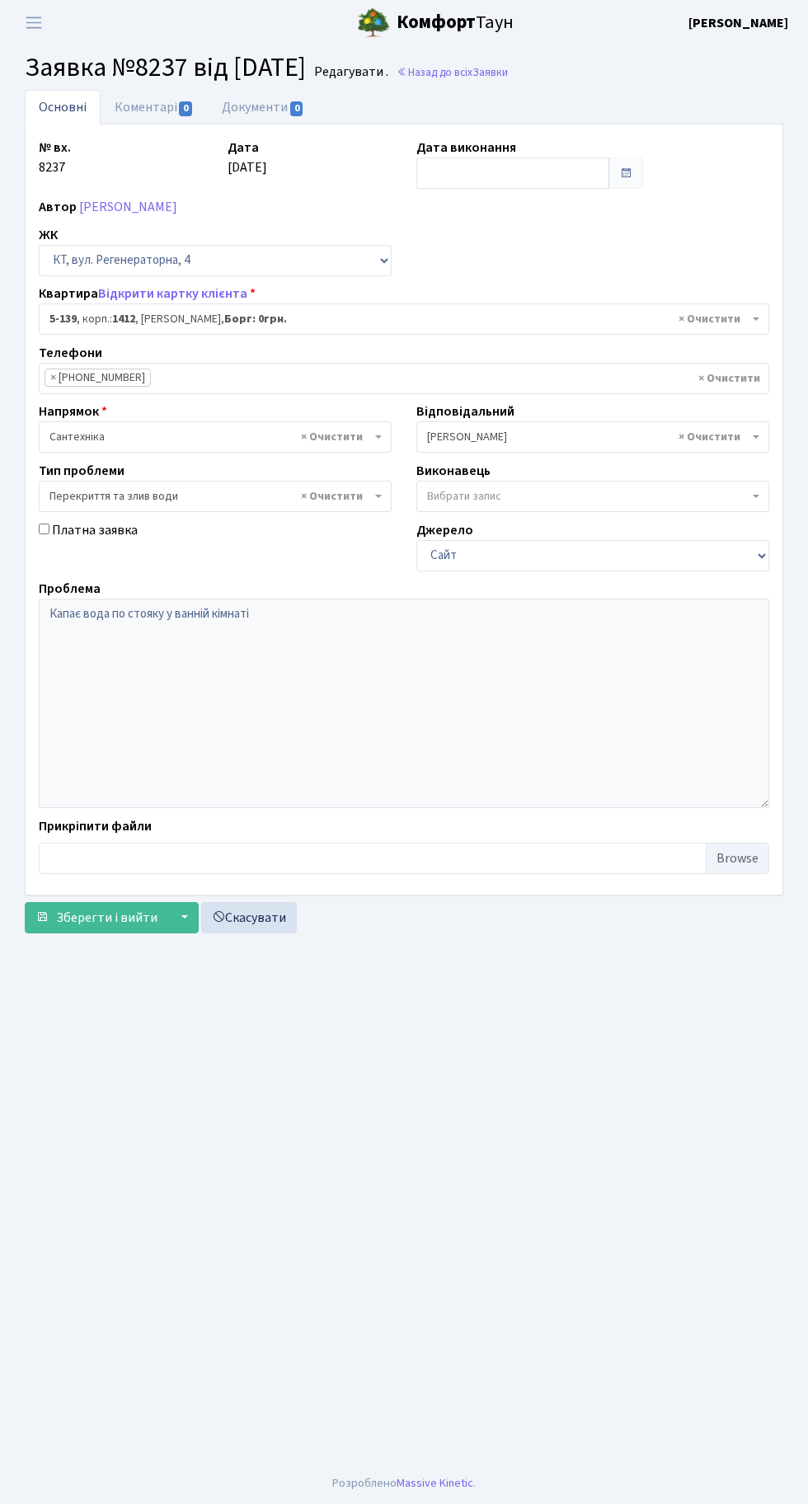
select select "32"
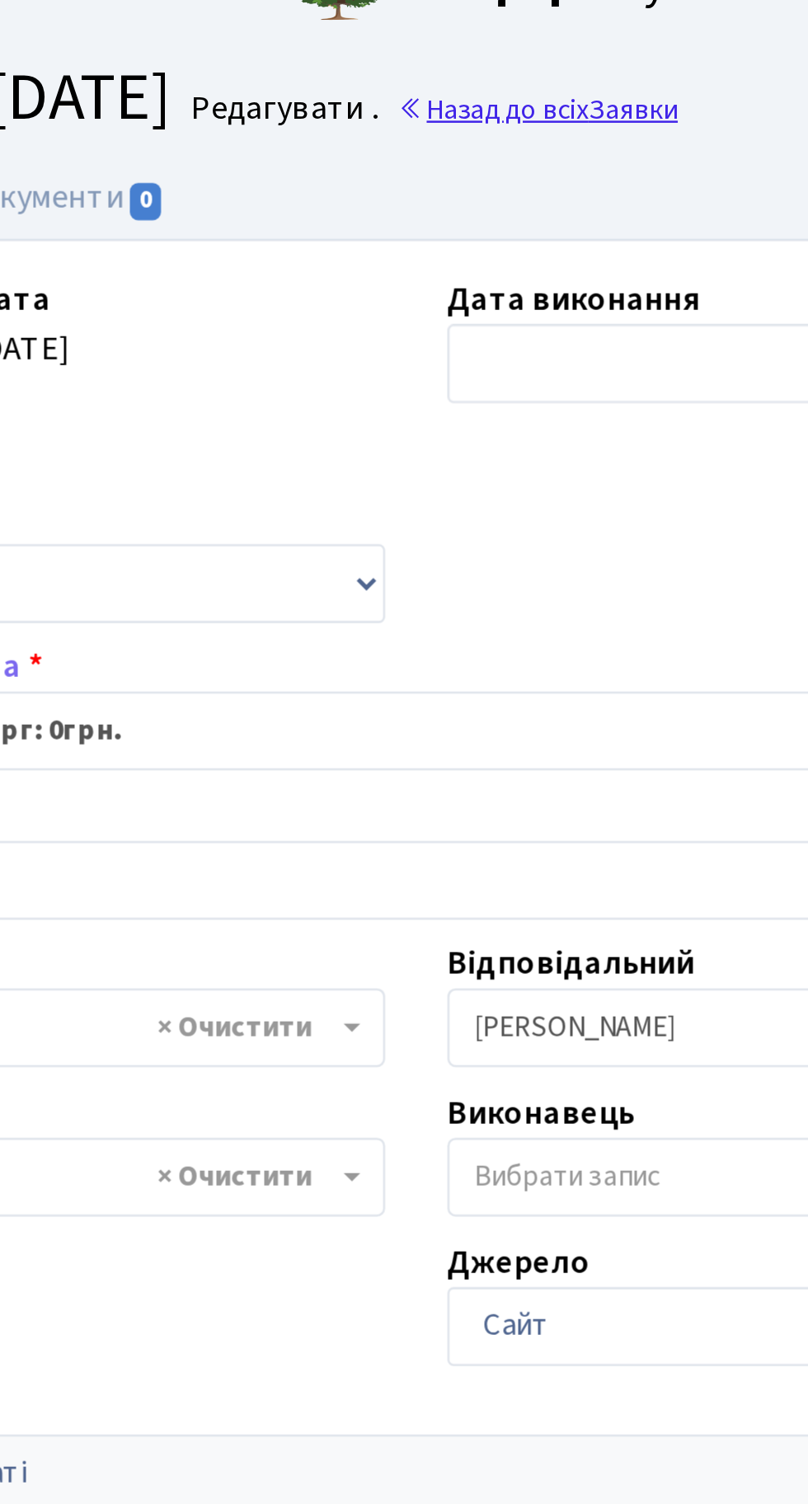
click at [485, 78] on link "Назад до всіх Заявки" at bounding box center [452, 72] width 111 height 16
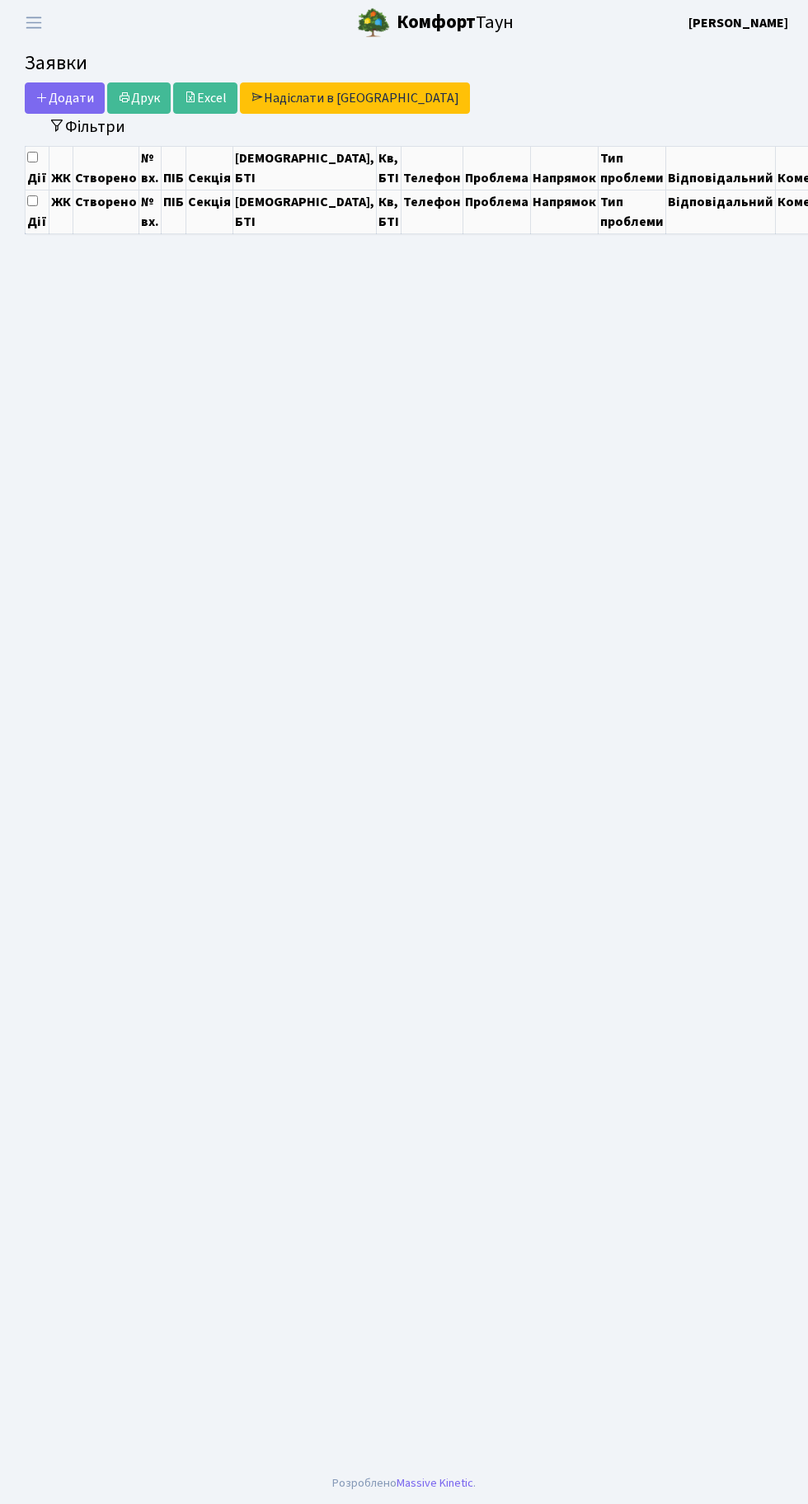
select select "25"
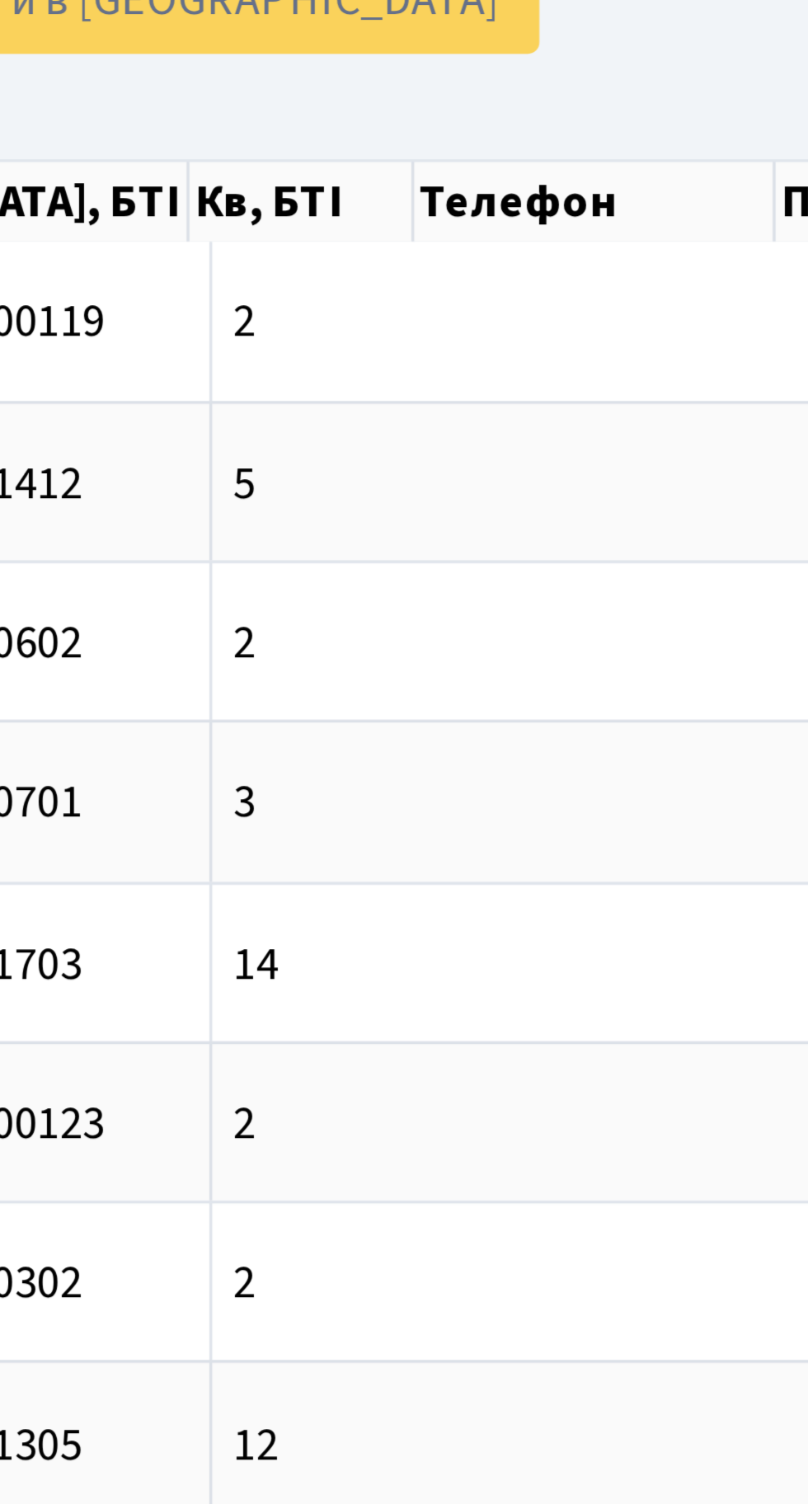
scroll to position [0, 310]
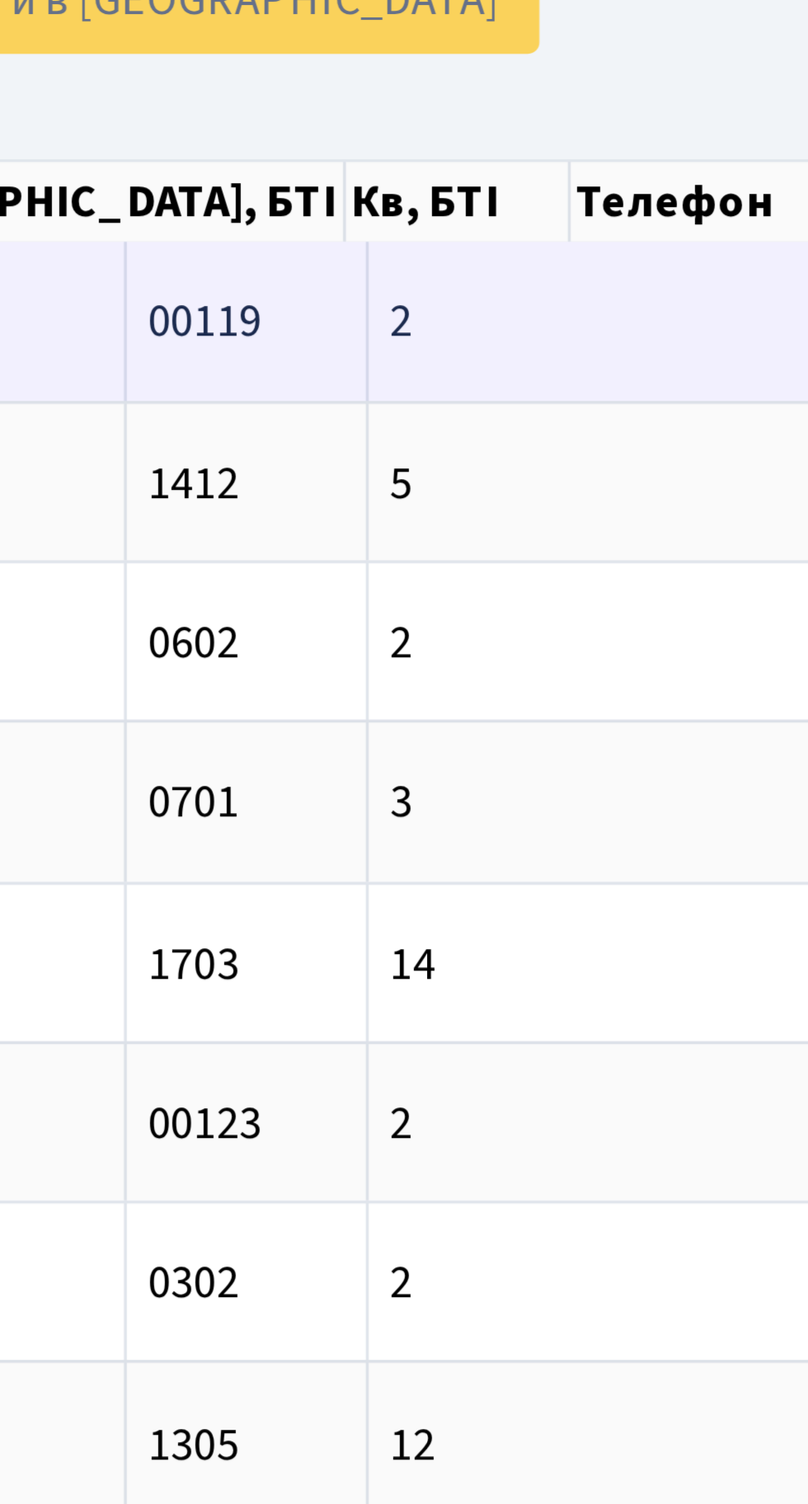
click at [617, 189] on span "2-1342" at bounding box center [636, 195] width 38 height 18
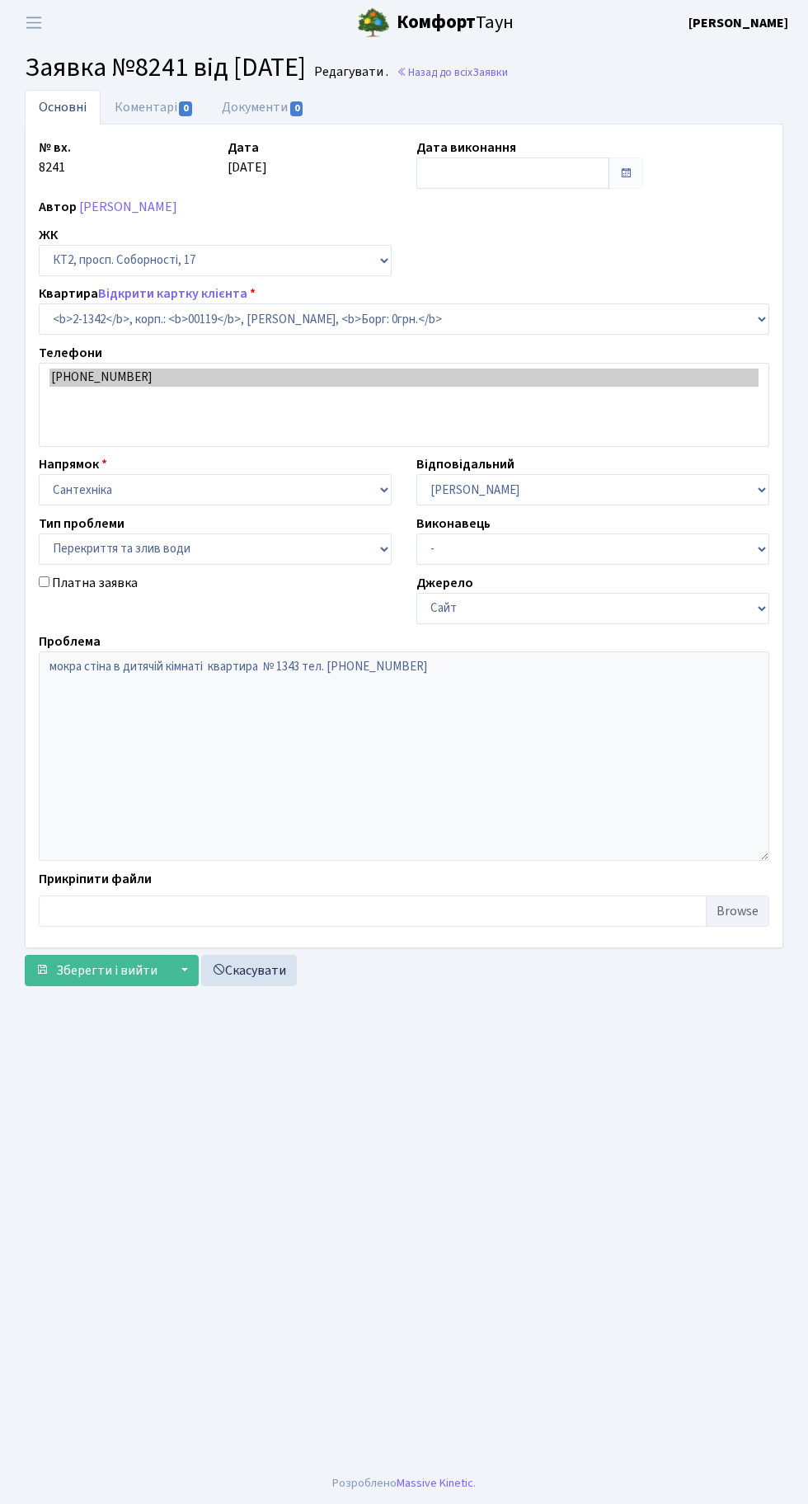
select select "12957"
select select "32"
